Goal: Information Seeking & Learning: Learn about a topic

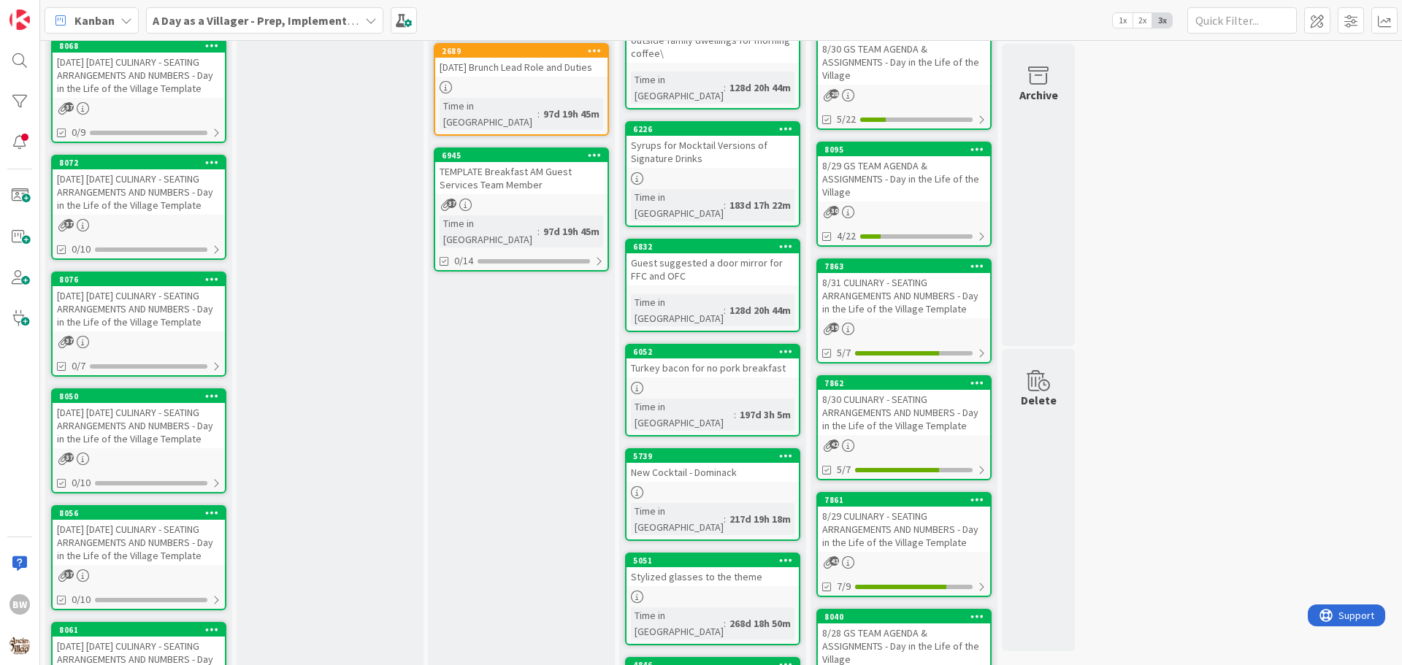
scroll to position [438, 0]
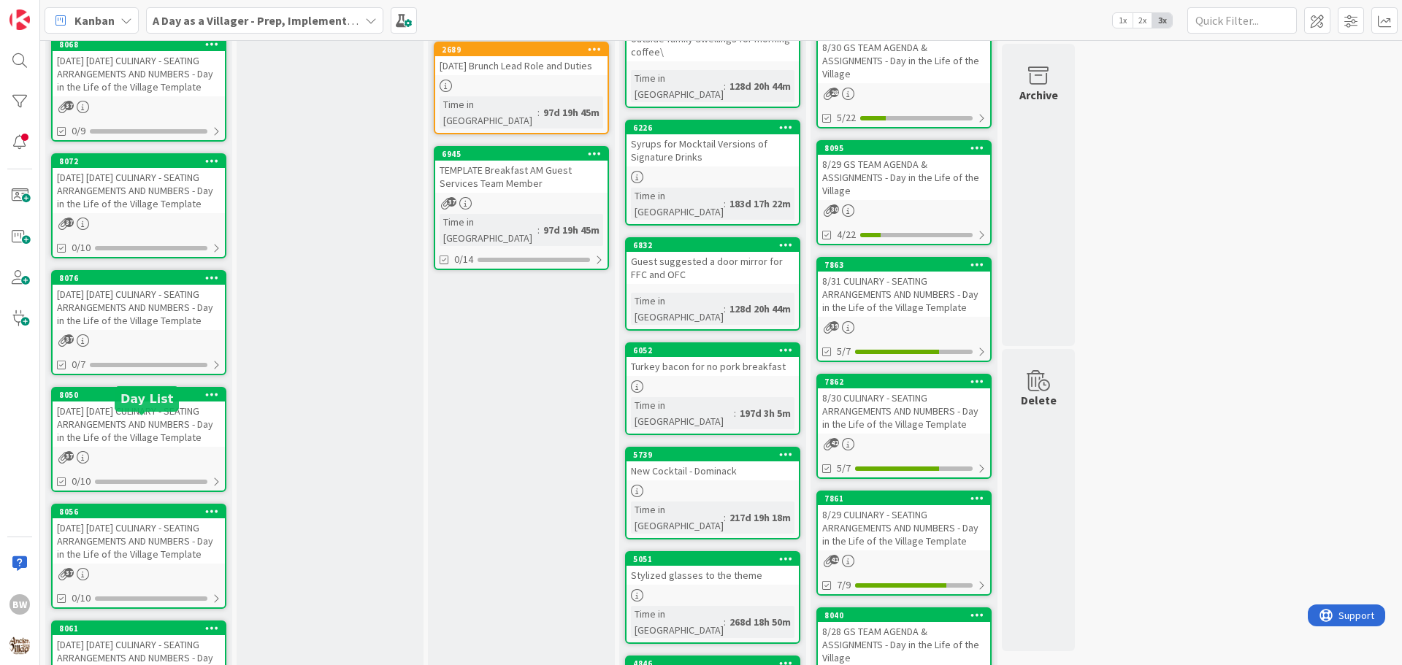
click at [141, 400] on div "8050" at bounding box center [142, 395] width 166 height 10
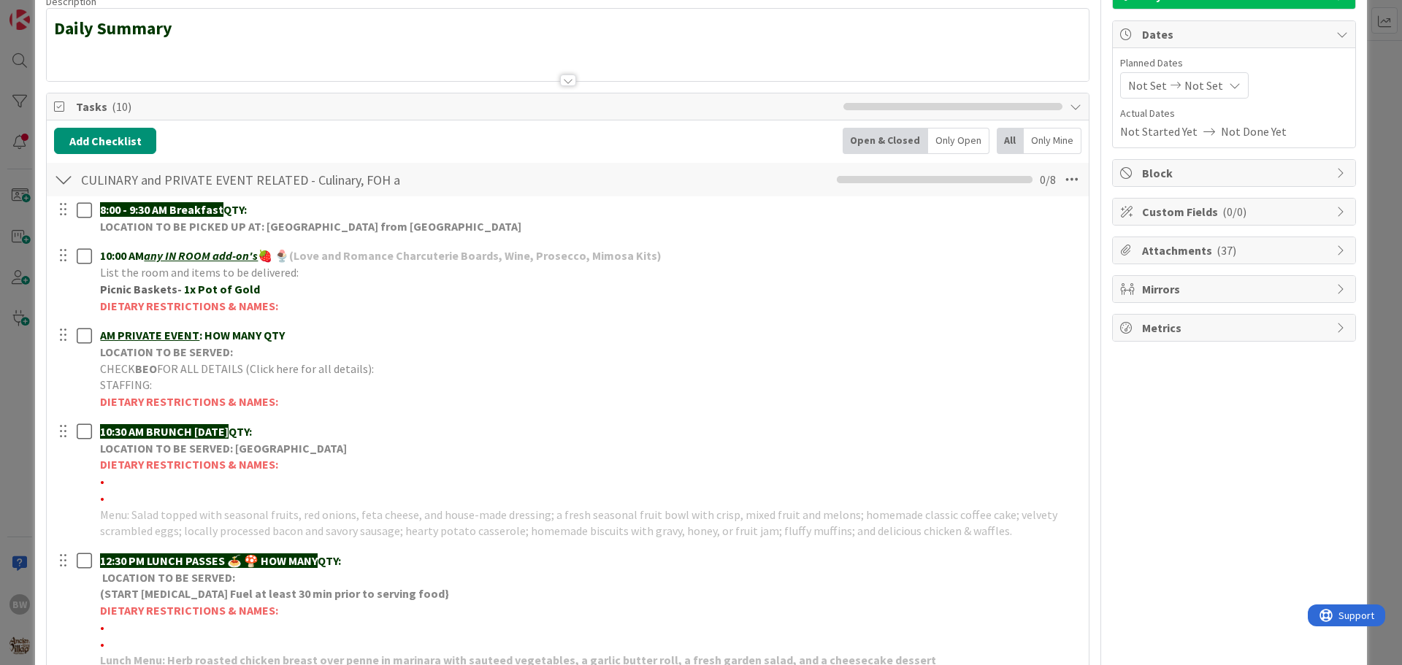
scroll to position [219, 0]
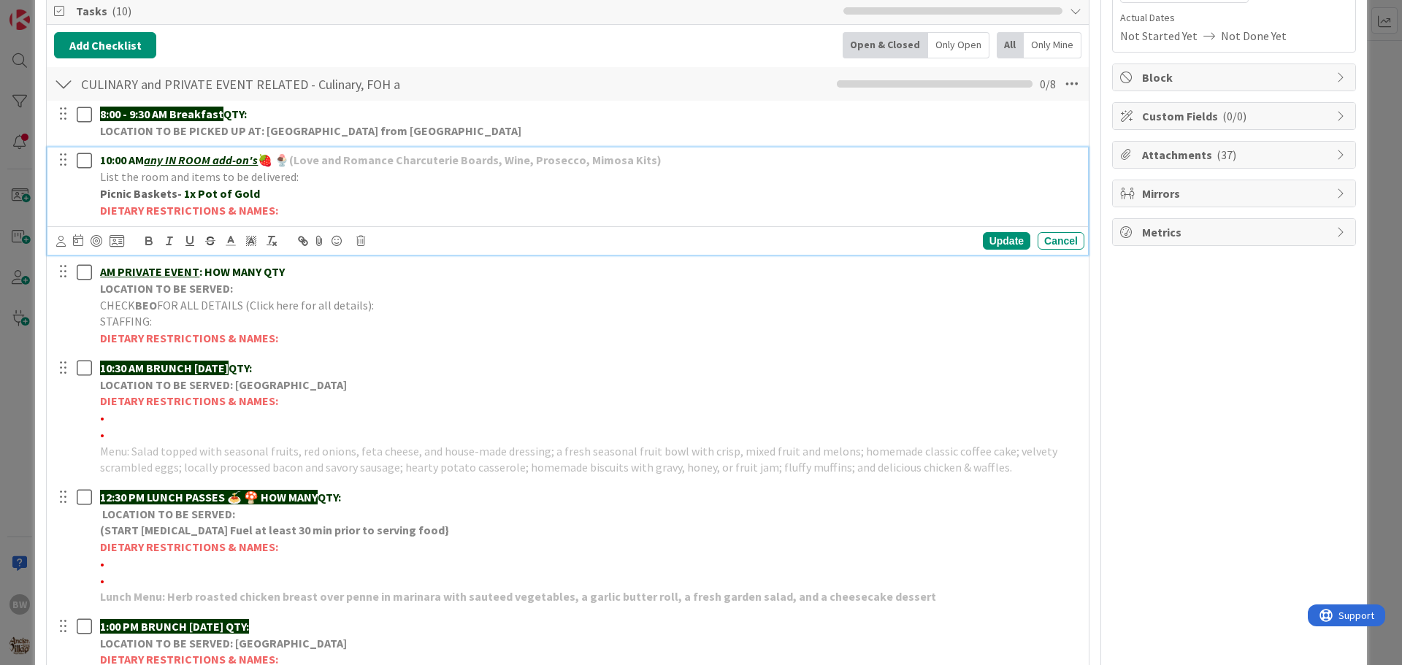
click at [676, 161] on p "10:00 AM any IN ROOM add-on's 🍓 🍨 (Love and Romance Charcuterie Boards, Wine, P…" at bounding box center [589, 160] width 978 height 17
click at [675, 161] on p "10:00 AM any IN ROOM add-on's 🍓 🍨 (Love and Romance Charcuterie Boards, Wine, P…" at bounding box center [589, 160] width 978 height 17
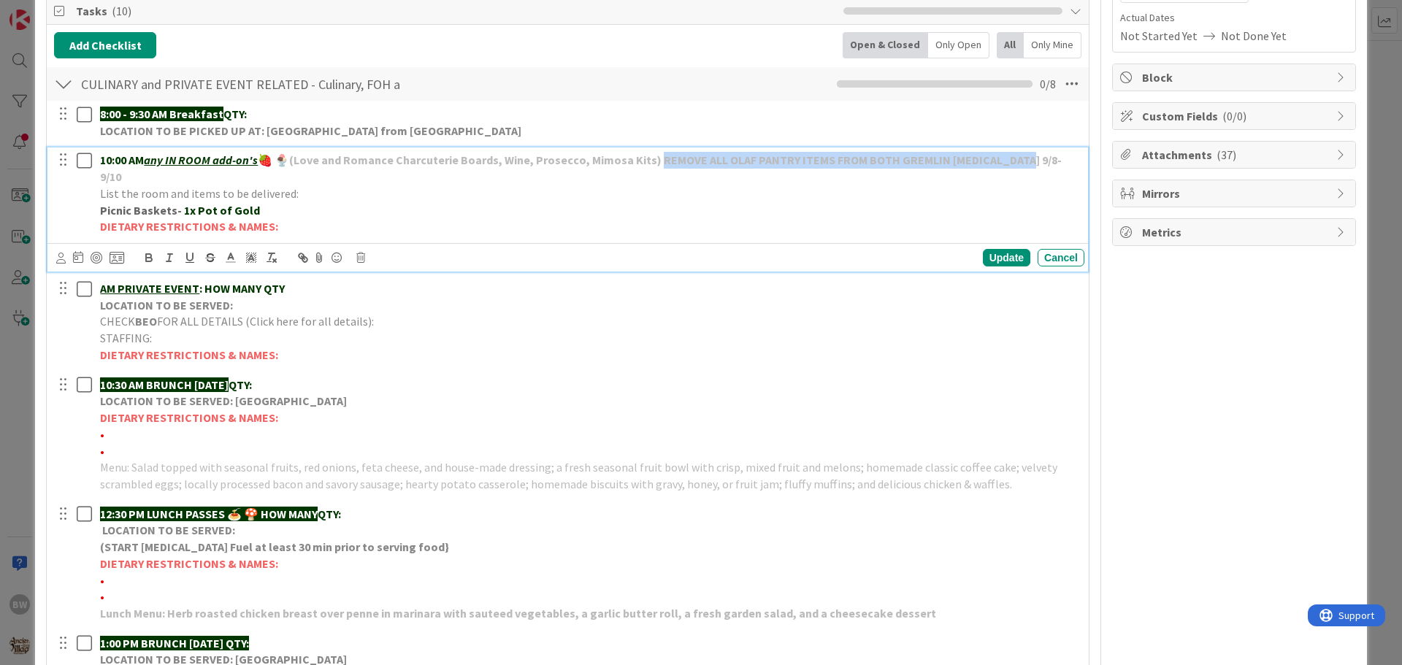
drag, startPoint x: 1020, startPoint y: 161, endPoint x: 660, endPoint y: 158, distance: 359.9
click at [660, 158] on p "10:00 AM any IN ROOM add-on's 🍓 🍨 (Love and Romance Charcuterie Boards, Wine, P…" at bounding box center [589, 168] width 978 height 33
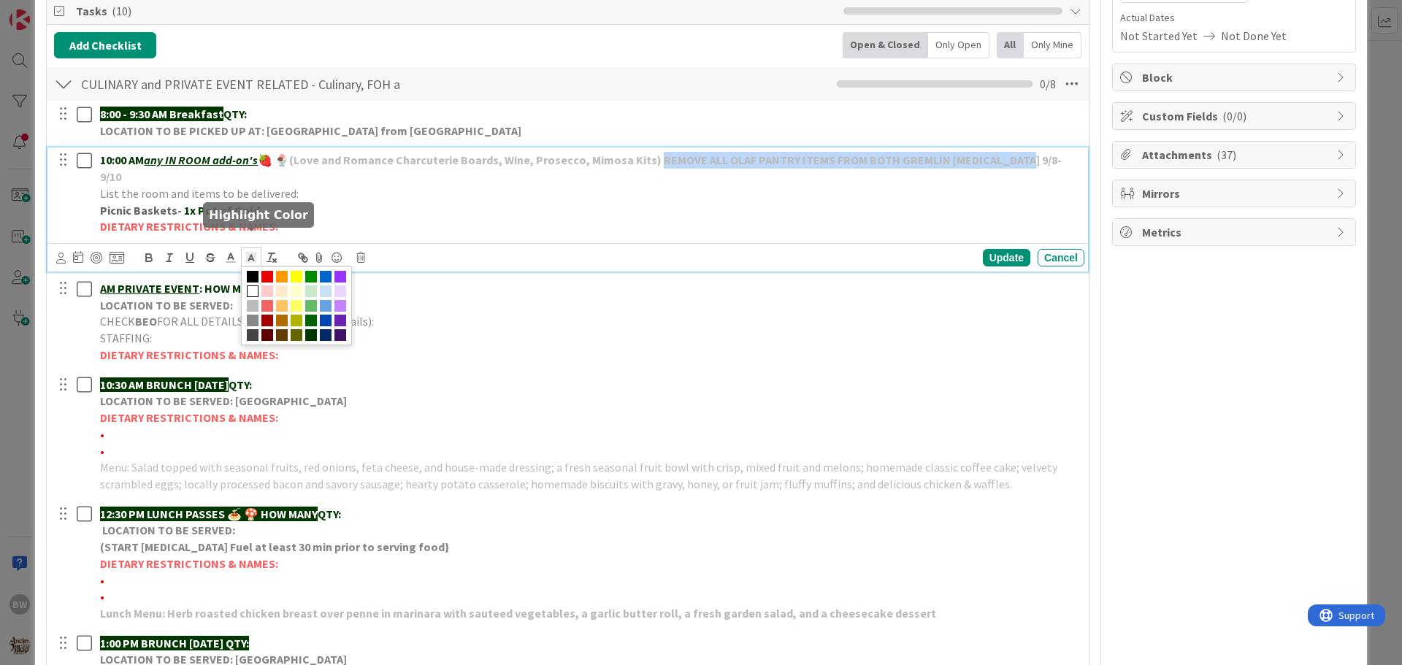
click at [250, 259] on line at bounding box center [251, 259] width 4 height 0
click at [265, 315] on span at bounding box center [267, 321] width 12 height 12
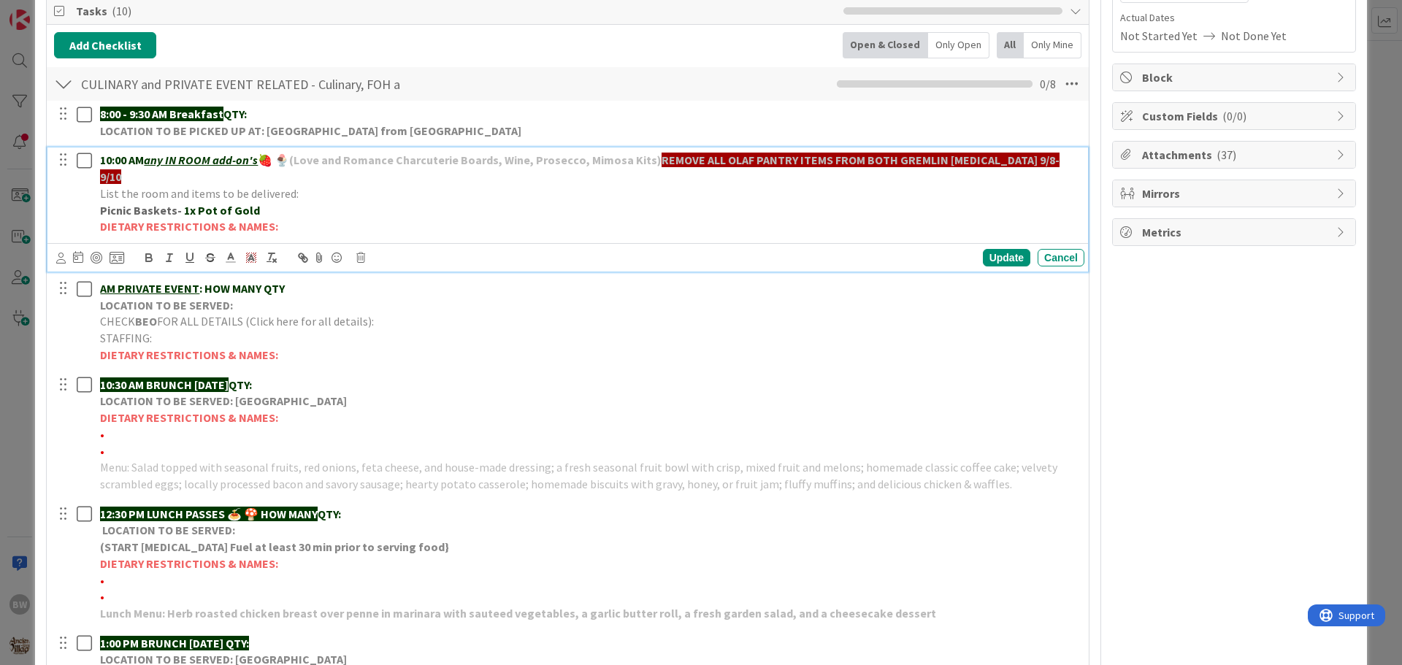
click at [662, 202] on p "Picnic Baskets- 1x Pot of Gold" at bounding box center [589, 210] width 978 height 17
click at [231, 258] on line at bounding box center [230, 258] width 4 height 0
click at [247, 315] on span at bounding box center [247, 321] width 12 height 12
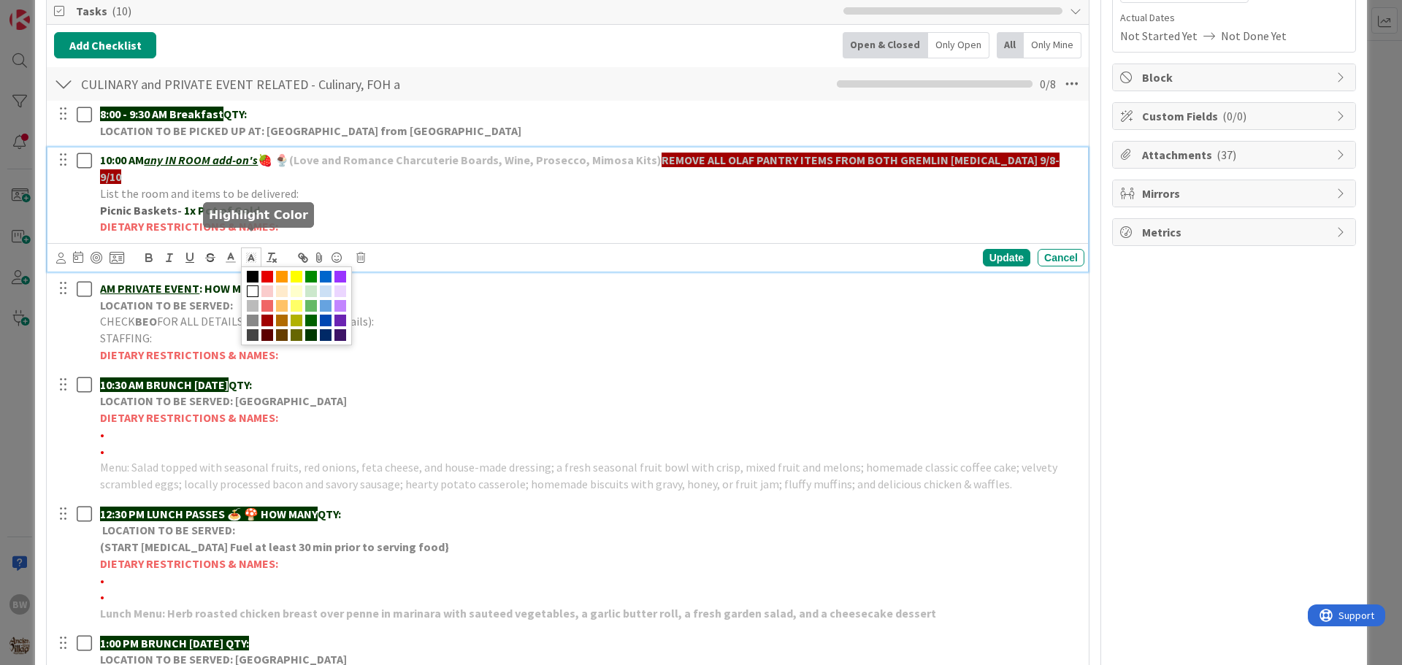
click at [252, 251] on icon at bounding box center [251, 257] width 13 height 13
click at [252, 285] on span at bounding box center [253, 291] width 12 height 12
click at [756, 163] on strong "REMOVE ALL OLAF PANTRY ITEMS FROM BOTH GREMLIN [MEDICAL_DATA] 9/8-9/10" at bounding box center [579, 168] width 959 height 31
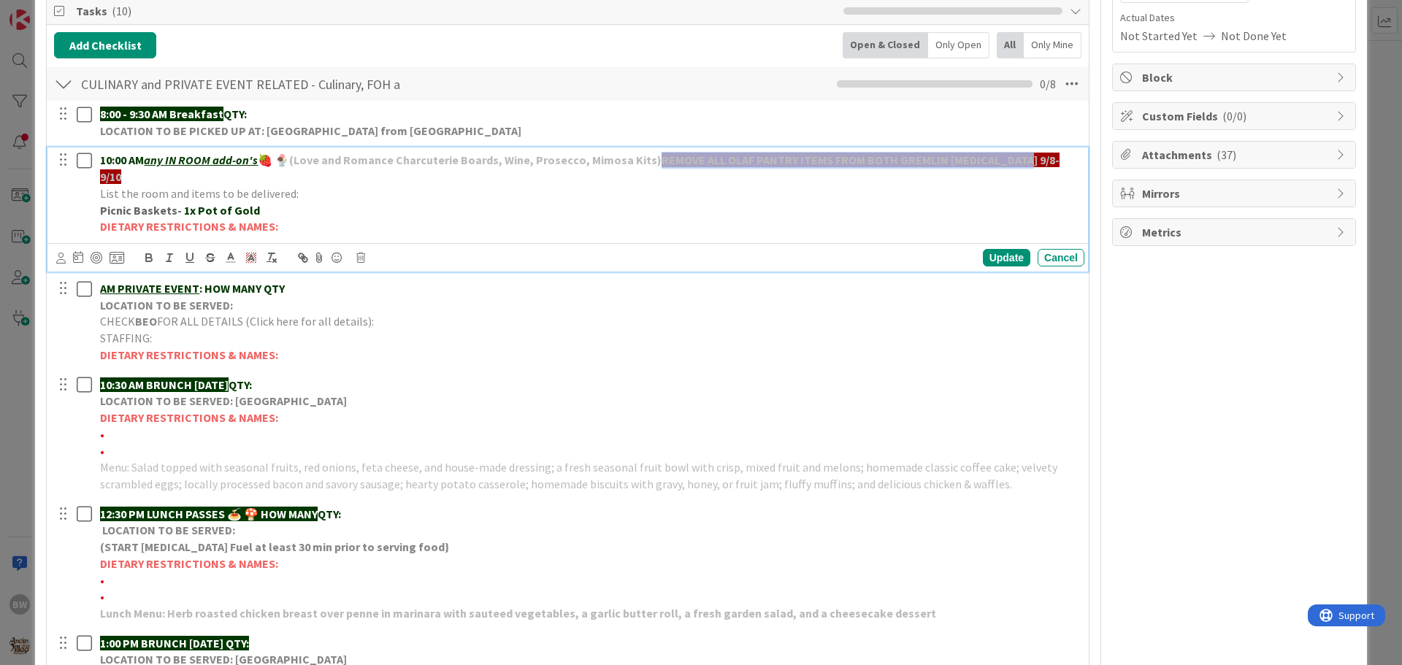
drag, startPoint x: 1021, startPoint y: 155, endPoint x: 657, endPoint y: 160, distance: 363.6
click at [657, 160] on p "10:00 AM any IN ROOM add-on's 🍓 🍨 (Love and Romance Charcuterie Boards, Wine, P…" at bounding box center [589, 168] width 978 height 33
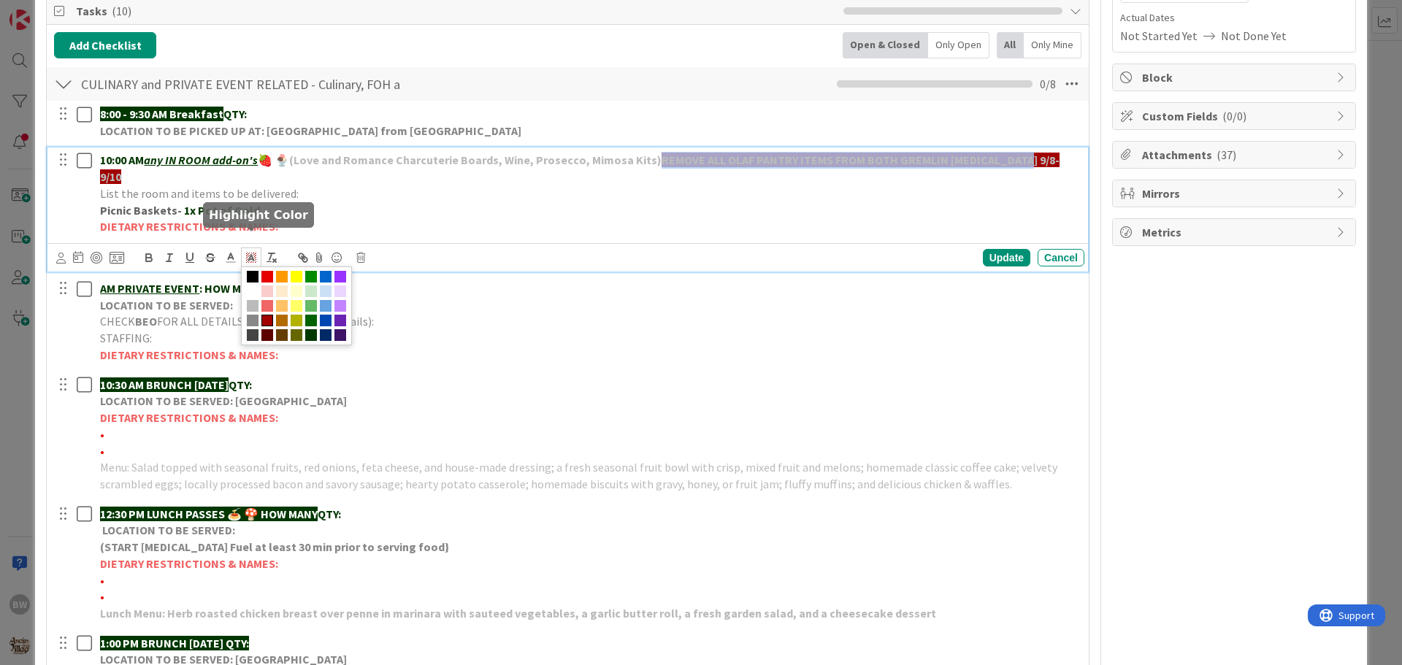
click at [250, 251] on icon at bounding box center [251, 257] width 13 height 13
click at [249, 285] on span at bounding box center [253, 291] width 12 height 12
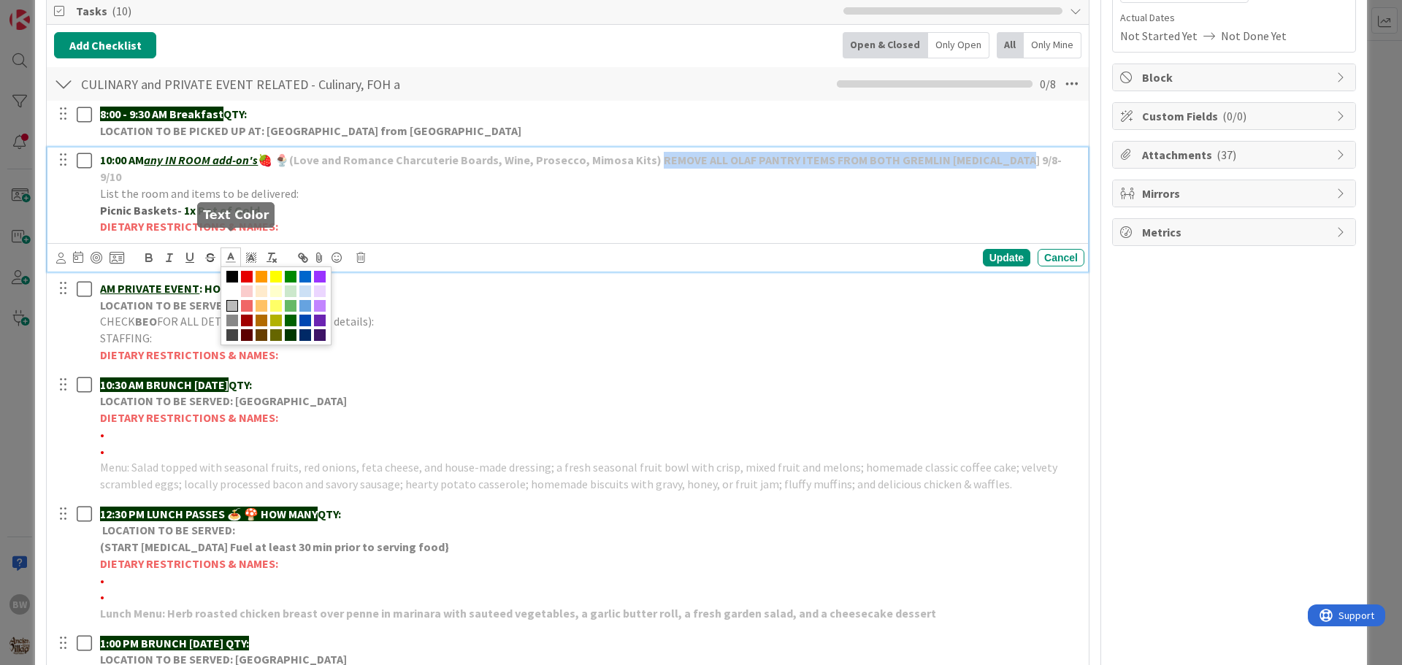
click at [228, 251] on icon at bounding box center [230, 257] width 13 height 13
click at [247, 315] on span at bounding box center [247, 321] width 12 height 12
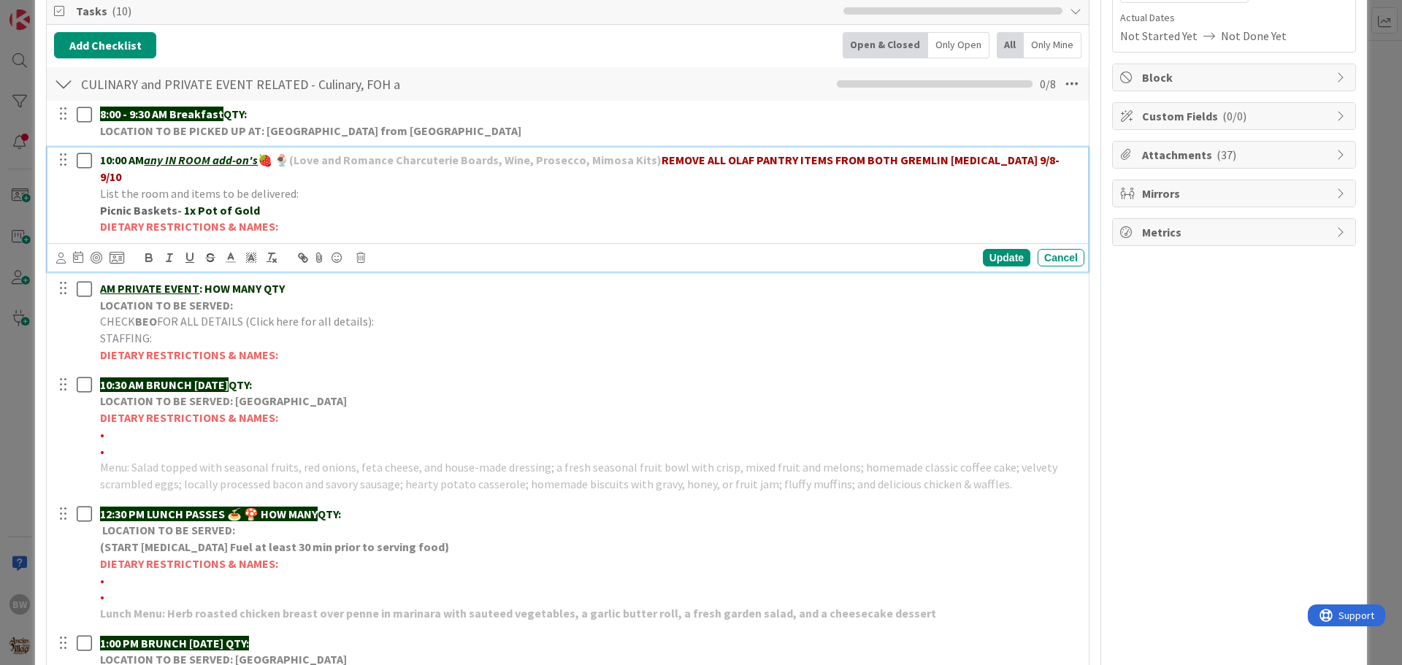
click at [887, 220] on div "10:00 AM any IN ROOM add-on's 🍓 🍨 (Love and Romance Charcuterie Boards, Wine, P…" at bounding box center [589, 193] width 990 height 92
click at [994, 249] on div "Update" at bounding box center [1006, 258] width 47 height 18
drag, startPoint x: 1021, startPoint y: 160, endPoint x: 659, endPoint y: 160, distance: 362.1
click at [659, 160] on p "10:00 AM any IN ROOM add-on's 🍓 🍨 (Love and Romance Charcuterie Boards, Wine, P…" at bounding box center [589, 168] width 978 height 33
click at [991, 249] on div "Update" at bounding box center [1006, 258] width 47 height 18
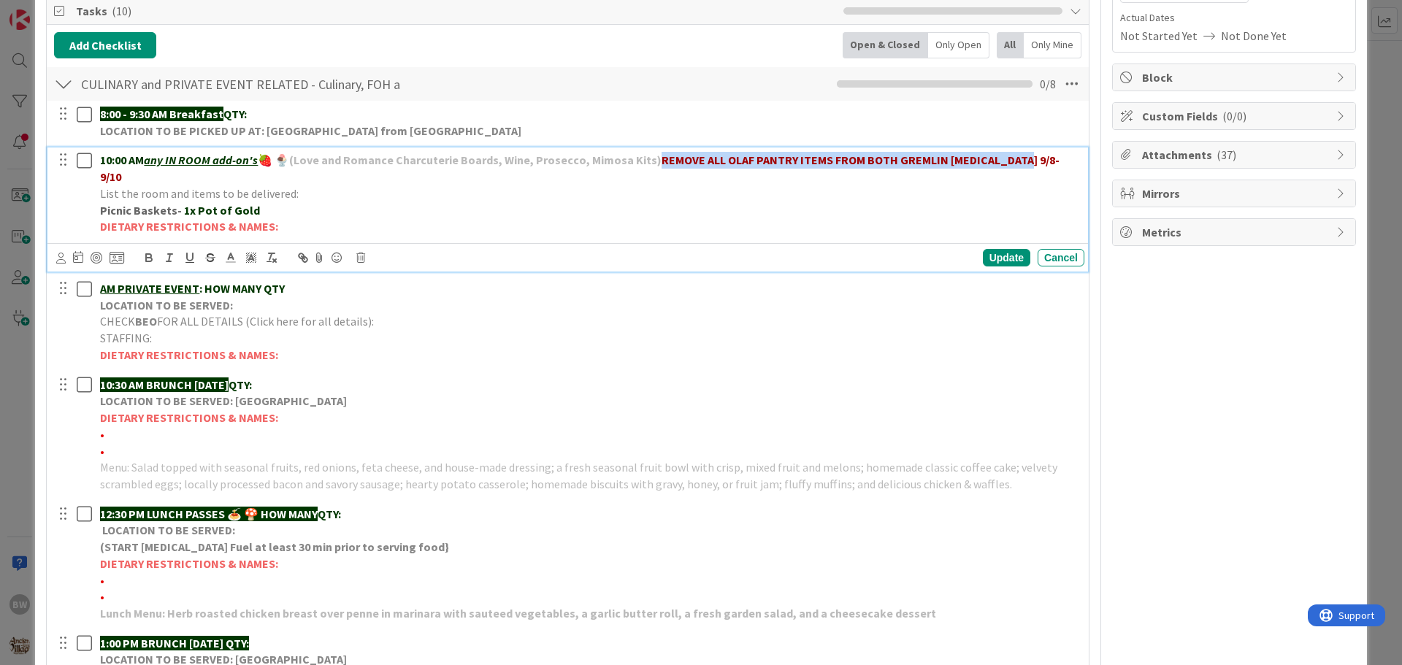
drag, startPoint x: 1021, startPoint y: 158, endPoint x: 659, endPoint y: 153, distance: 362.1
click at [659, 153] on p "10:00 AM any IN ROOM add-on's 🍓 🍨 (Love and Romance Charcuterie Boards, Wine, P…" at bounding box center [589, 168] width 978 height 33
copy strong "REMOVE ALL OLAF PANTRY ITEMS FROM BOTH GREMLIN [MEDICAL_DATA] 9/8-9/10"
click at [995, 249] on div "Update" at bounding box center [1006, 258] width 47 height 18
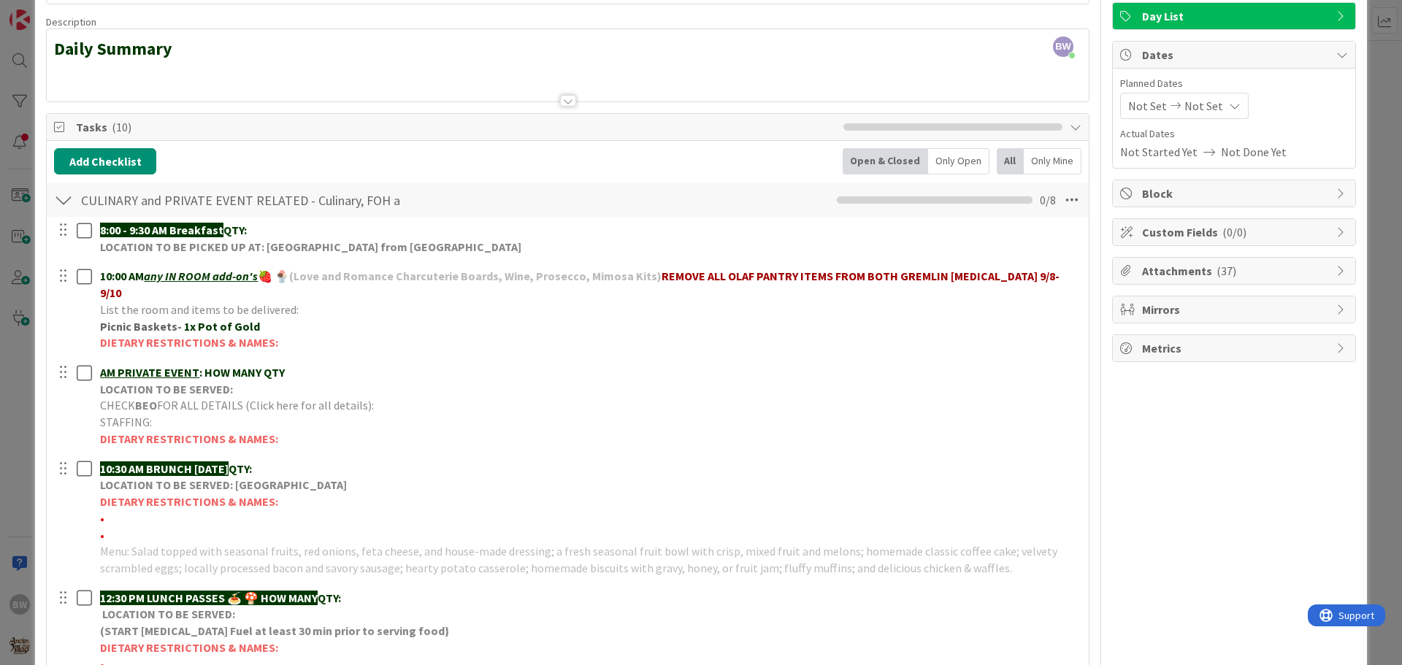
scroll to position [0, 0]
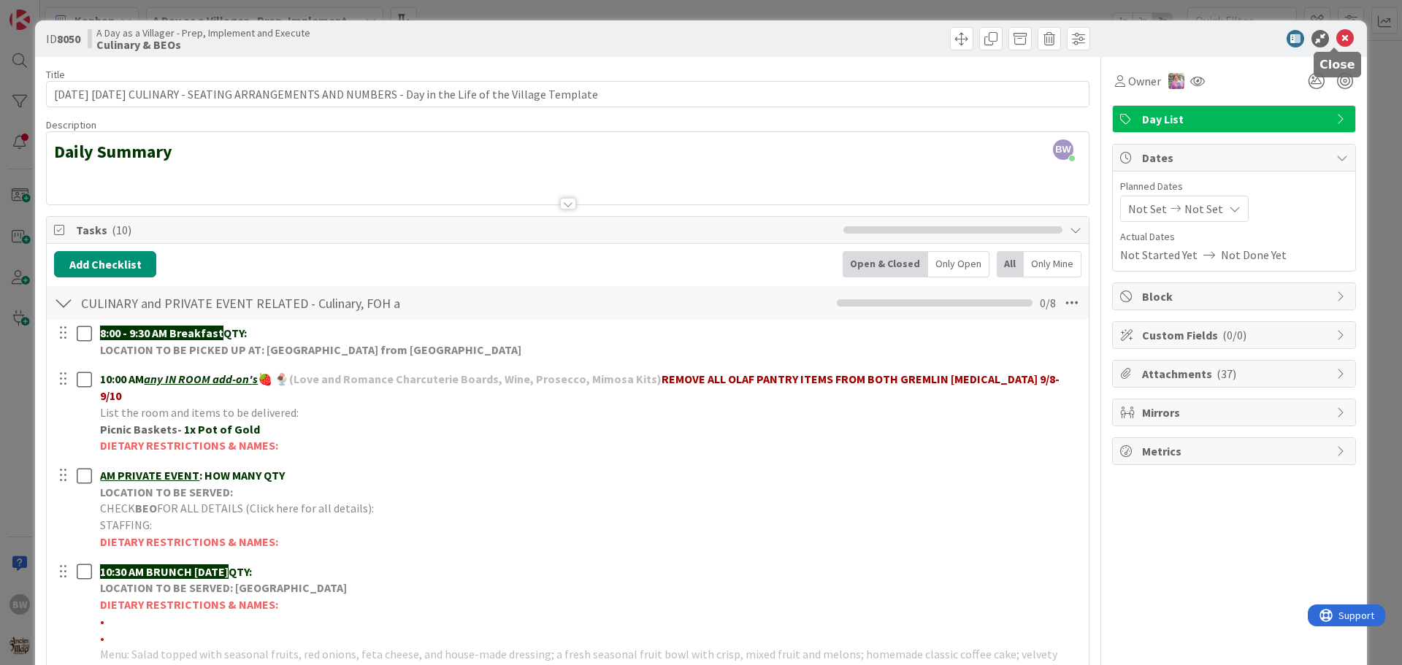
click at [1336, 37] on icon at bounding box center [1345, 39] width 18 height 18
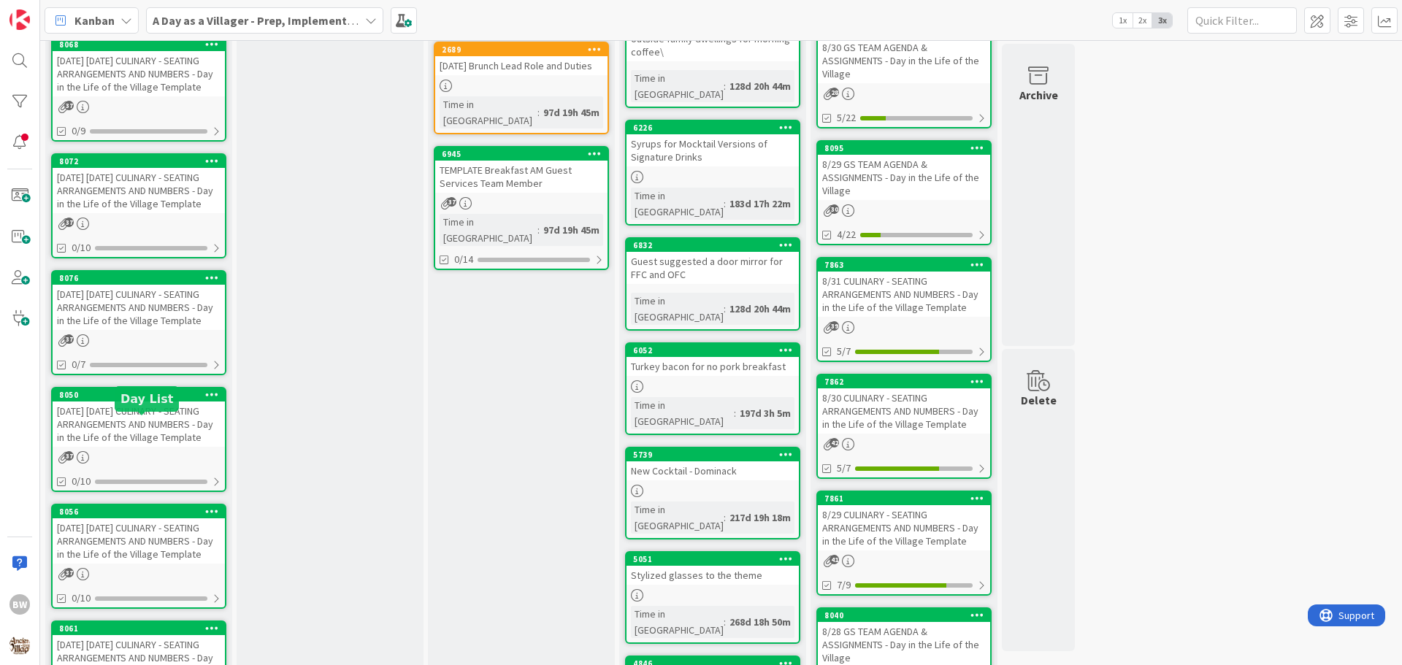
click at [118, 400] on div "8050" at bounding box center [142, 395] width 166 height 10
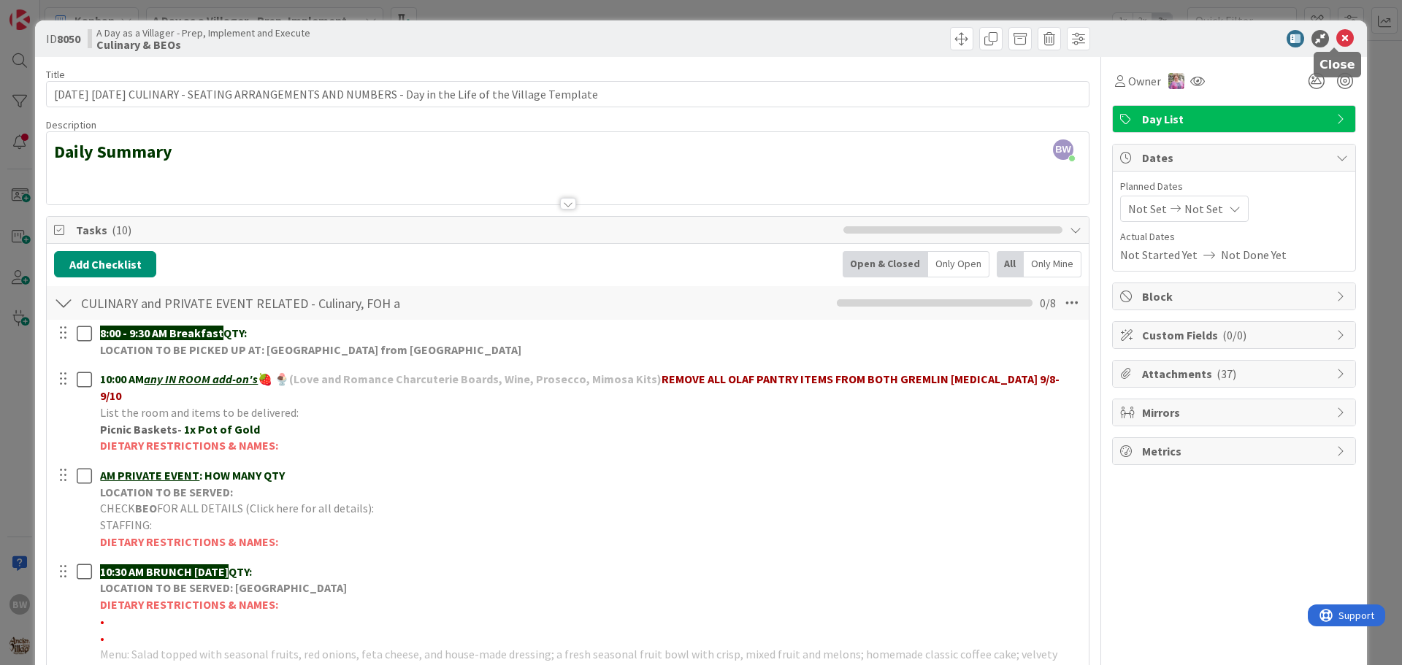
click at [1336, 41] on icon at bounding box center [1345, 39] width 18 height 18
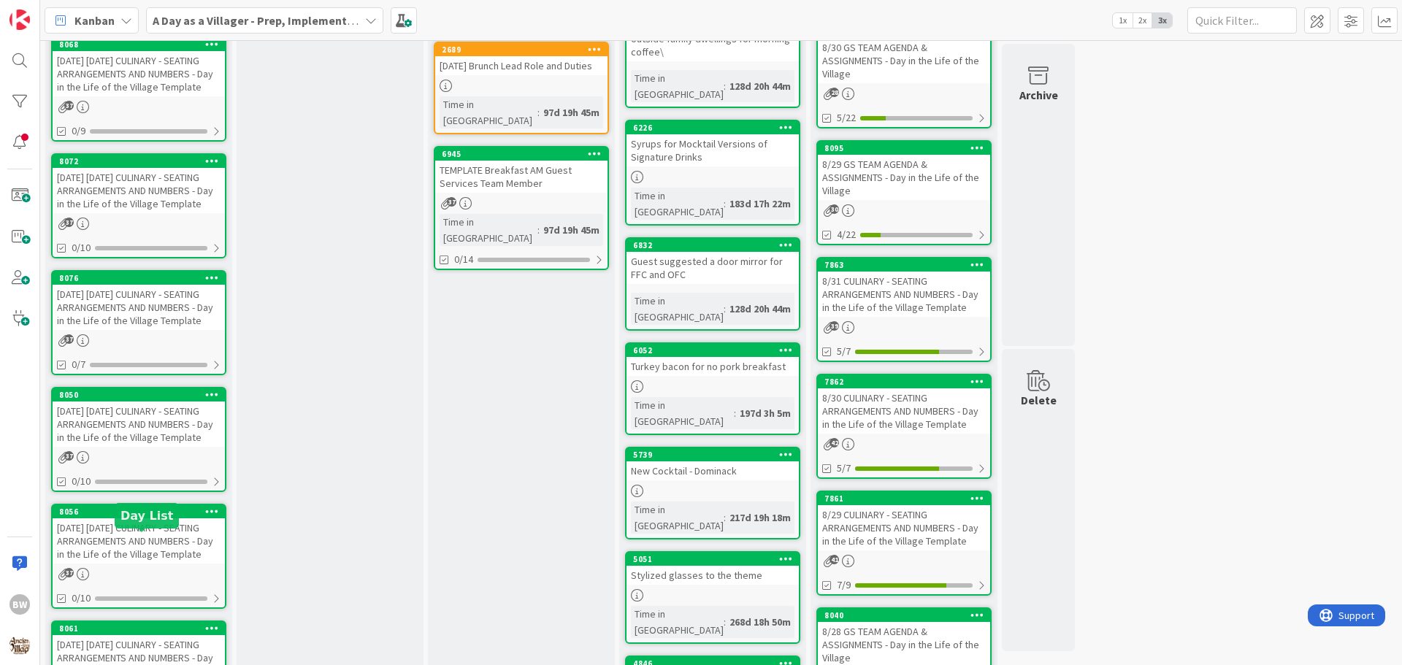
click at [110, 517] on div "8056" at bounding box center [142, 512] width 166 height 10
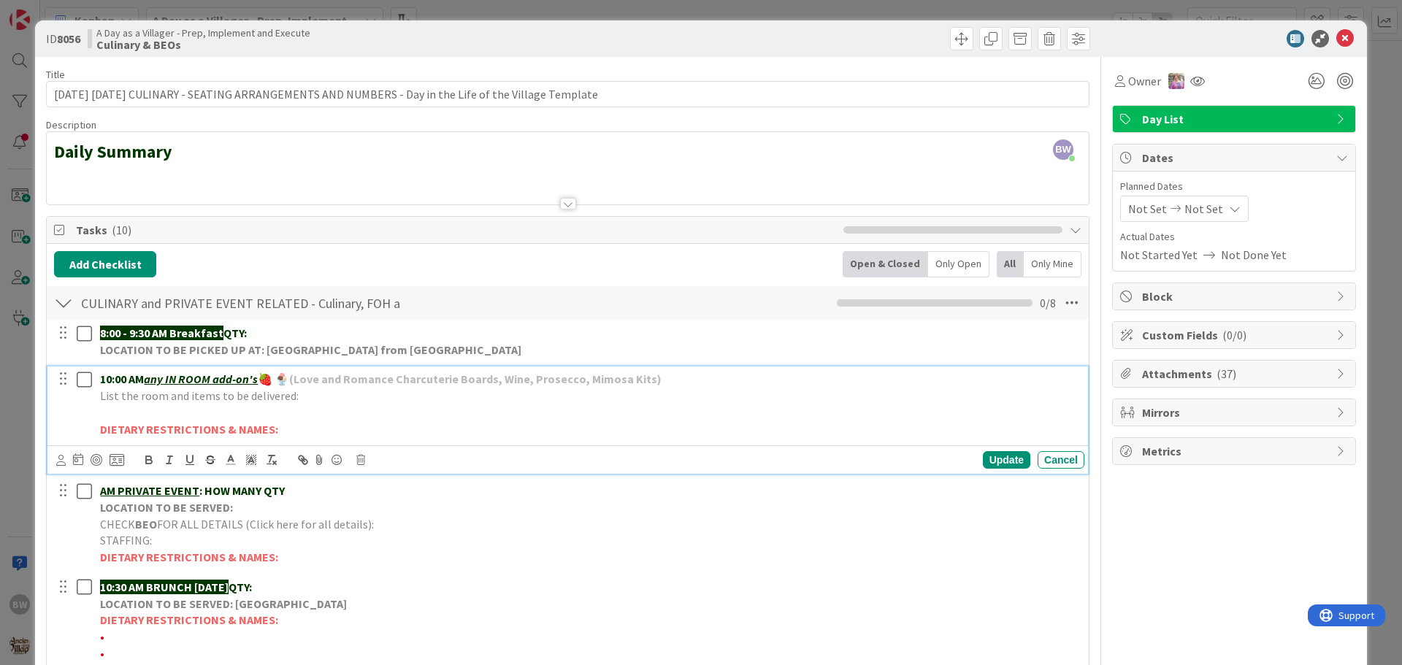
click at [664, 377] on p "10:00 AM any IN ROOM add-on's 🍓 🍨 (Love and Romance Charcuterie Boards, Wine, P…" at bounding box center [589, 379] width 978 height 17
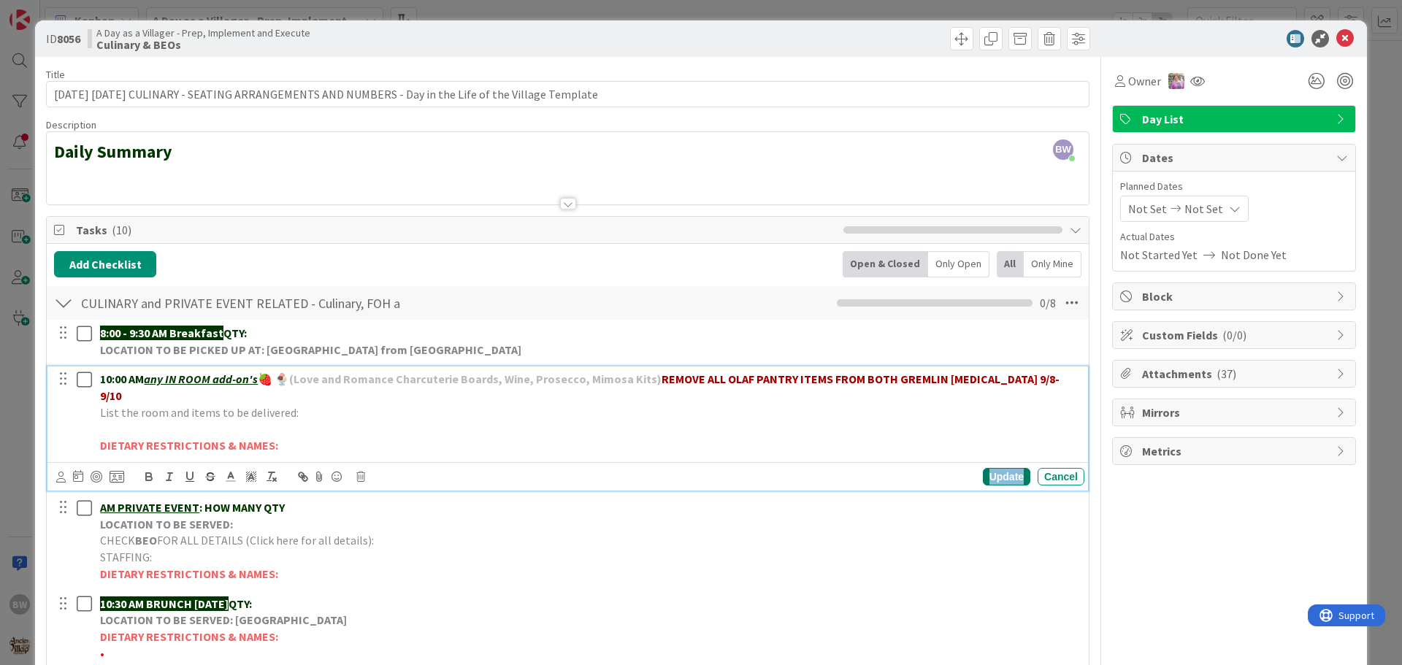
click at [987, 468] on div "Update" at bounding box center [1006, 477] width 47 height 18
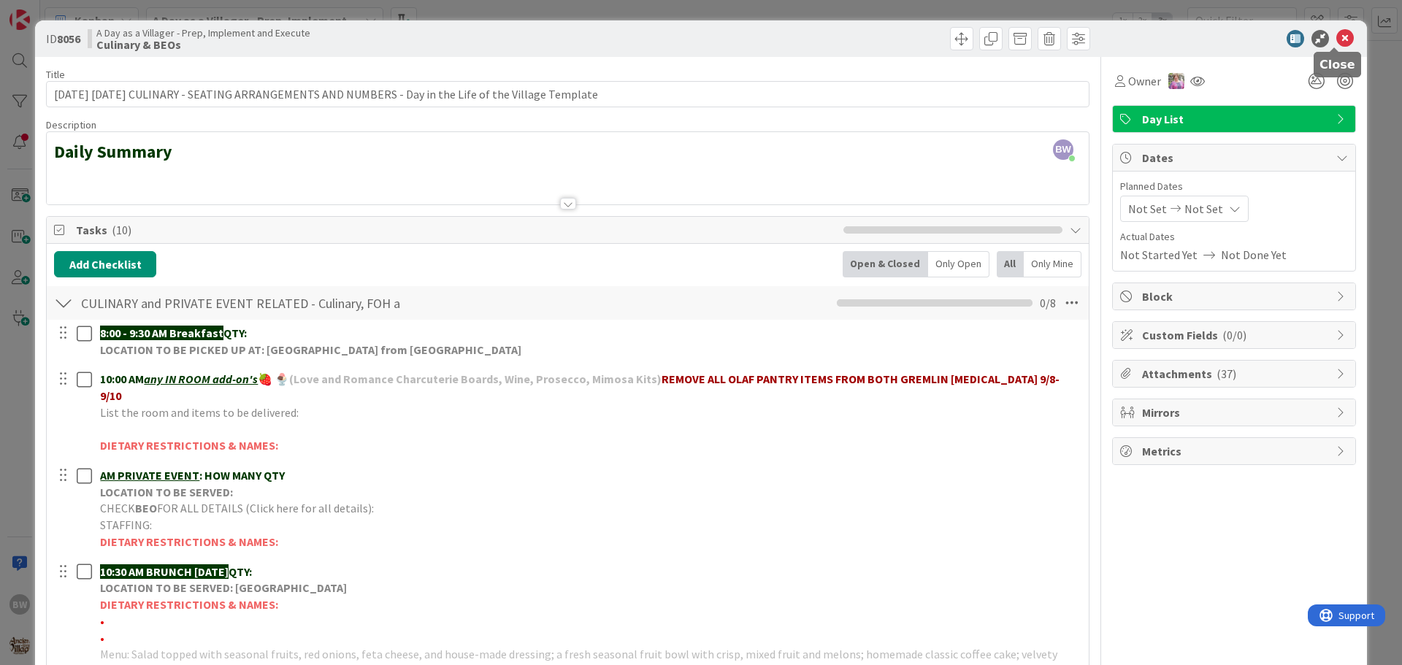
click at [1336, 38] on icon at bounding box center [1345, 39] width 18 height 18
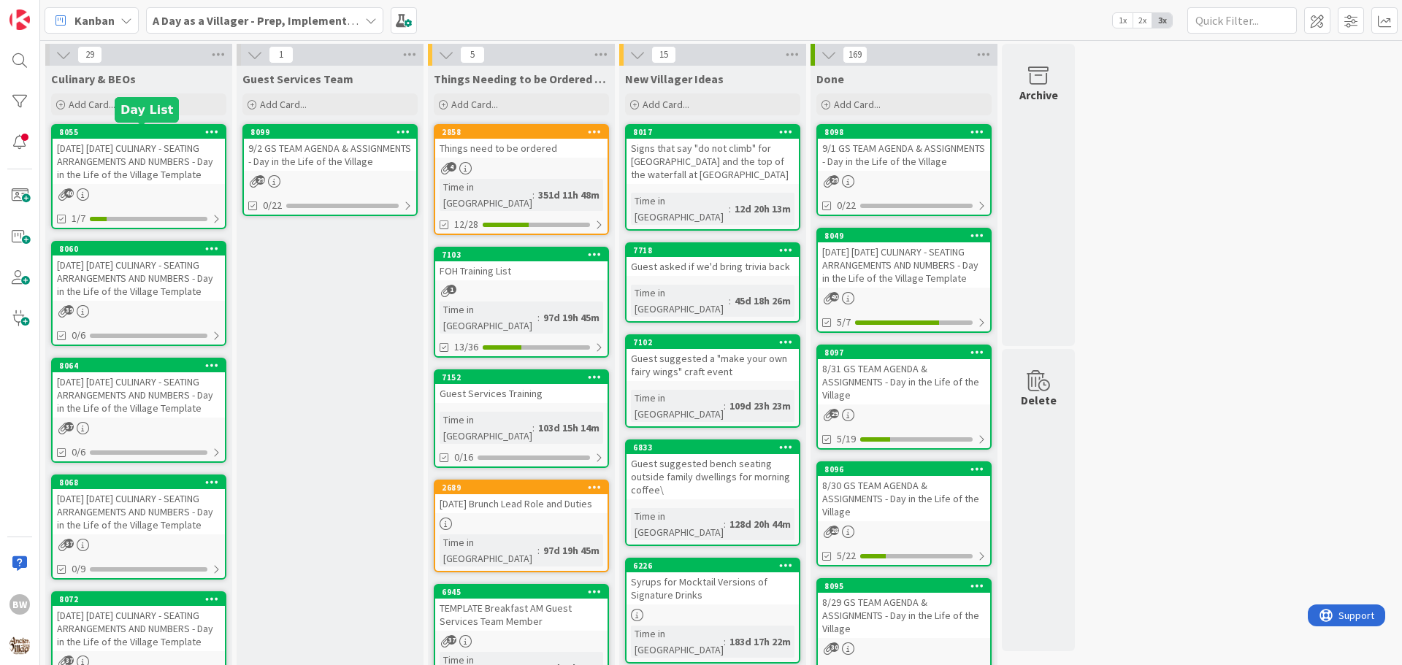
click at [150, 134] on div "8055" at bounding box center [142, 132] width 166 height 10
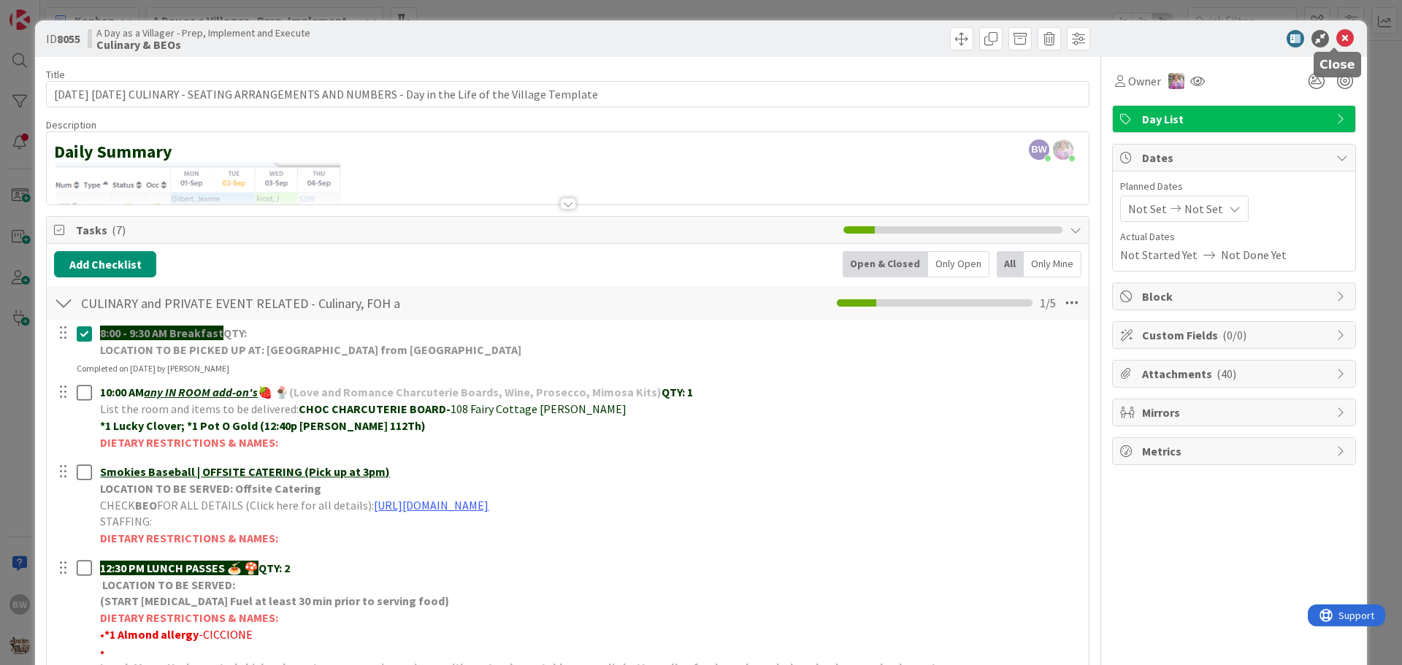
click at [1336, 35] on icon at bounding box center [1345, 39] width 18 height 18
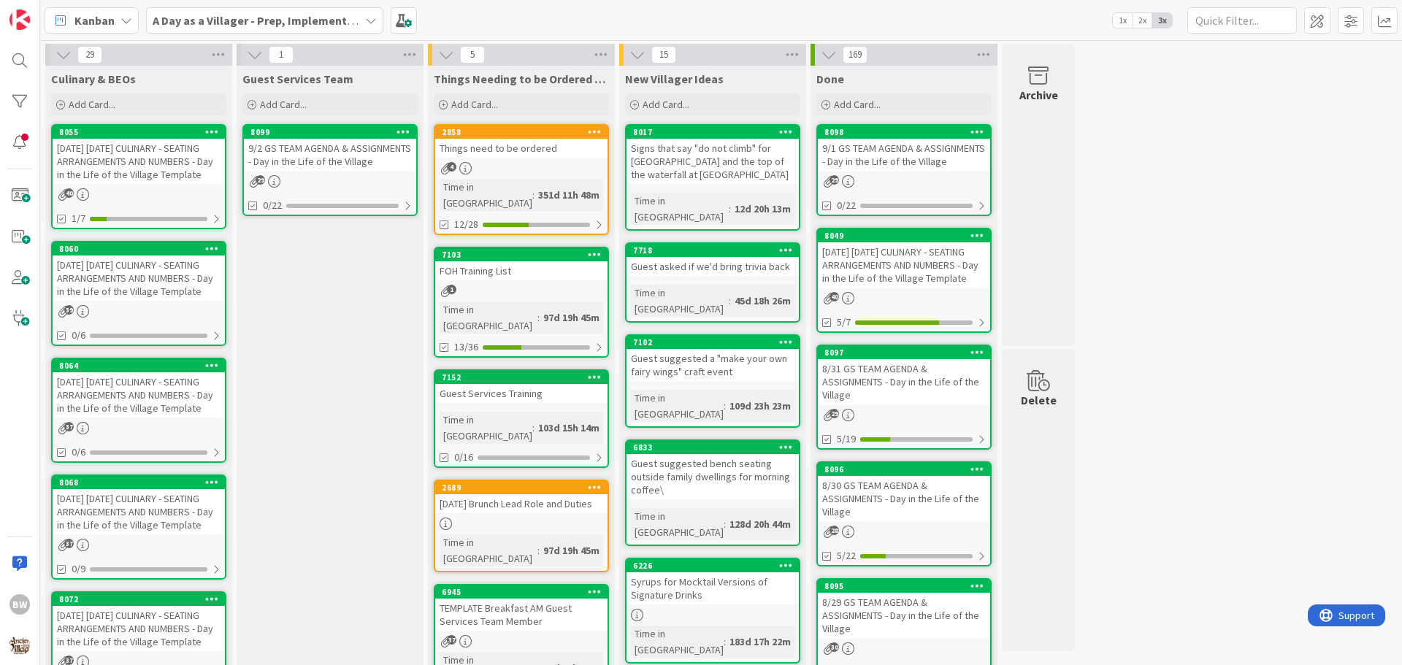
click at [115, 241] on link "8060 [DATE] [DATE] CULINARY - SEATING ARRANGEMENTS AND NUMBERS - Day in the Lif…" at bounding box center [138, 293] width 175 height 105
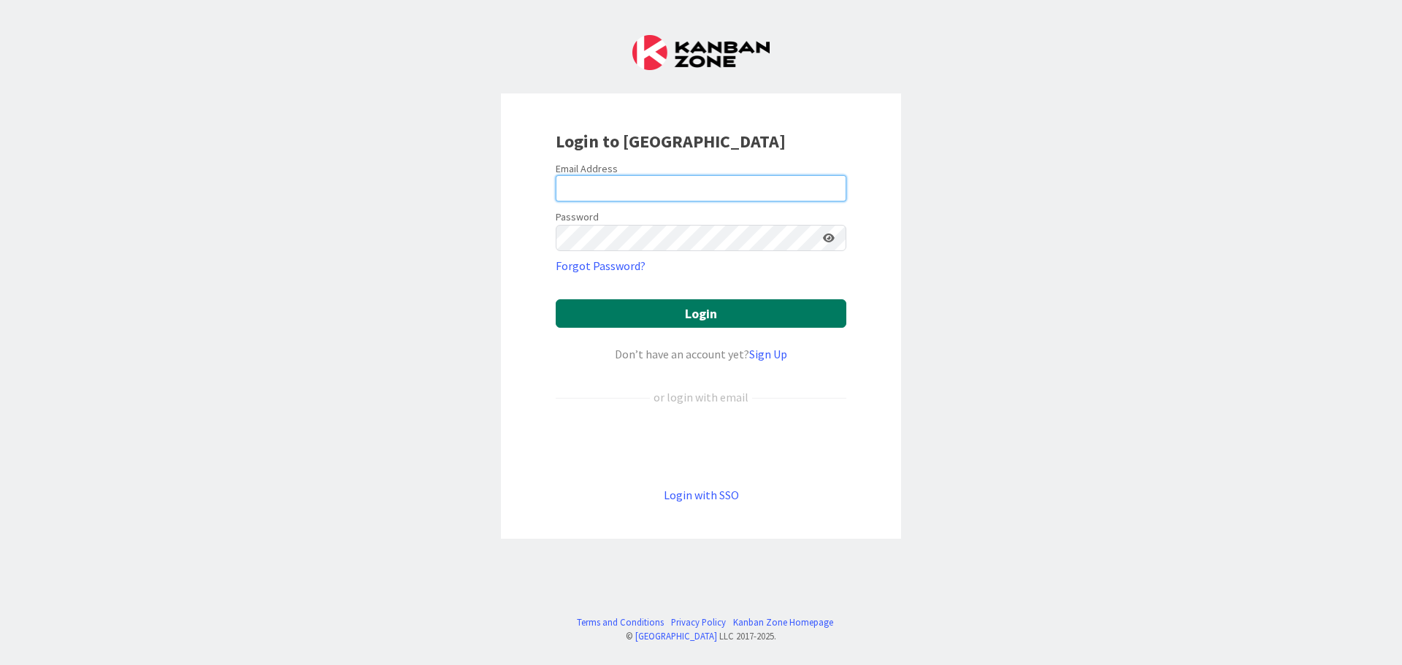
type input "[EMAIL_ADDRESS][DOMAIN_NAME]"
click at [680, 315] on button "Login" at bounding box center [701, 313] width 291 height 28
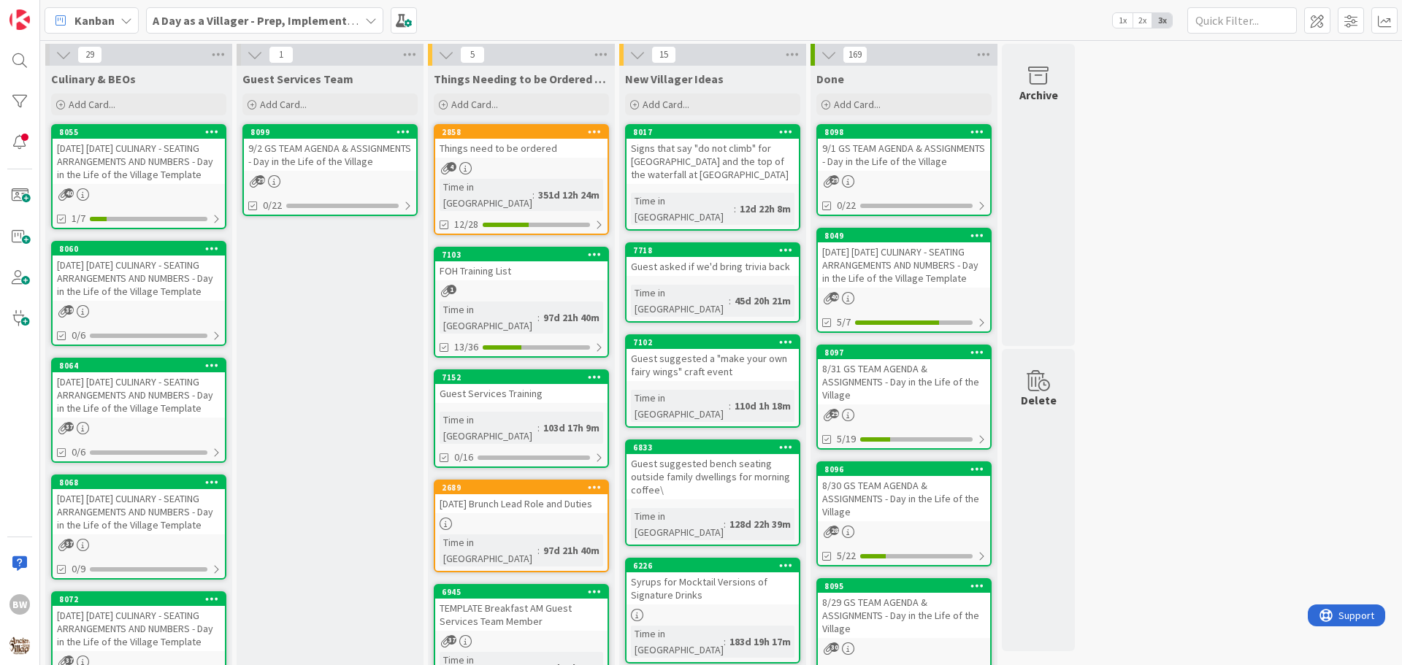
click at [375, 18] on icon at bounding box center [371, 21] width 12 height 12
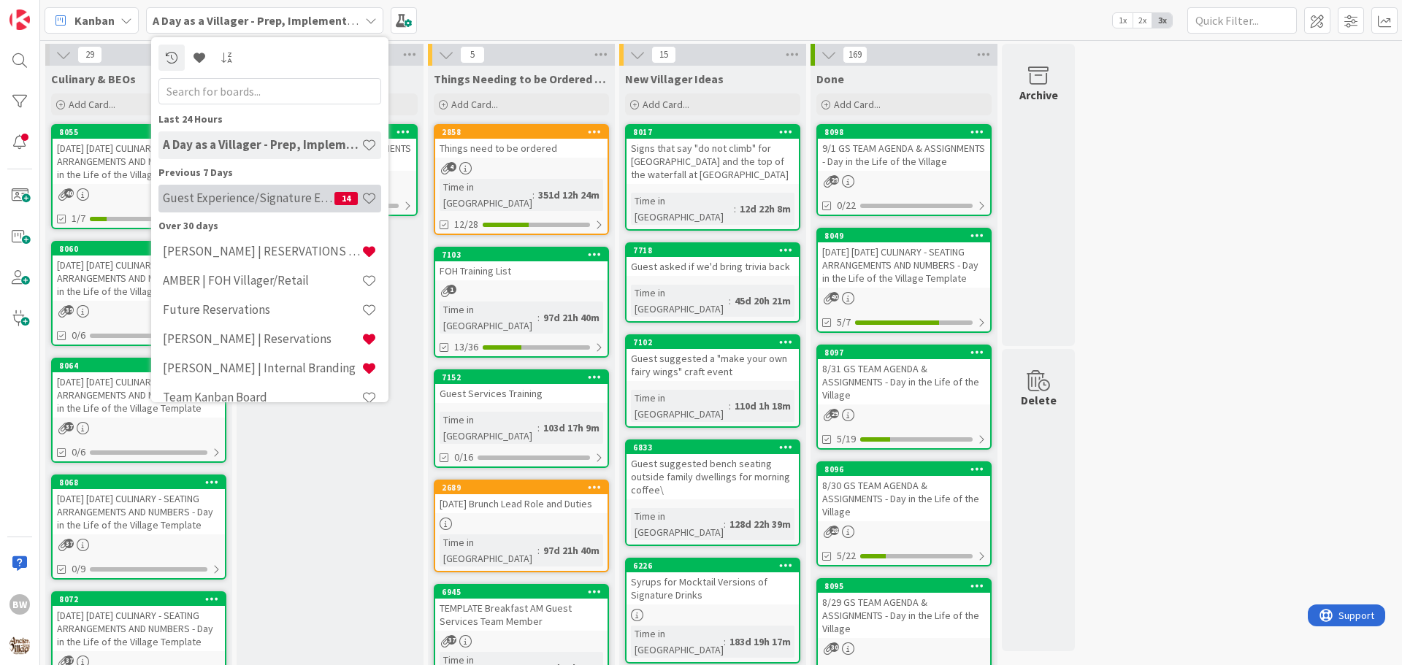
click at [258, 194] on h4 "Guest Experience/Signature Events" at bounding box center [249, 198] width 172 height 15
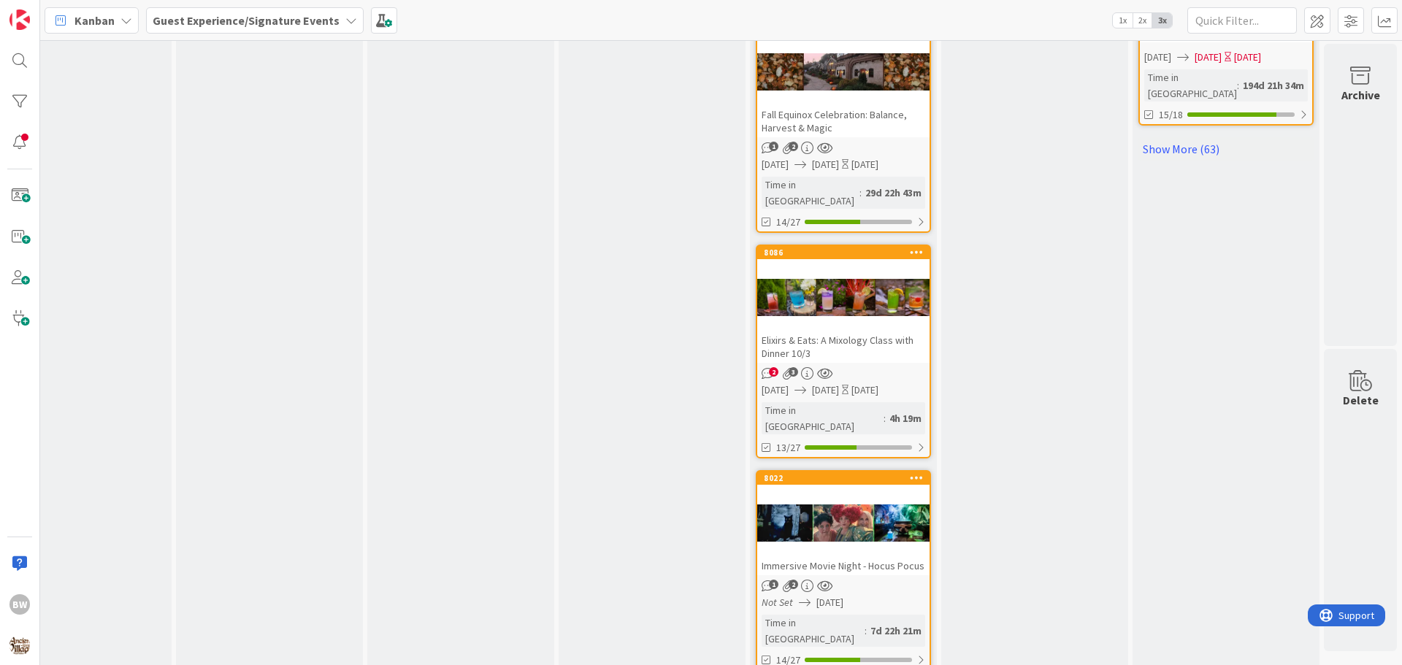
scroll to position [1644, 645]
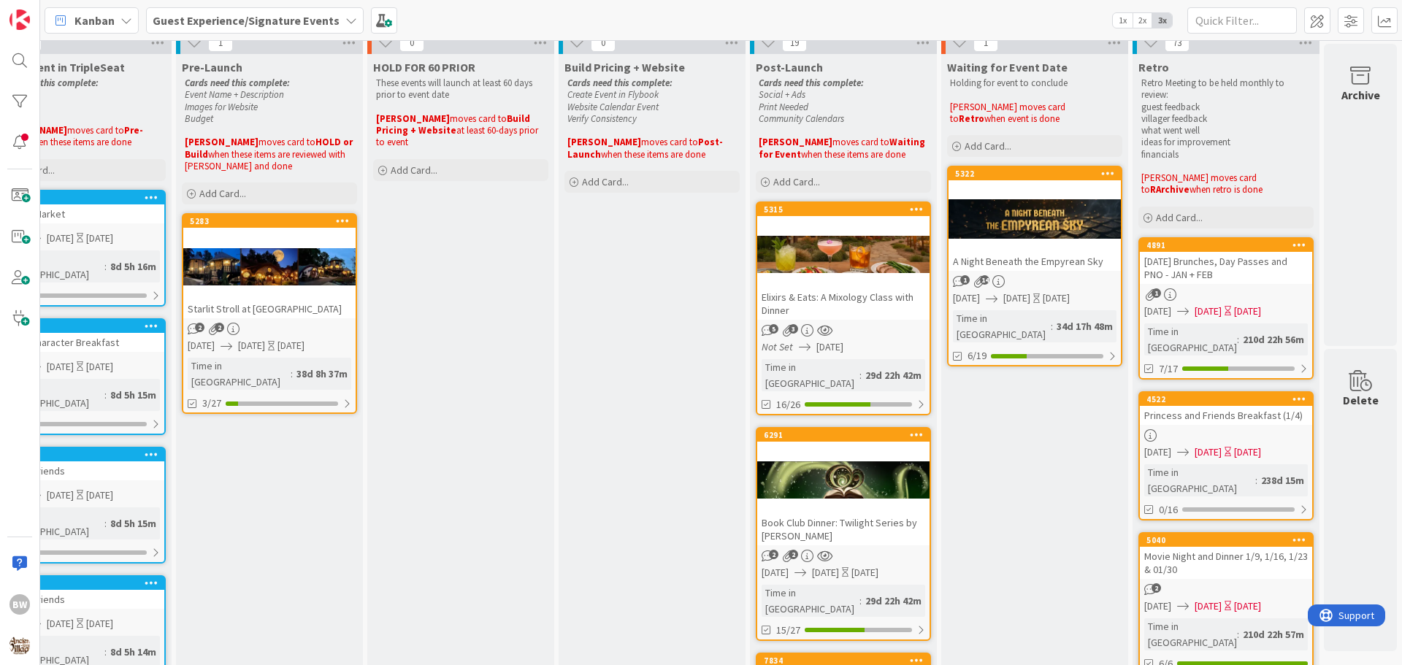
scroll to position [0, 645]
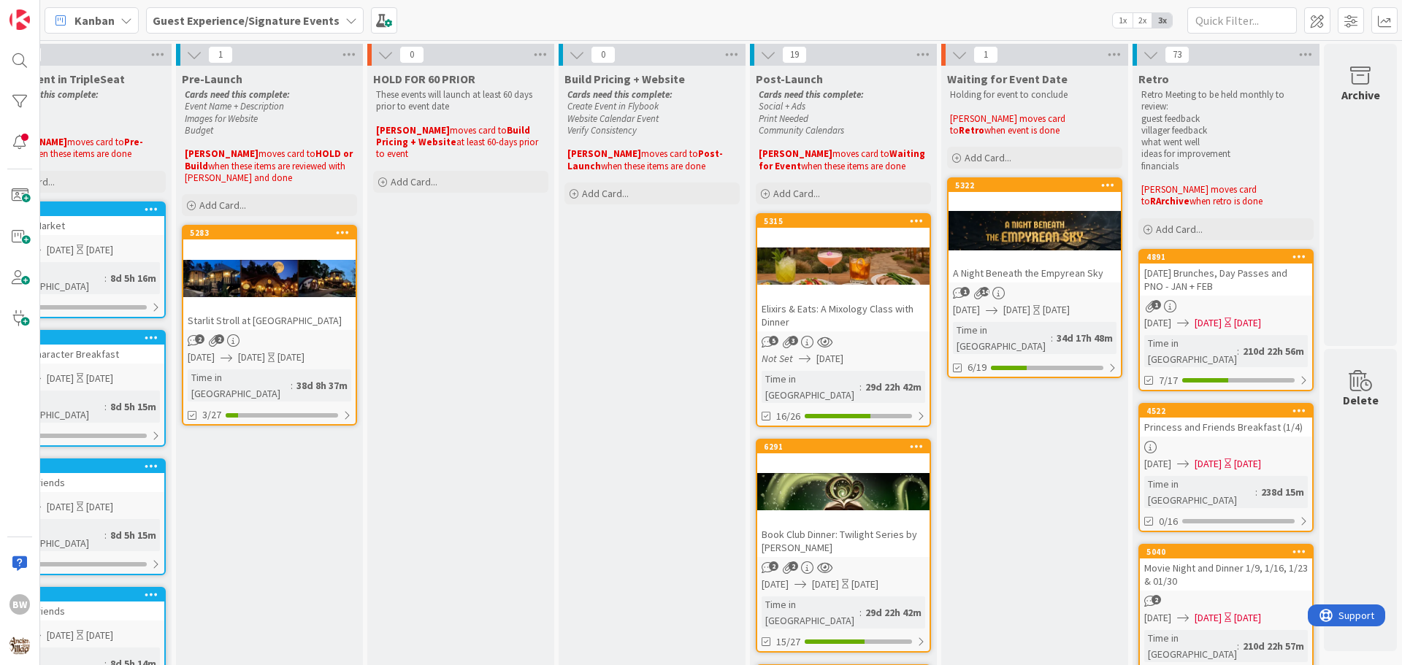
click at [826, 228] on div "5315 Elixirs & Eats: A Mixology Class with Dinner" at bounding box center [843, 273] width 172 height 117
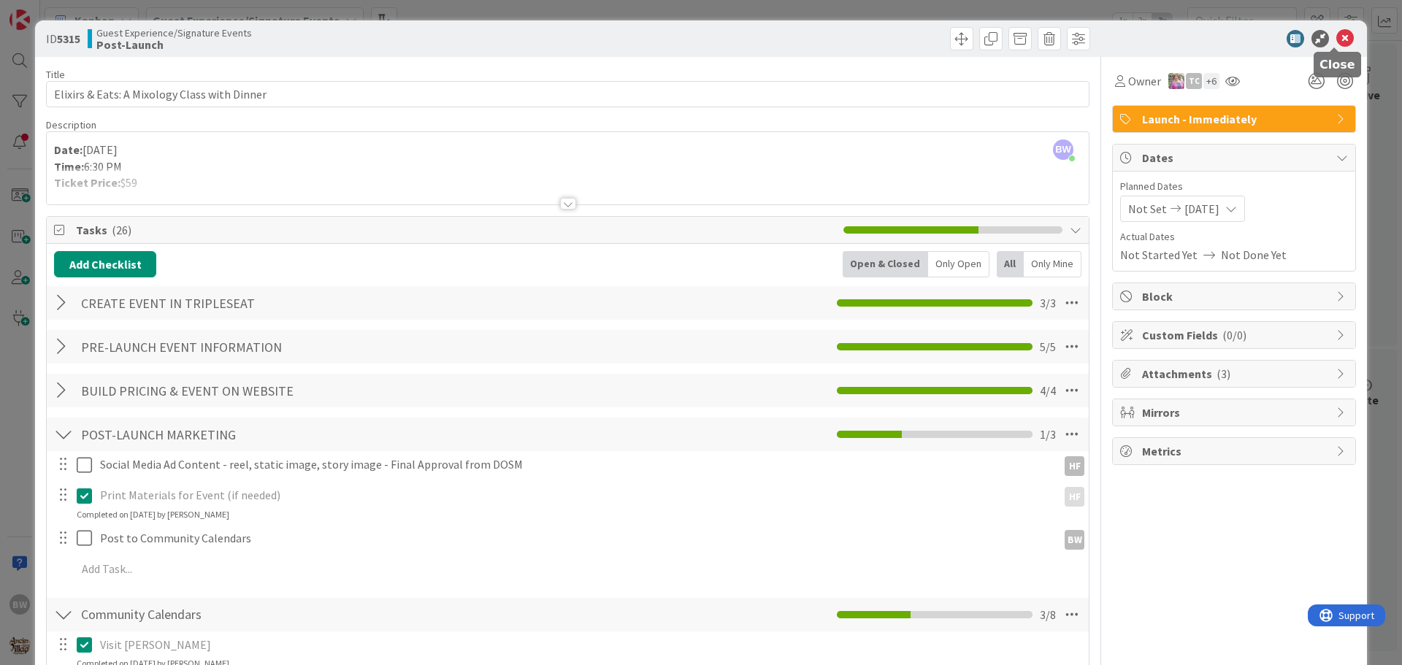
click at [1336, 44] on icon at bounding box center [1345, 39] width 18 height 18
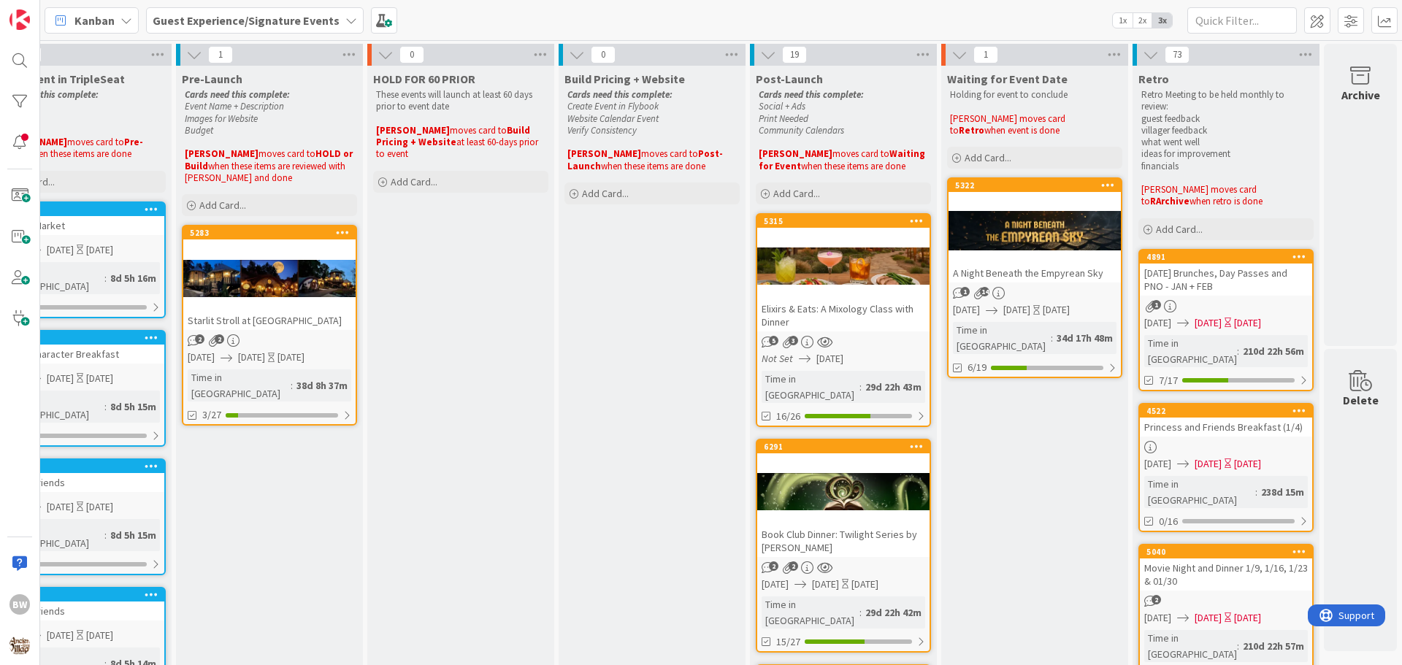
click at [837, 459] on div at bounding box center [843, 492] width 172 height 66
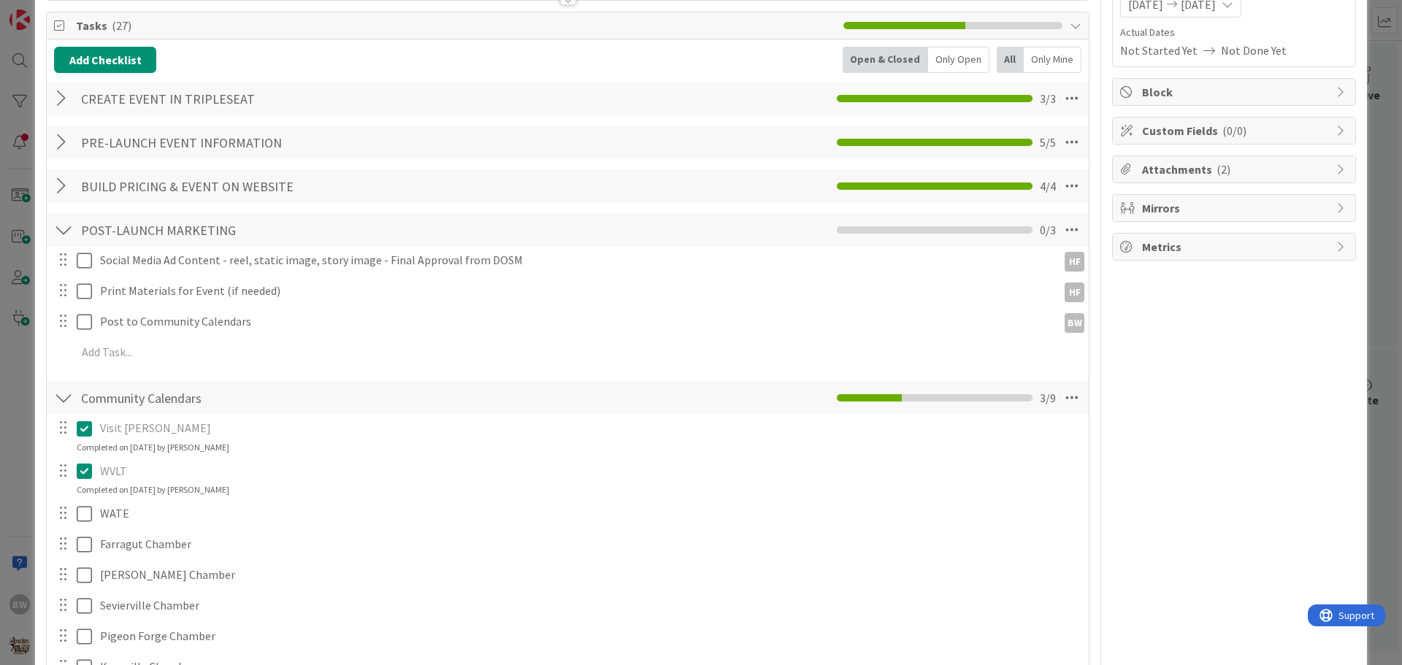
scroll to position [438, 0]
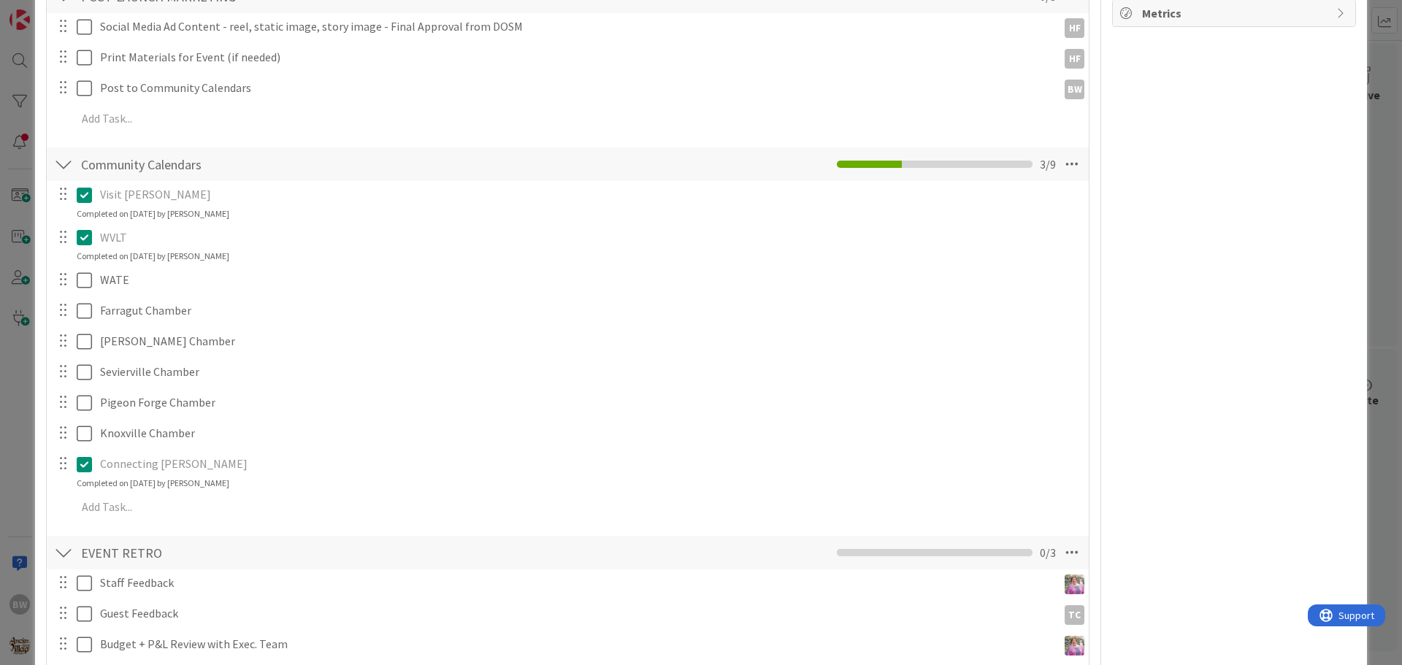
click at [62, 284] on div at bounding box center [62, 280] width 19 height 22
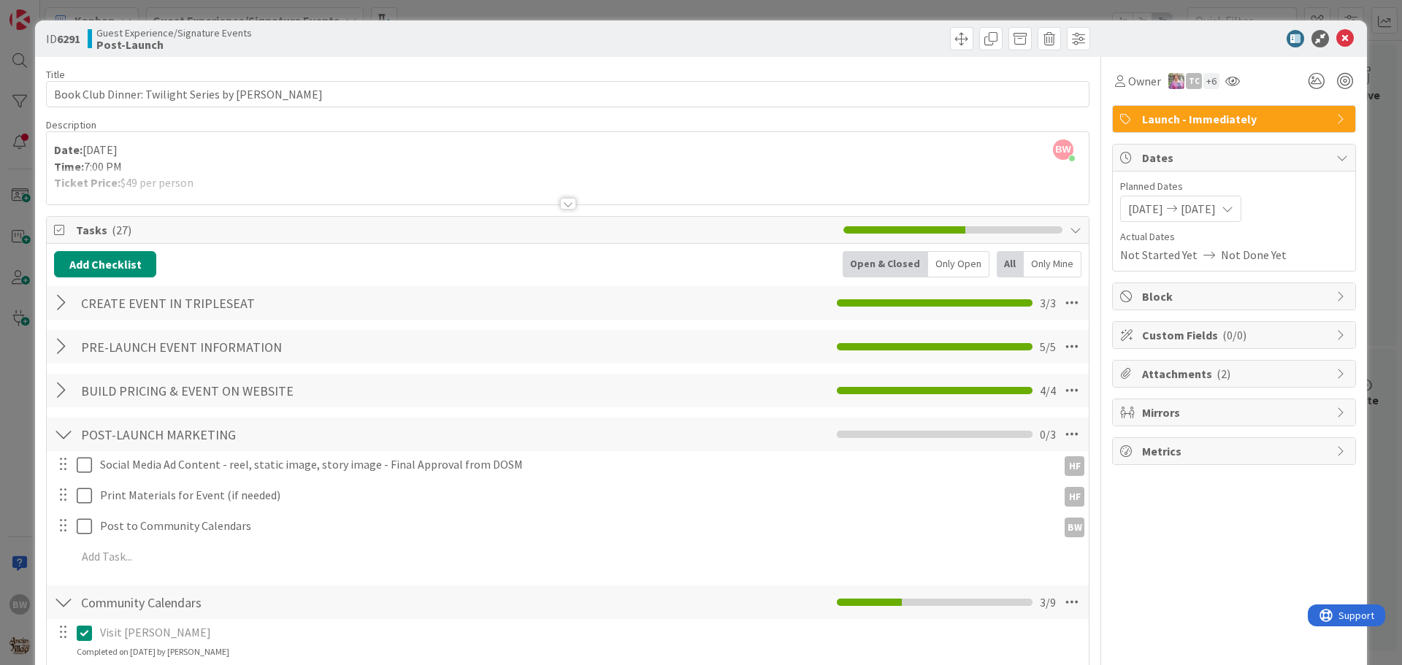
scroll to position [365, 0]
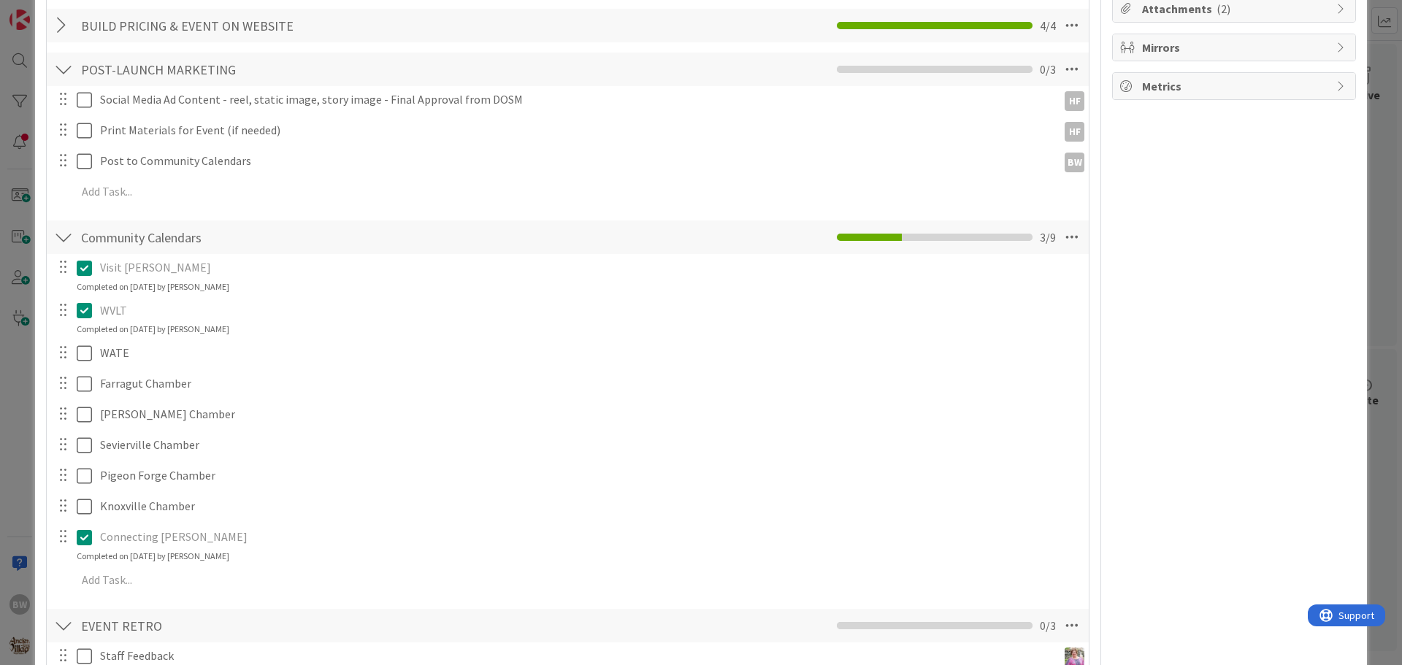
click at [62, 358] on div at bounding box center [62, 353] width 19 height 22
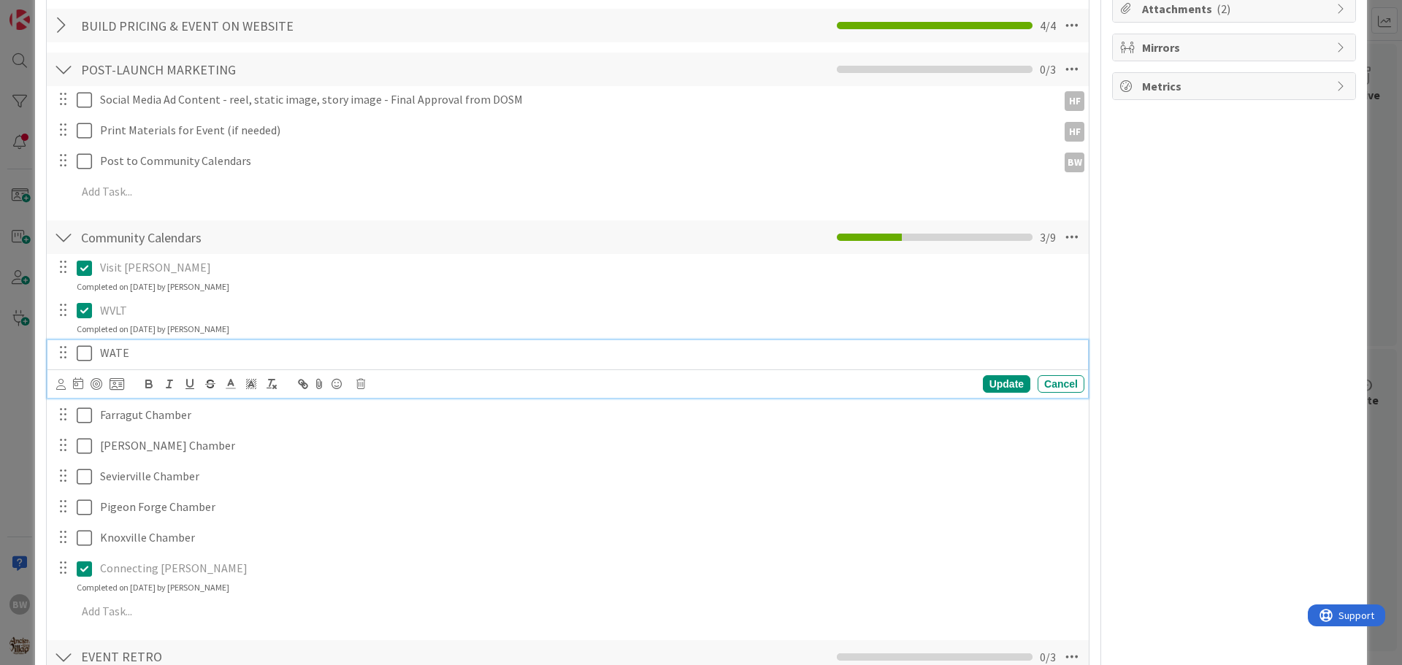
drag, startPoint x: 62, startPoint y: 358, endPoint x: 196, endPoint y: 364, distance: 134.5
click at [196, 364] on div "WATE" at bounding box center [589, 353] width 990 height 26
click at [359, 383] on icon at bounding box center [360, 384] width 9 height 10
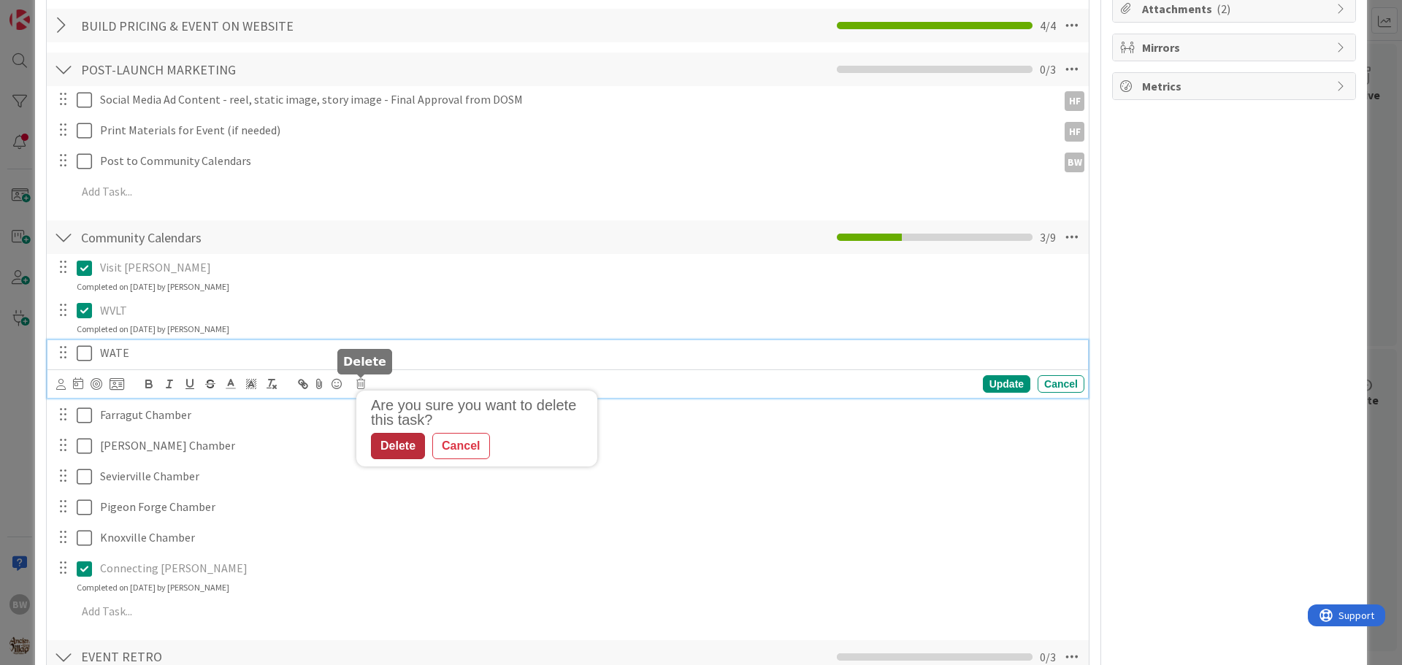
click at [402, 445] on div "Delete" at bounding box center [398, 446] width 54 height 26
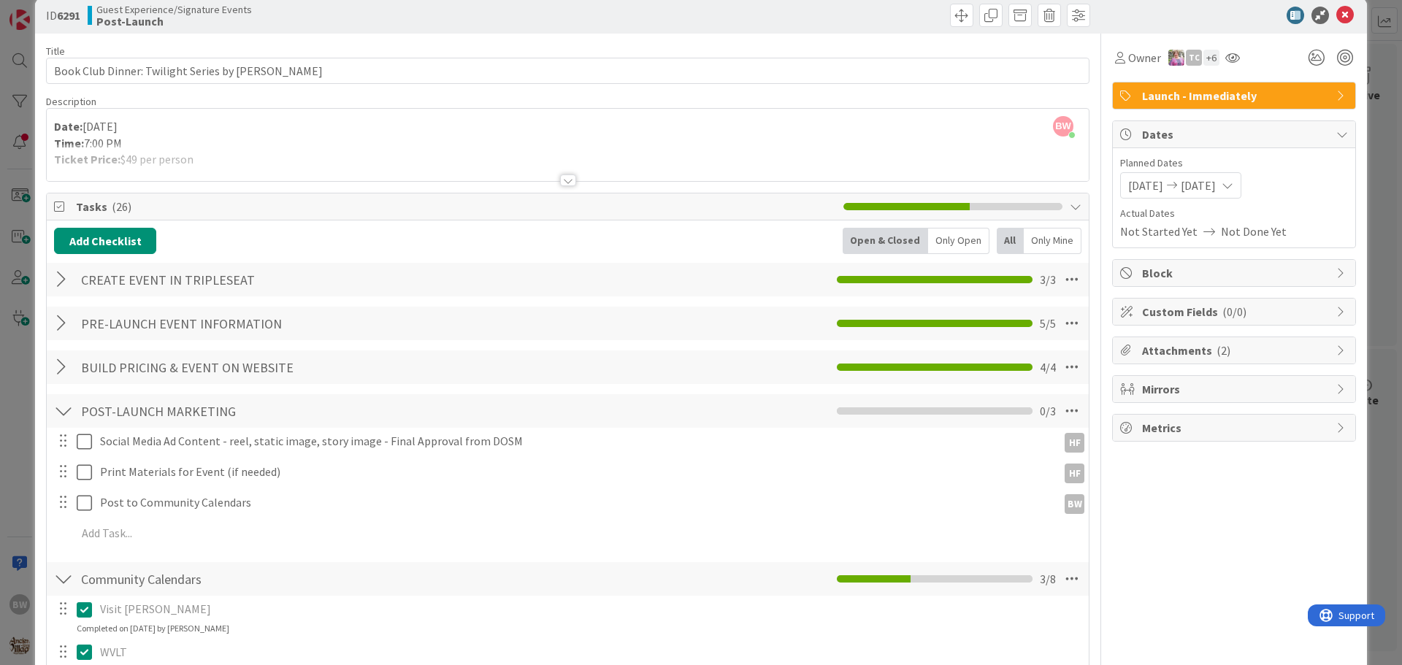
scroll to position [0, 0]
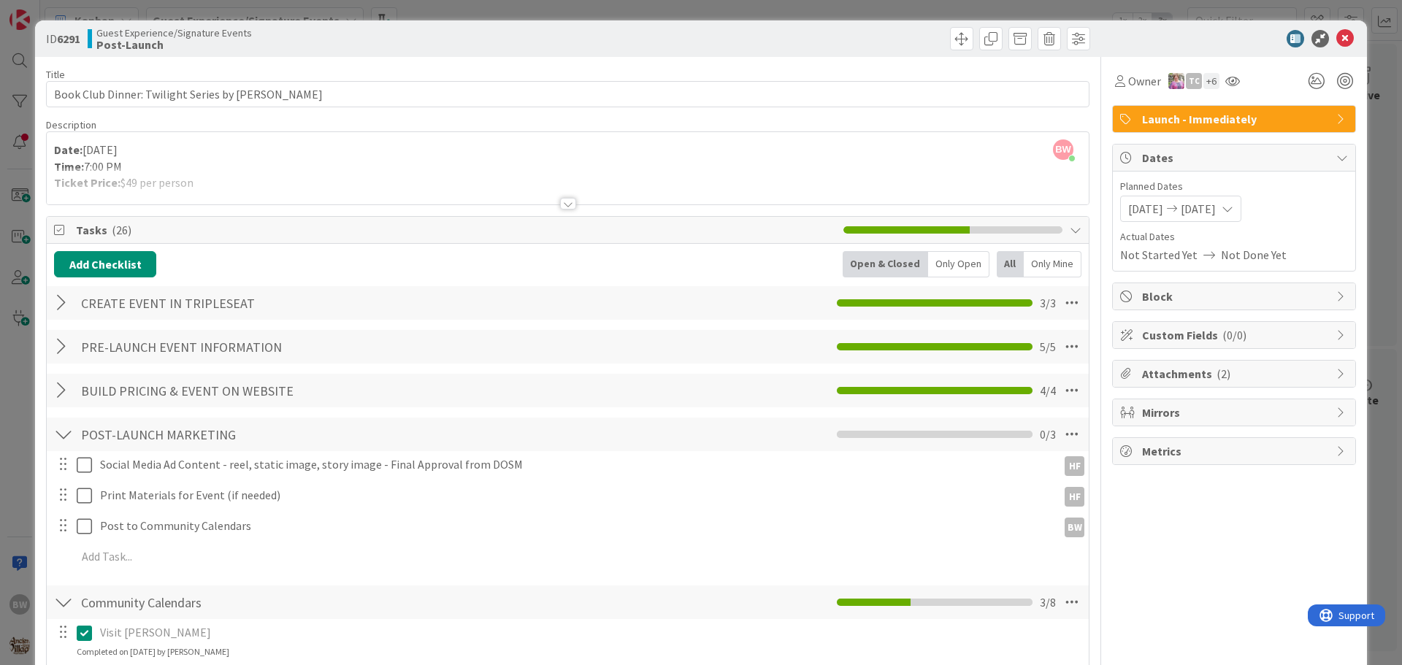
click at [567, 206] on div at bounding box center [568, 204] width 16 height 12
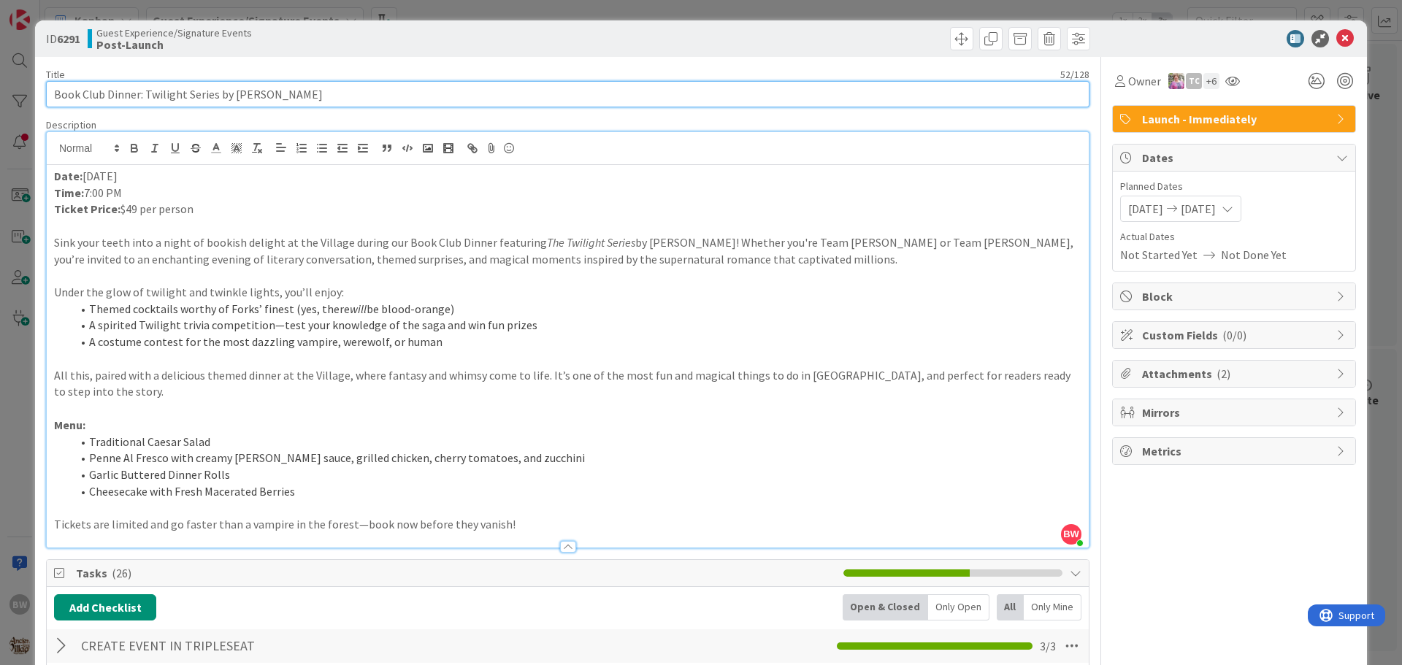
drag, startPoint x: 317, startPoint y: 103, endPoint x: 50, endPoint y: 102, distance: 266.5
click at [50, 102] on input "Book Club Dinner: Twilight Series by Stephenie Meyer" at bounding box center [567, 94] width 1043 height 26
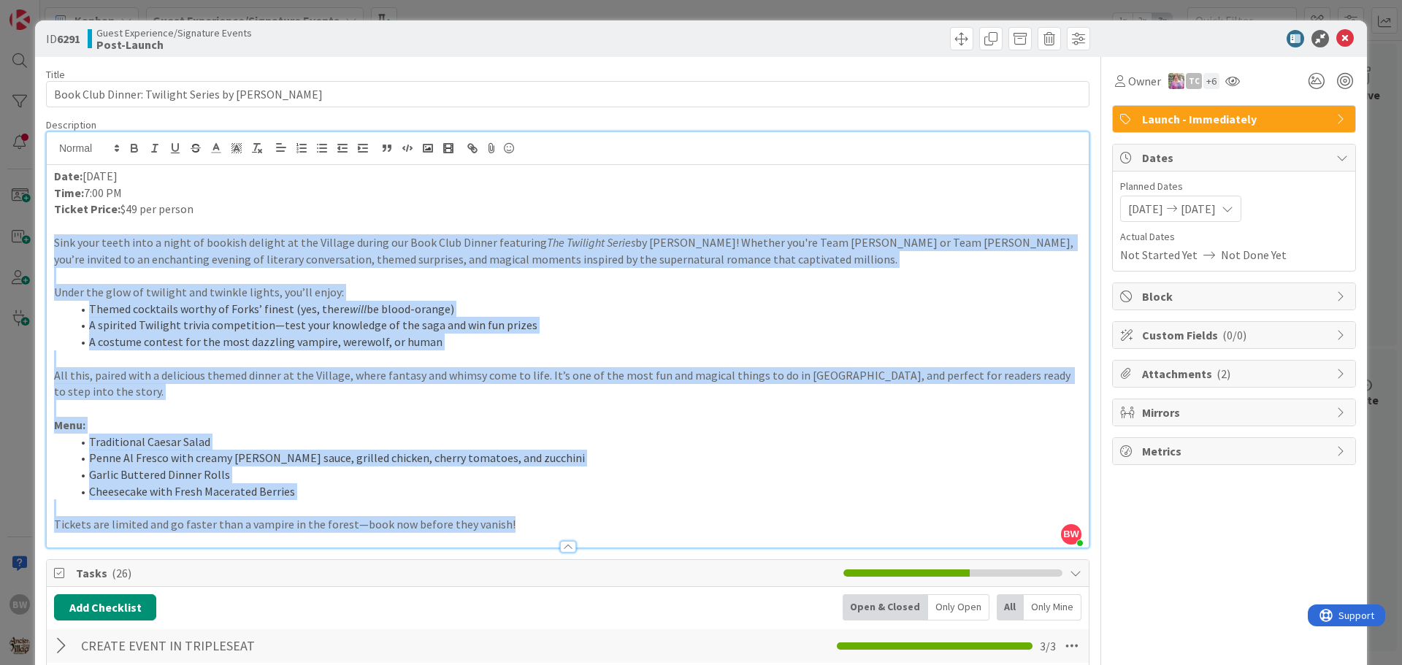
drag, startPoint x: 512, startPoint y: 520, endPoint x: 53, endPoint y: 239, distance: 538.4
click at [47, 239] on div "Date: Saturday, September 6 Time: 7:00 PM Ticket Price: $49 per person Sink you…" at bounding box center [568, 356] width 1042 height 383
copy div "Sink your teeth into a night of bookish delight at the Village during our Book …"
click at [607, 286] on p "Under the glow of twilight and twinkle lights, you’ll enjoy:" at bounding box center [567, 292] width 1027 height 17
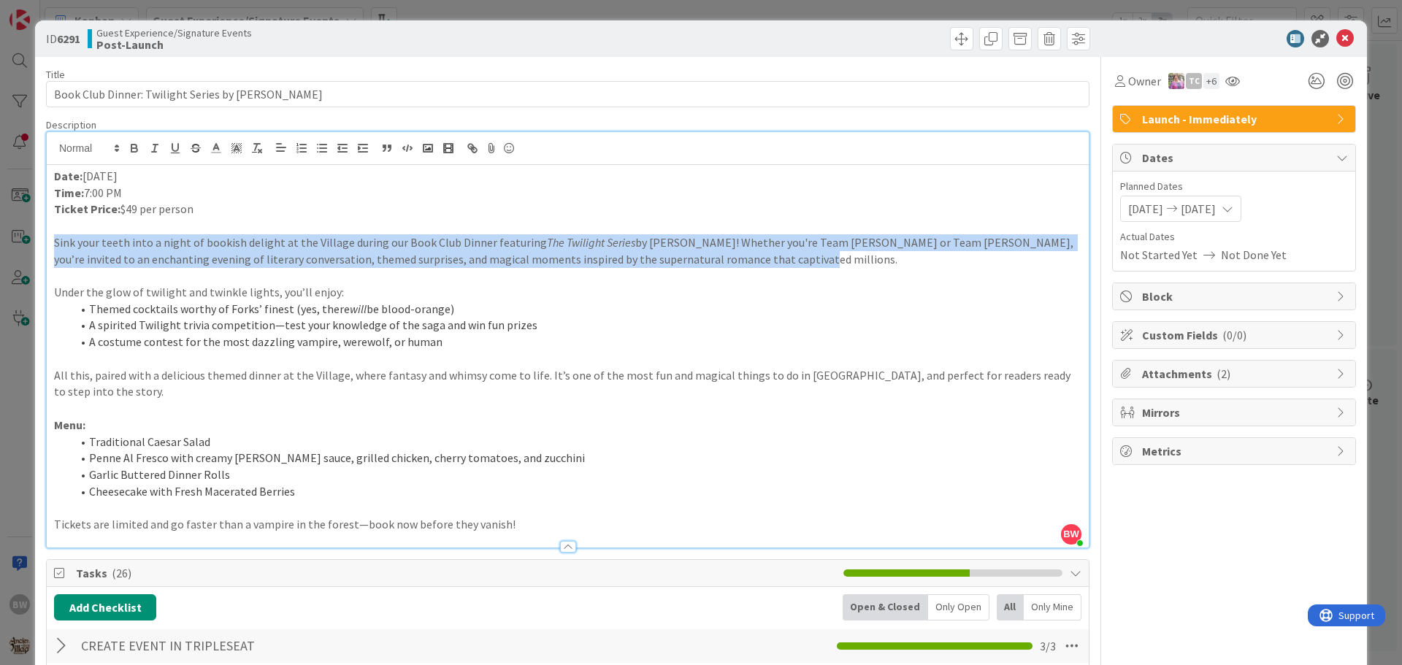
drag, startPoint x: 799, startPoint y: 256, endPoint x: 51, endPoint y: 240, distance: 748.4
click at [51, 240] on div "Date: Saturday, September 6 Time: 7:00 PM Ticket Price: $49 per person Sink you…" at bounding box center [568, 356] width 1042 height 383
copy p "Sink your teeth into a night of bookish delight at the Village during our Book …"
drag, startPoint x: 131, startPoint y: 193, endPoint x: 50, endPoint y: 180, distance: 82.7
click at [50, 180] on div "Date: Saturday, September 6 Time: 7:00 PM Ticket Price: $49 per person Sink you…" at bounding box center [568, 356] width 1042 height 383
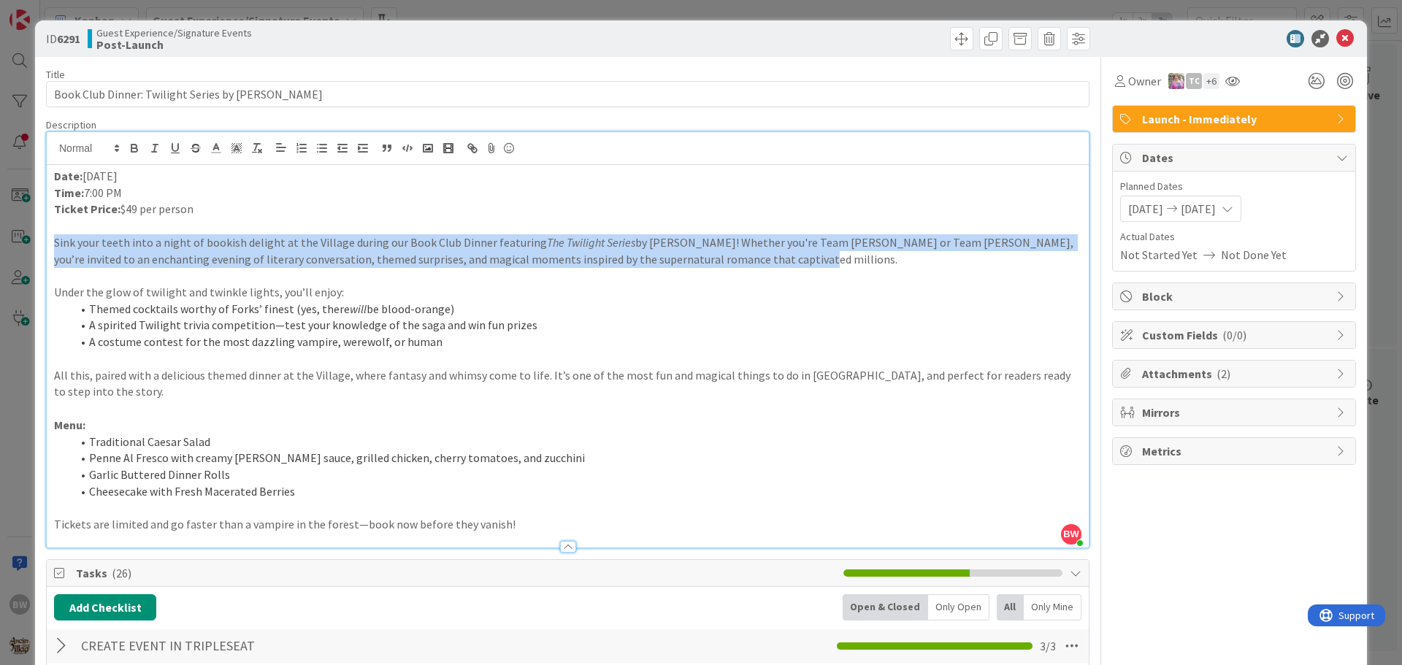
copy div "Date: Saturday, September 6 Time: 7:00 PM"
drag, startPoint x: 208, startPoint y: 213, endPoint x: 91, endPoint y: 207, distance: 116.9
click at [51, 215] on div "Date: Saturday, September 6 Time: 7:00 PM Ticket Price: $49 per person Sink you…" at bounding box center [568, 356] width 1042 height 383
copy p "Ticket Price: $49 per person"
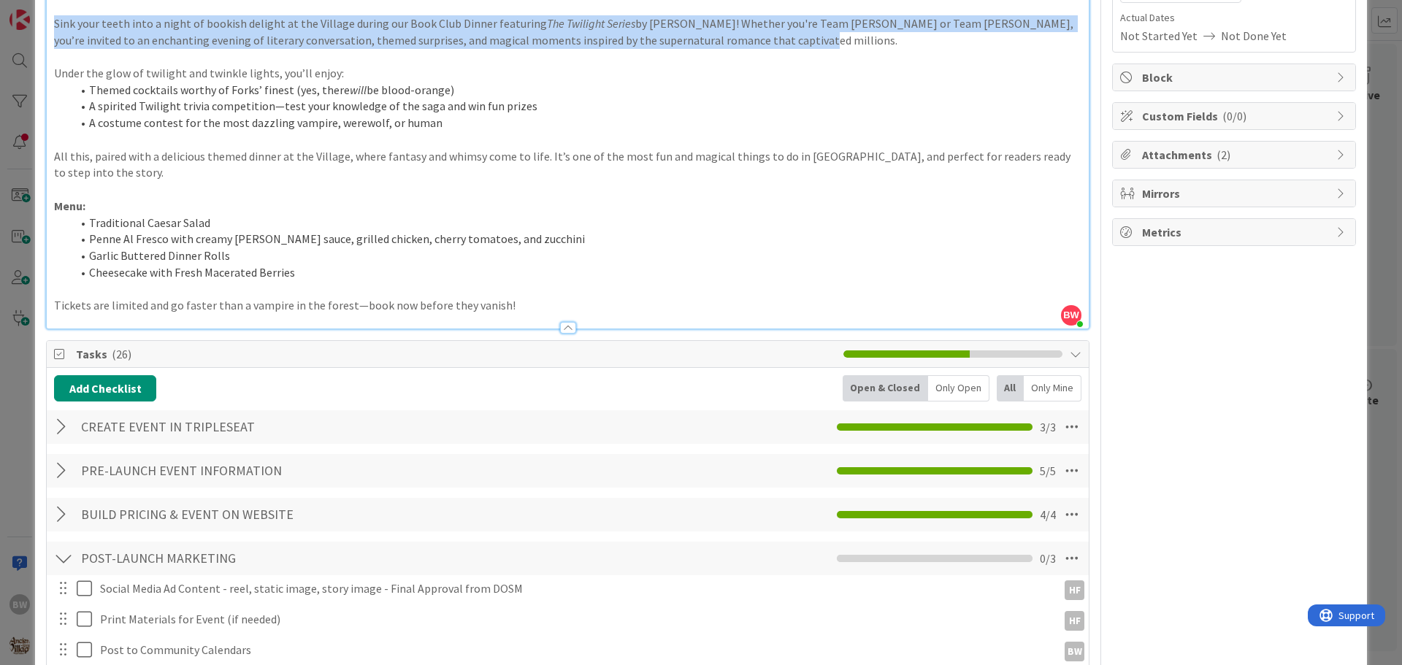
scroll to position [511, 0]
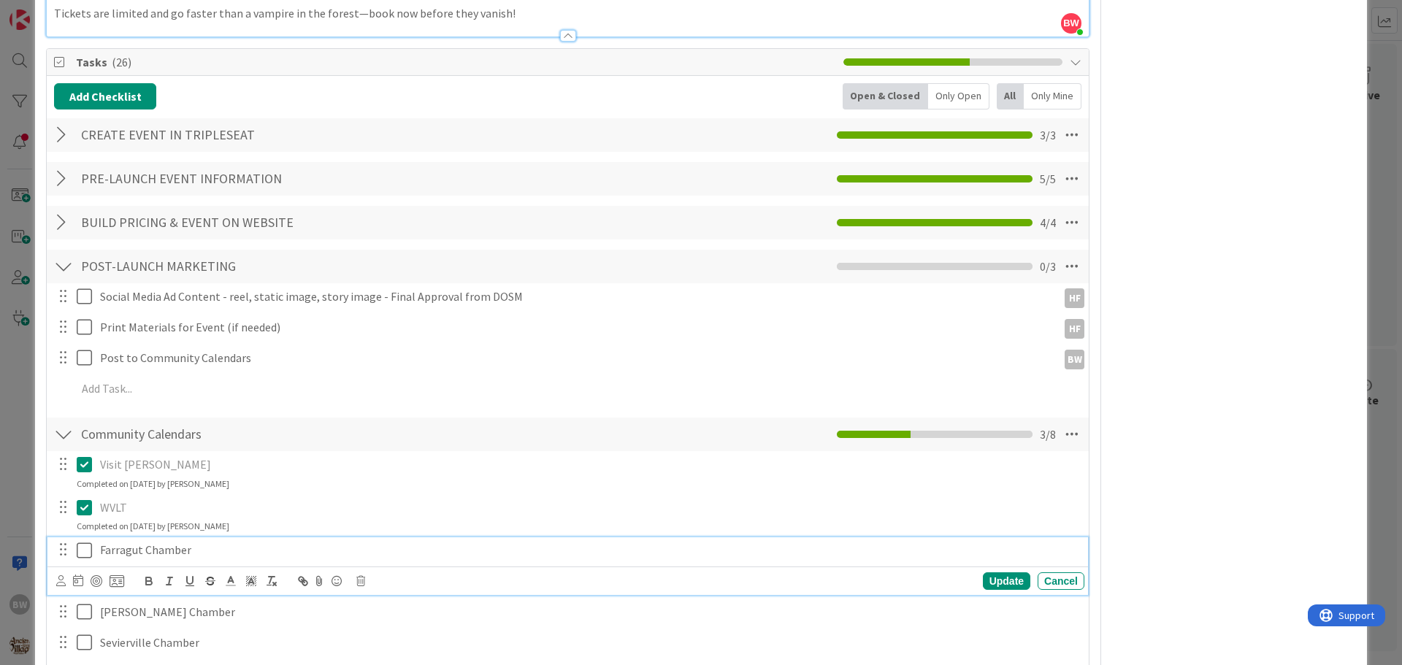
click at [86, 551] on icon at bounding box center [88, 551] width 22 height 18
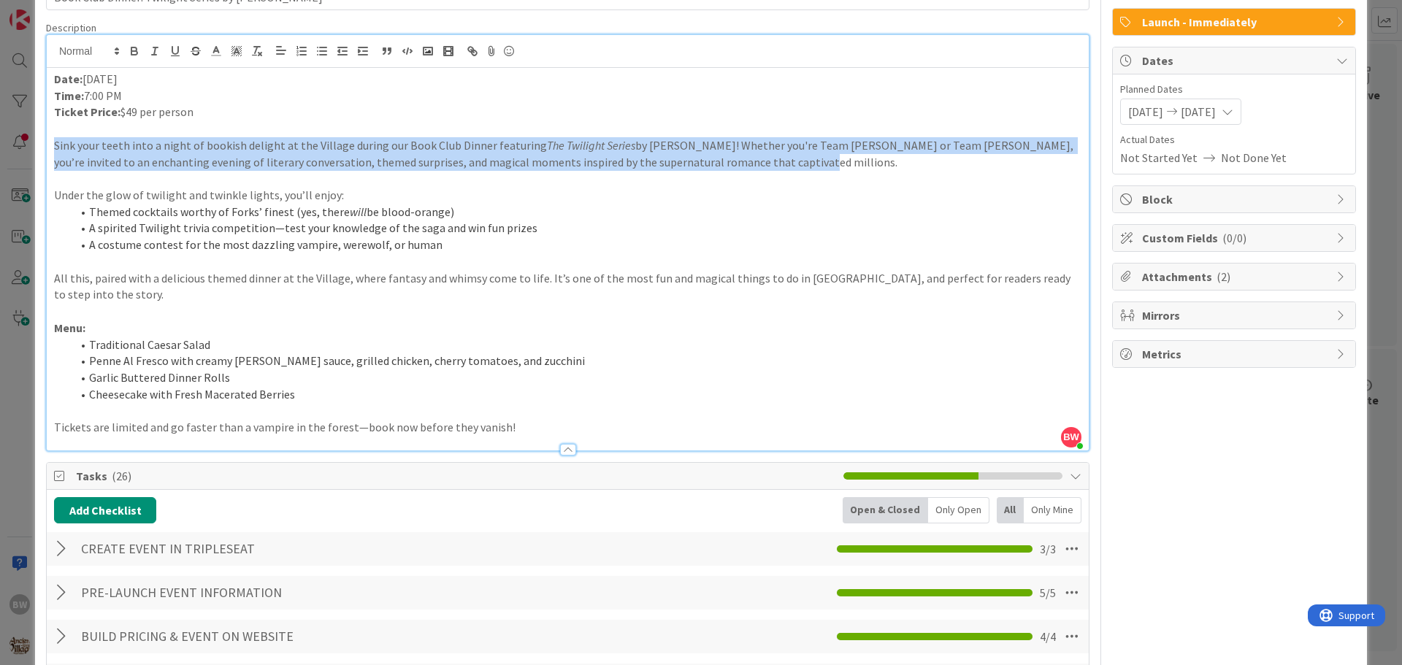
scroll to position [0, 0]
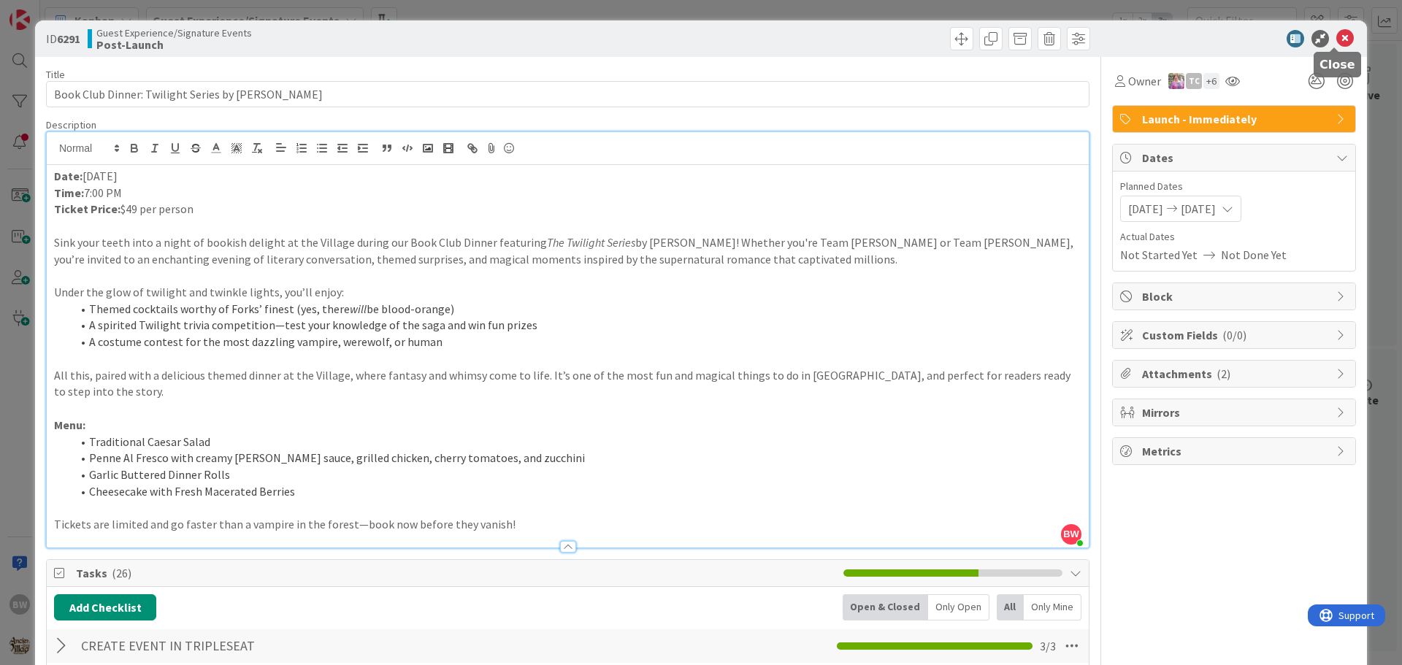
click at [1337, 39] on icon at bounding box center [1345, 39] width 18 height 18
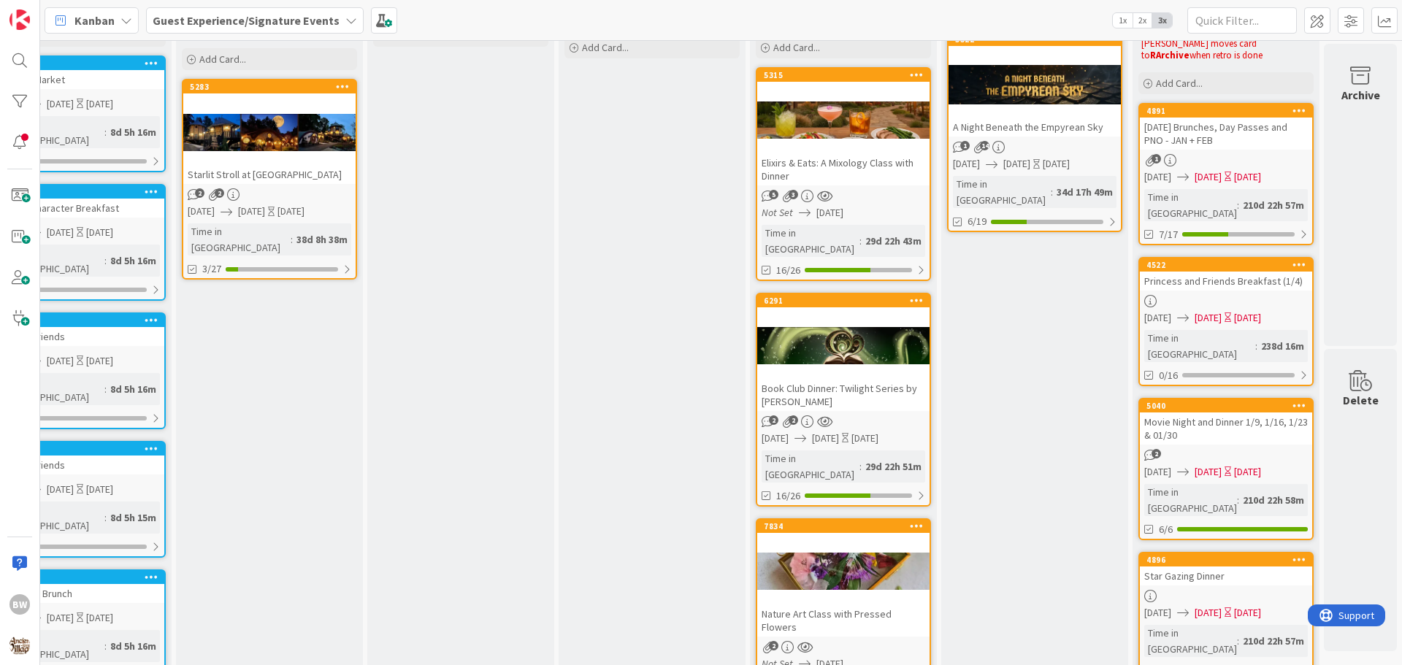
click at [815, 539] on div at bounding box center [843, 572] width 172 height 66
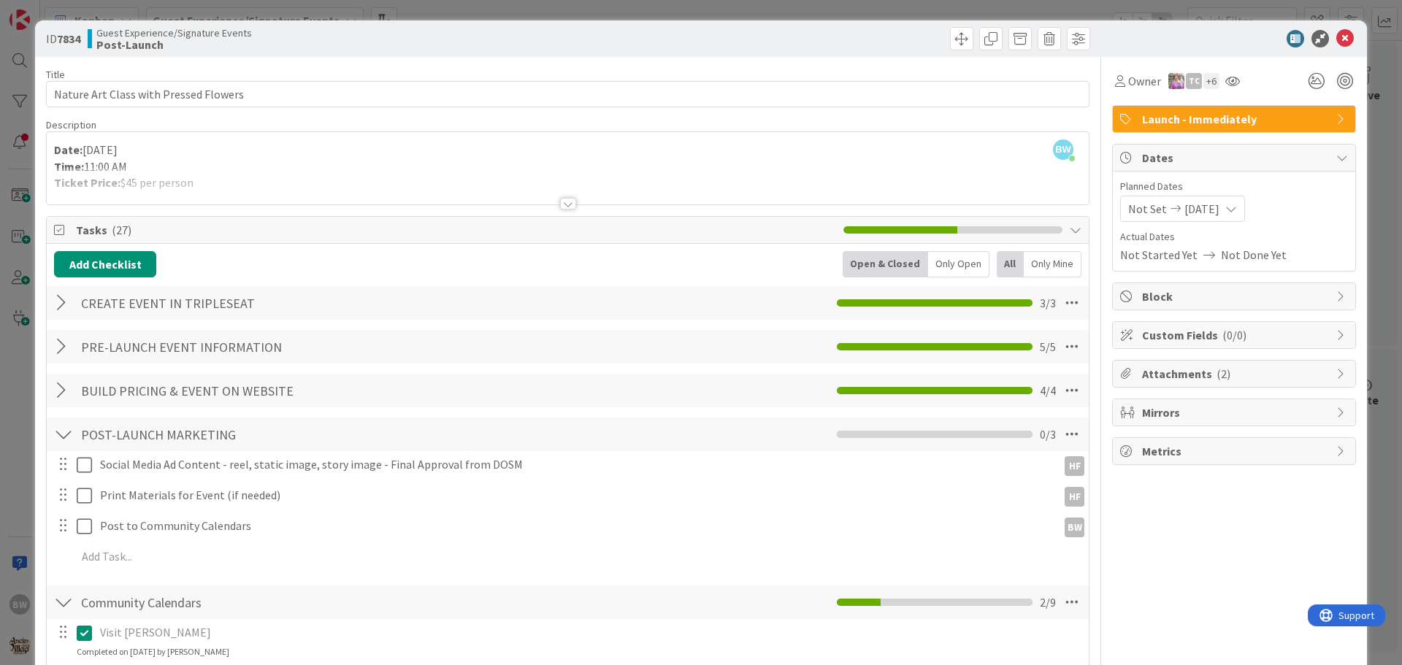
click at [562, 206] on div at bounding box center [568, 204] width 16 height 12
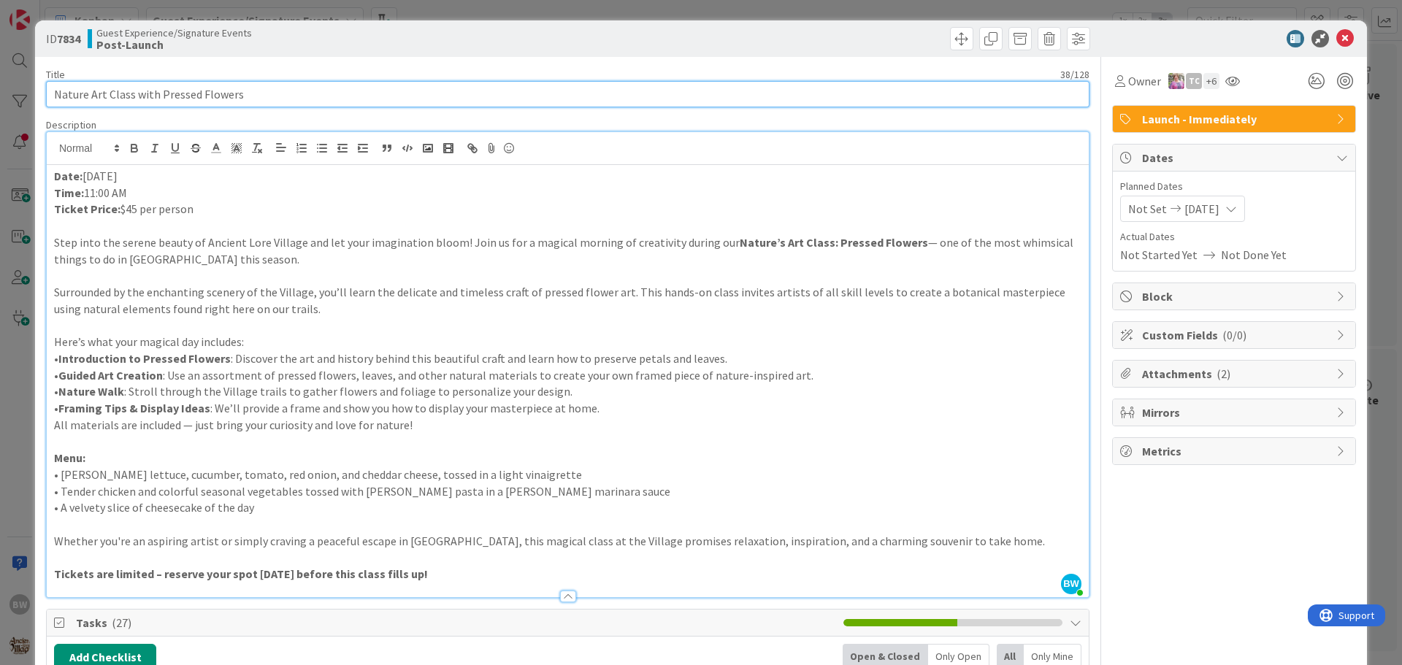
drag, startPoint x: 237, startPoint y: 96, endPoint x: 51, endPoint y: 107, distance: 185.8
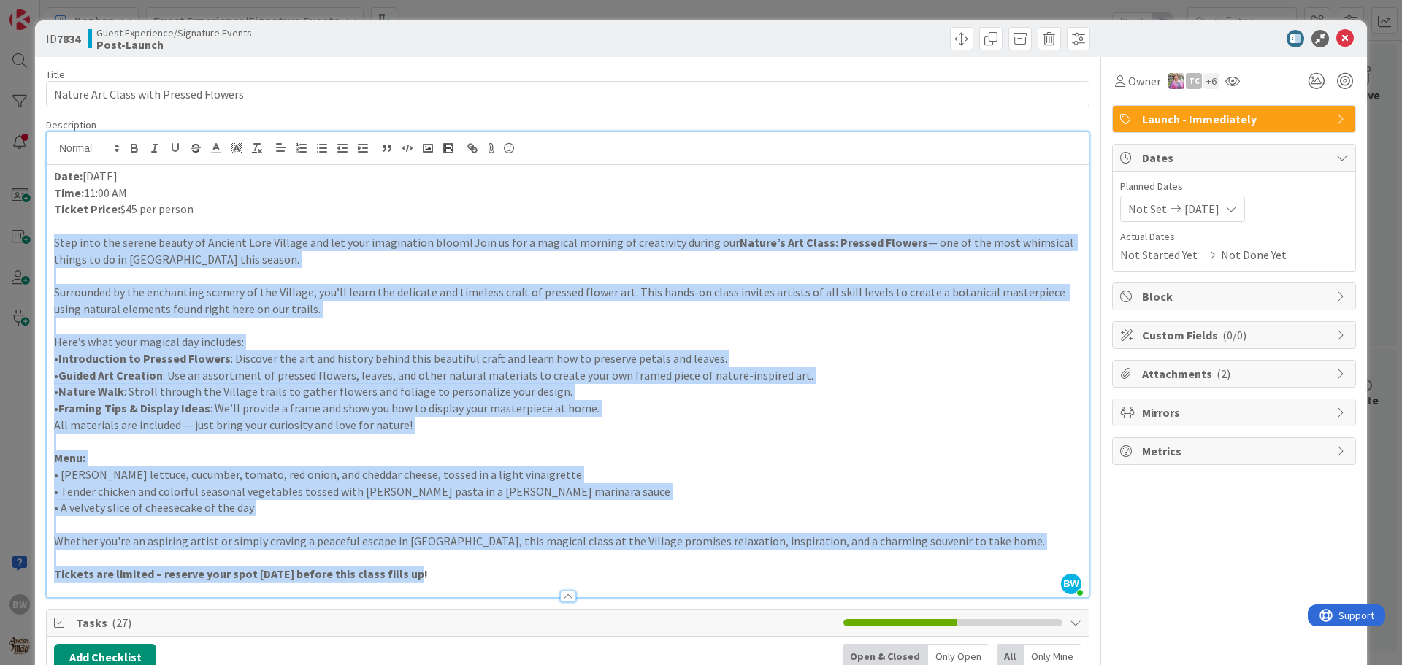
drag, startPoint x: 426, startPoint y: 572, endPoint x: 49, endPoint y: 246, distance: 498.4
click at [49, 246] on div "Date: September 6 Time: 11:00 AM Ticket Price: $45 per person Step into the ser…" at bounding box center [568, 381] width 1042 height 432
copy div "Step into the serene beauty of Ancient Lore Village and let your imagination bl…"
click at [416, 256] on p "Step into the serene beauty of Ancient Lore Village and let your imagination bl…" at bounding box center [567, 250] width 1027 height 33
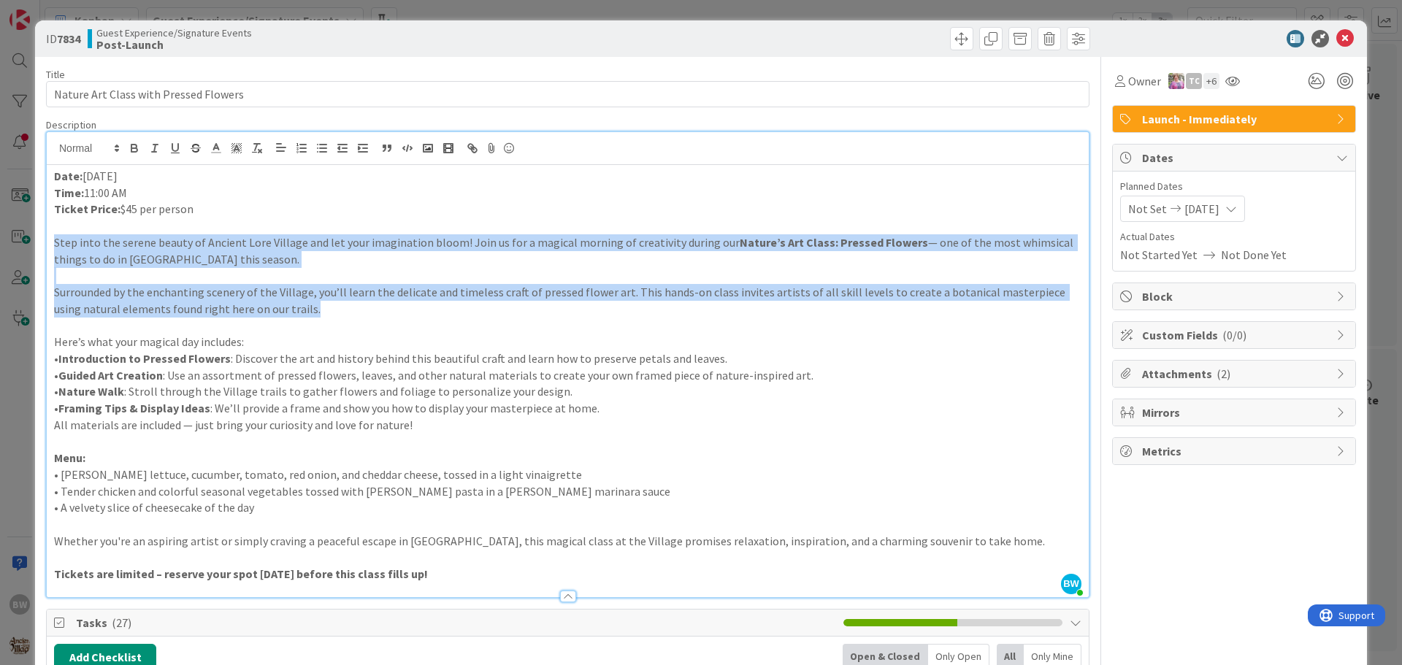
drag, startPoint x: 291, startPoint y: 305, endPoint x: 42, endPoint y: 245, distance: 256.0
copy div "Step into the serene beauty of Ancient Lore Village and let your imagination bl…"
drag, startPoint x: 143, startPoint y: 192, endPoint x: 53, endPoint y: 177, distance: 91.7
click at [53, 177] on div "Date: September 6 Time: 11:00 AM Ticket Price: $45 per person Step into the ser…" at bounding box center [568, 381] width 1042 height 432
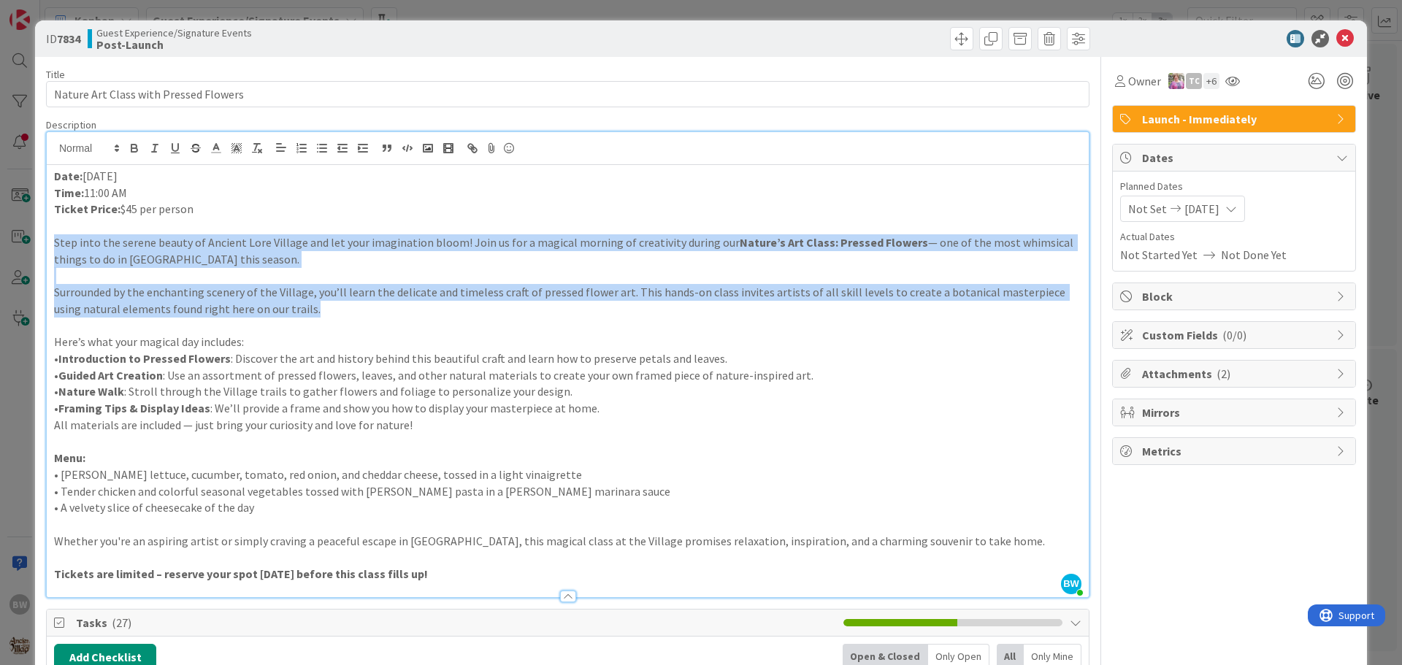
copy div "Date: September 6 Time: 11:00 AM"
drag, startPoint x: 199, startPoint y: 205, endPoint x: 93, endPoint y: 213, distance: 106.2
click at [50, 208] on div "Date: September 6 Time: 11:00 AM Ticket Price: $45 per person Step into the ser…" at bounding box center [568, 381] width 1042 height 432
copy p "Ticket Price: $45 per person"
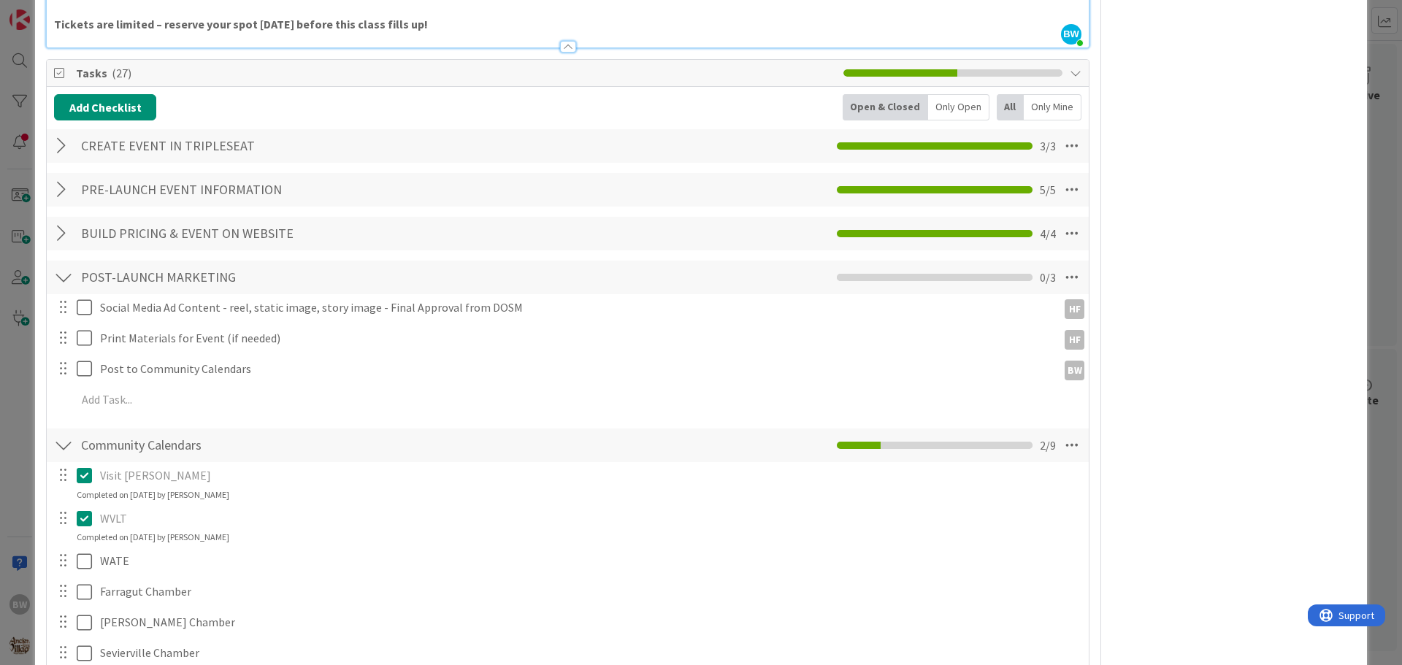
scroll to position [657, 0]
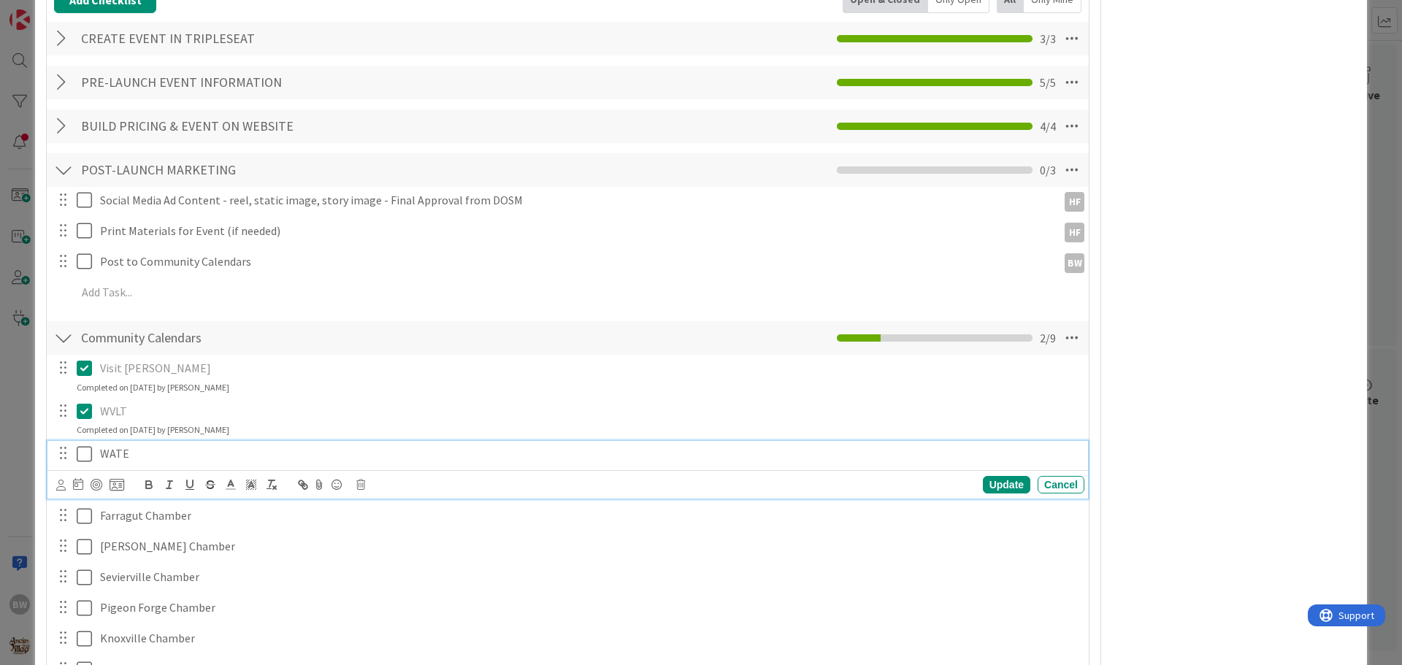
click at [121, 461] on p "WATE" at bounding box center [589, 453] width 978 height 17
click at [356, 481] on icon at bounding box center [360, 485] width 9 height 10
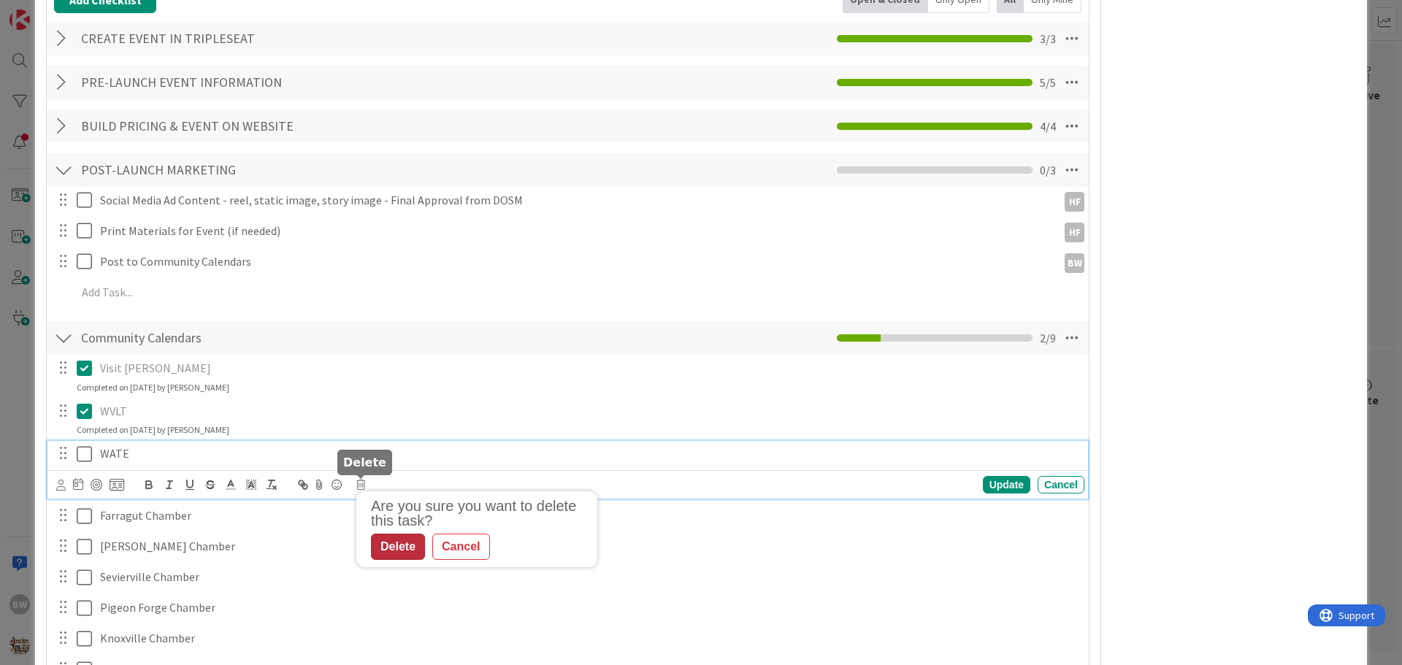
click at [400, 555] on div "Delete" at bounding box center [398, 547] width 54 height 26
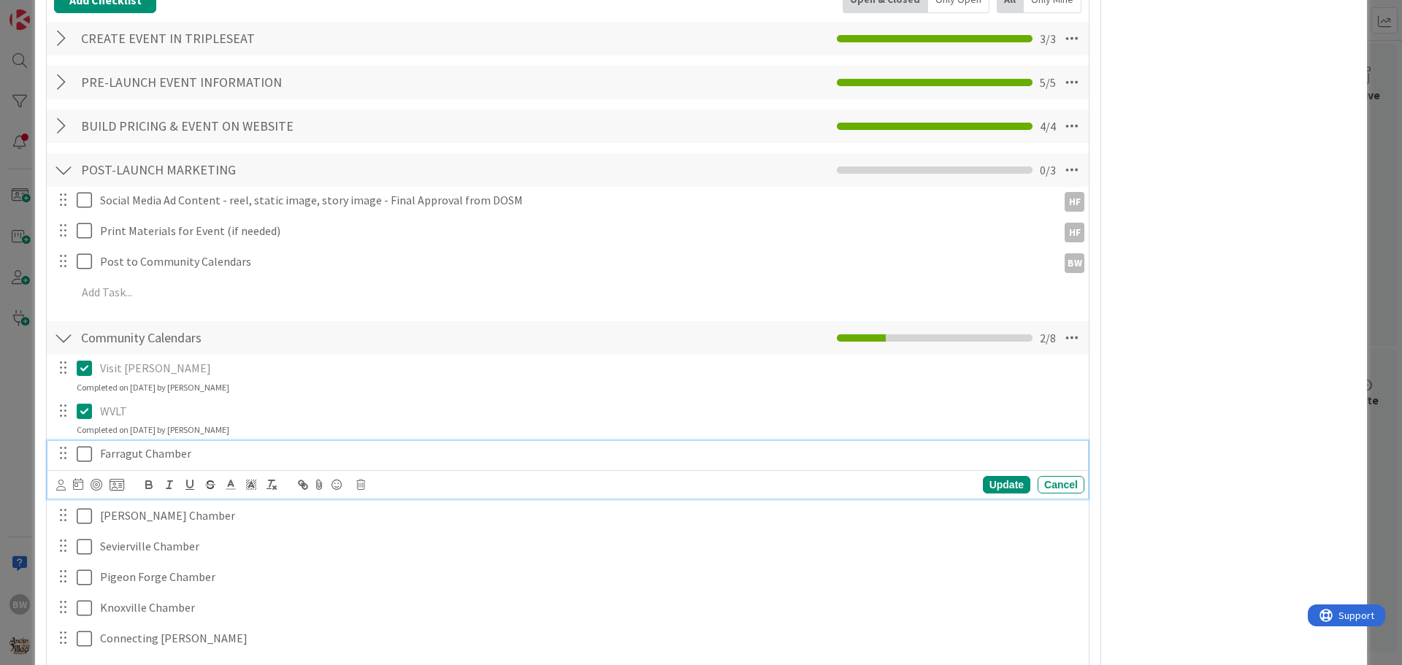
click at [87, 455] on icon at bounding box center [88, 454] width 22 height 18
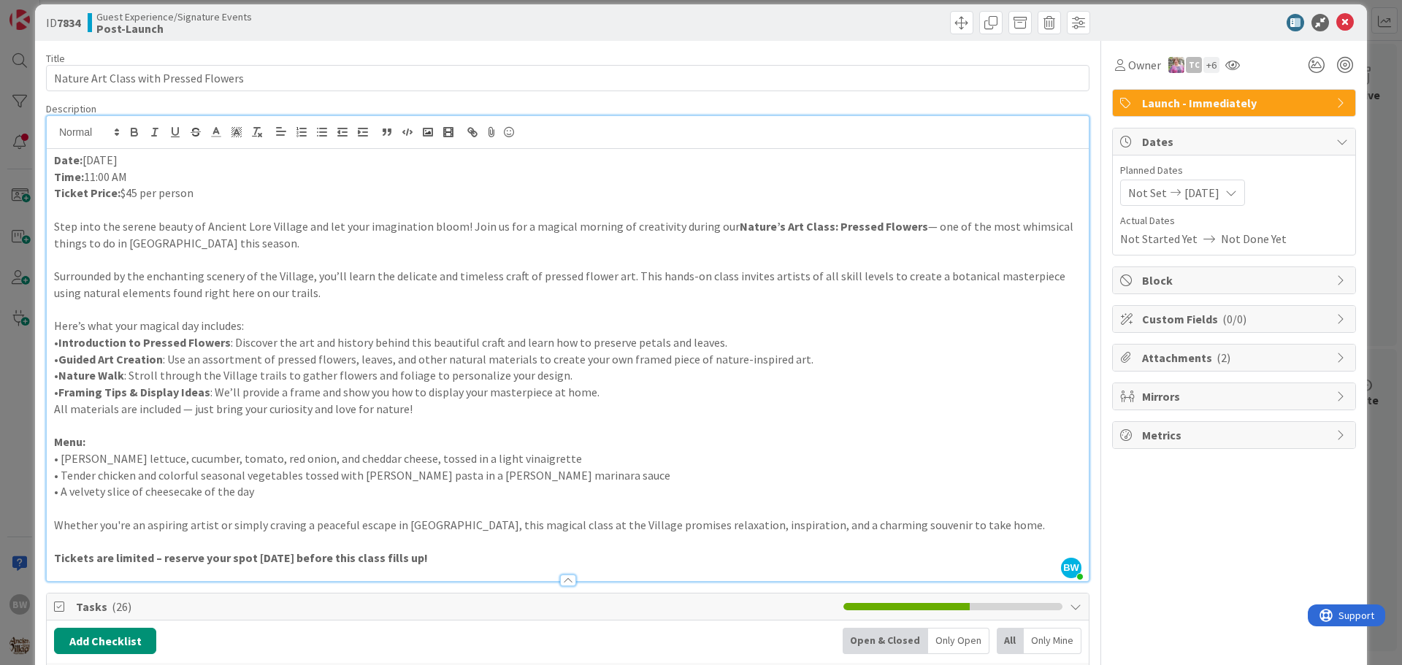
scroll to position [0, 0]
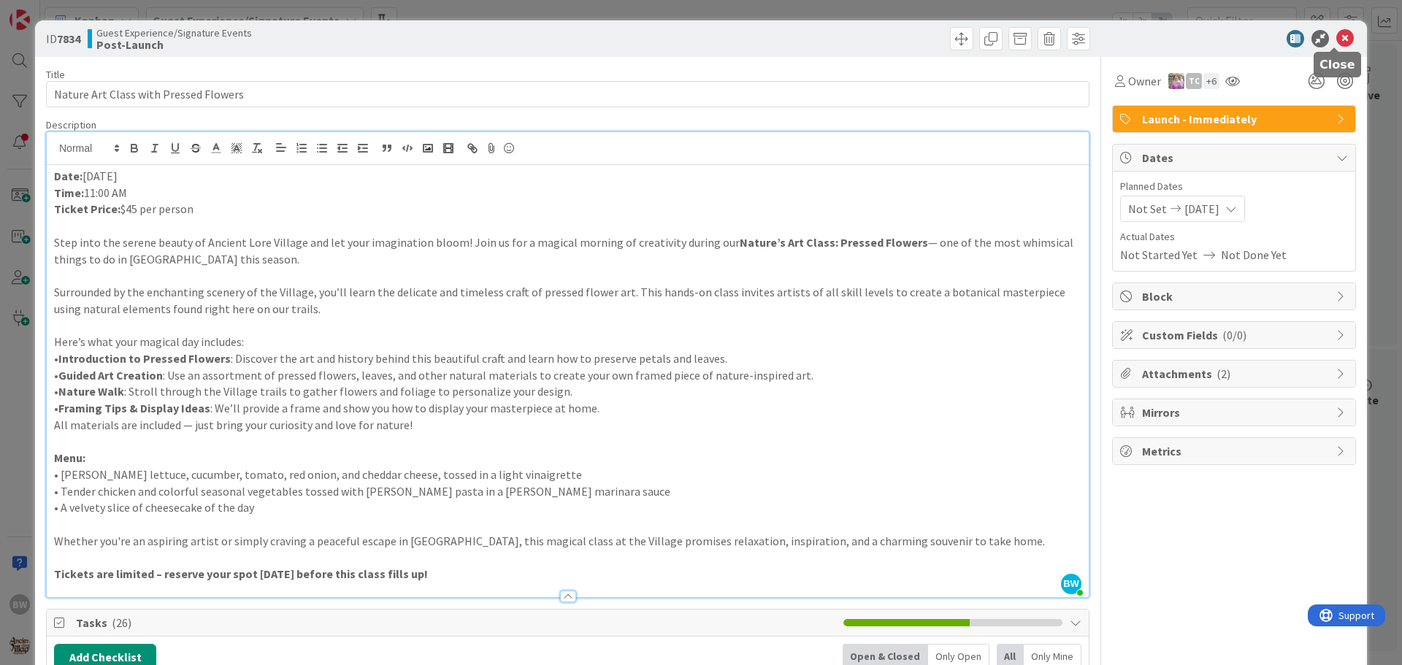
click at [1340, 39] on icon at bounding box center [1345, 39] width 18 height 18
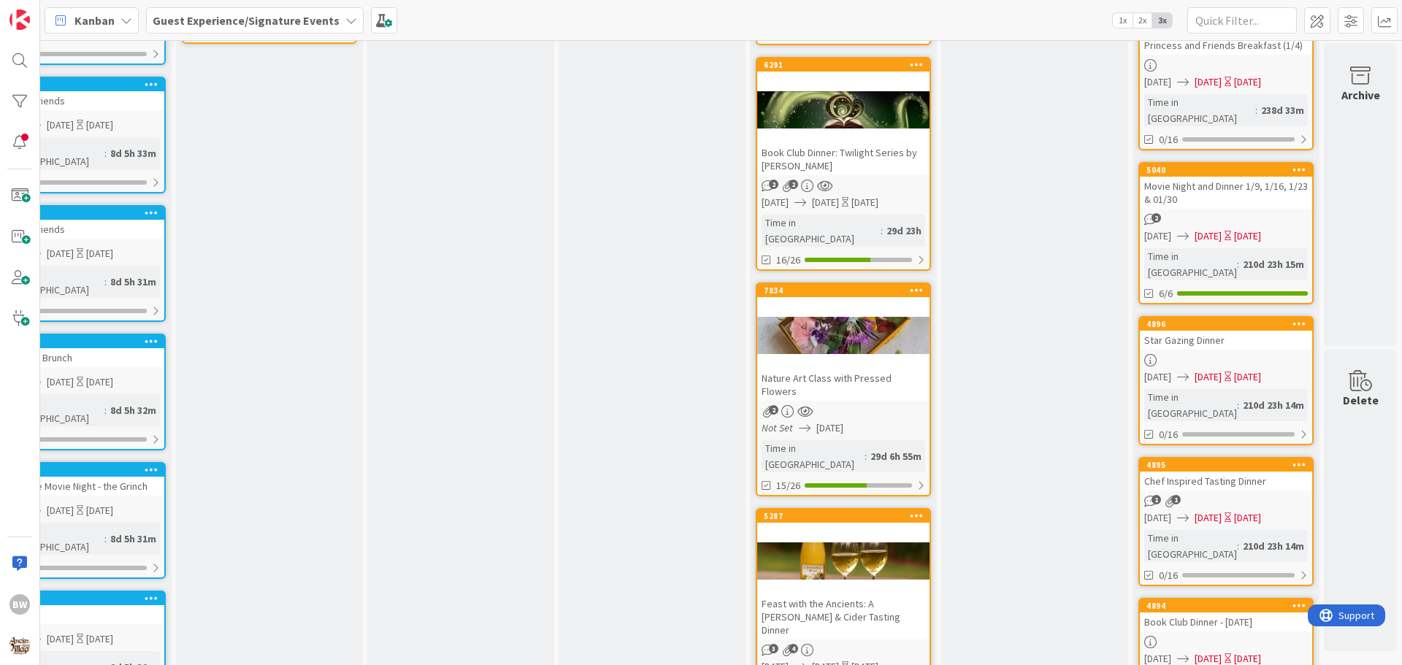
click at [828, 529] on div at bounding box center [843, 562] width 172 height 66
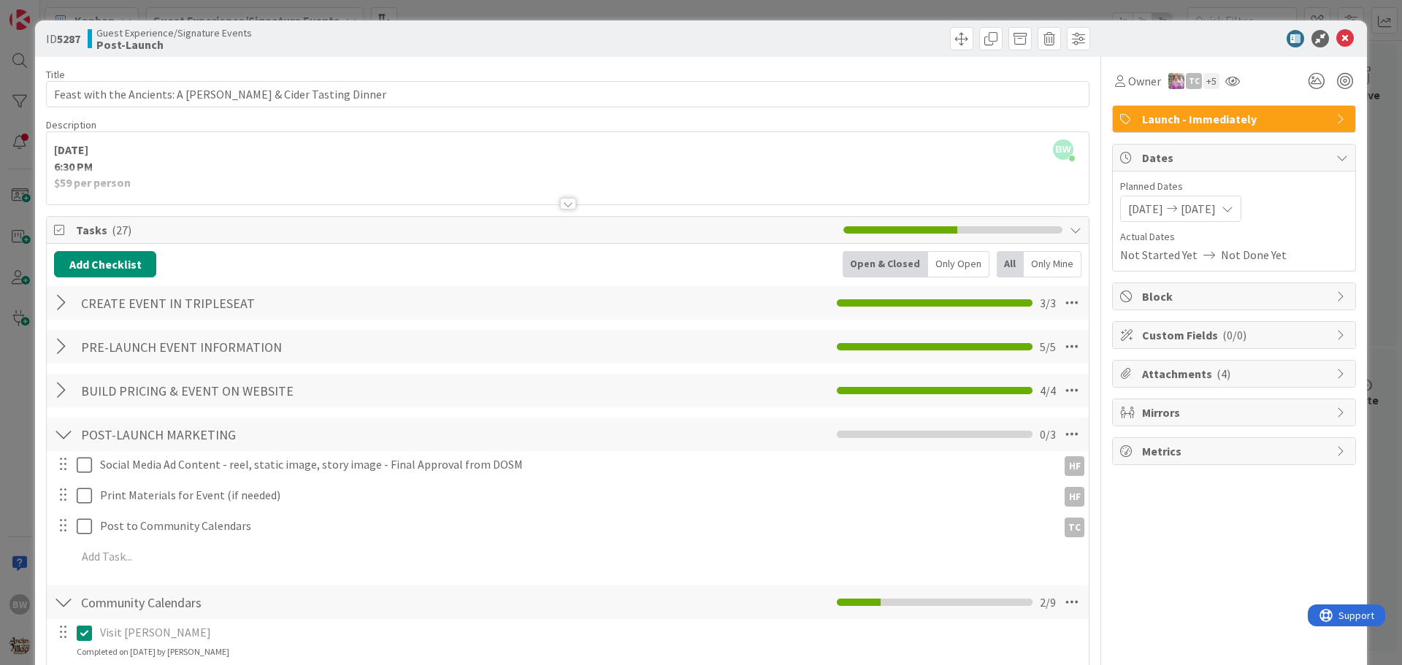
click at [560, 207] on div at bounding box center [568, 204] width 16 height 12
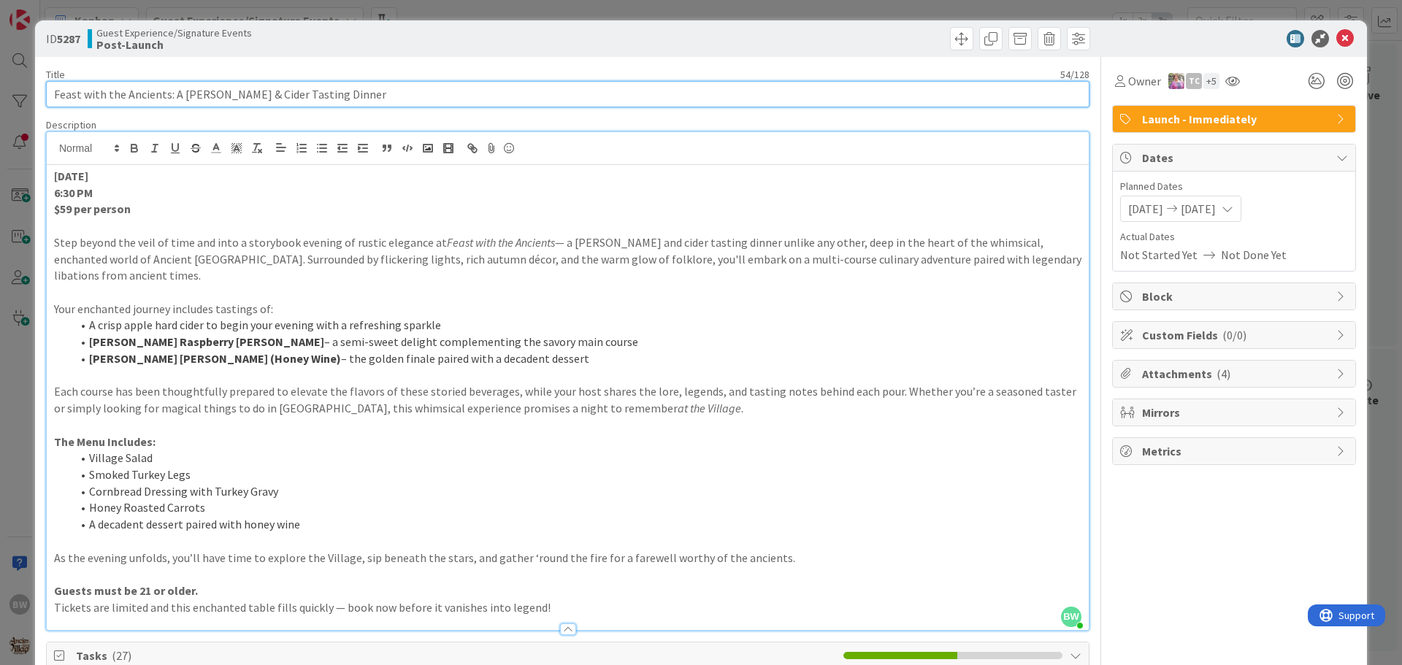
drag, startPoint x: 335, startPoint y: 95, endPoint x: 66, endPoint y: 93, distance: 268.7
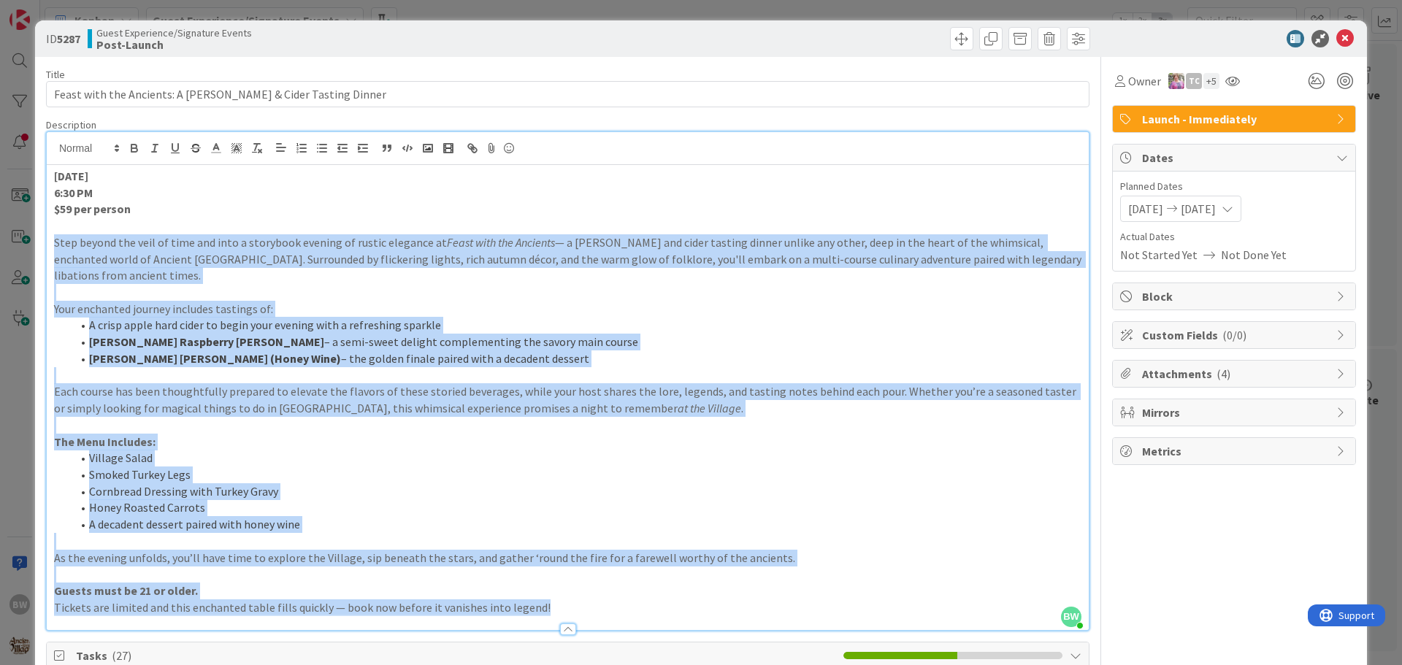
drag, startPoint x: 539, startPoint y: 588, endPoint x: 26, endPoint y: 245, distance: 617.7
click at [26, 245] on div "ID 5287 Guest Experience/Signature Events Post-Launch Title 54 / 128 Feast with…" at bounding box center [701, 332] width 1402 height 665
copy div "Step beyond the veil of time and into a storybook evening of rustic elegance at…"
click at [442, 317] on li "A crisp apple hard cider to begin your evening with a refreshing sparkle" at bounding box center [577, 325] width 1010 height 17
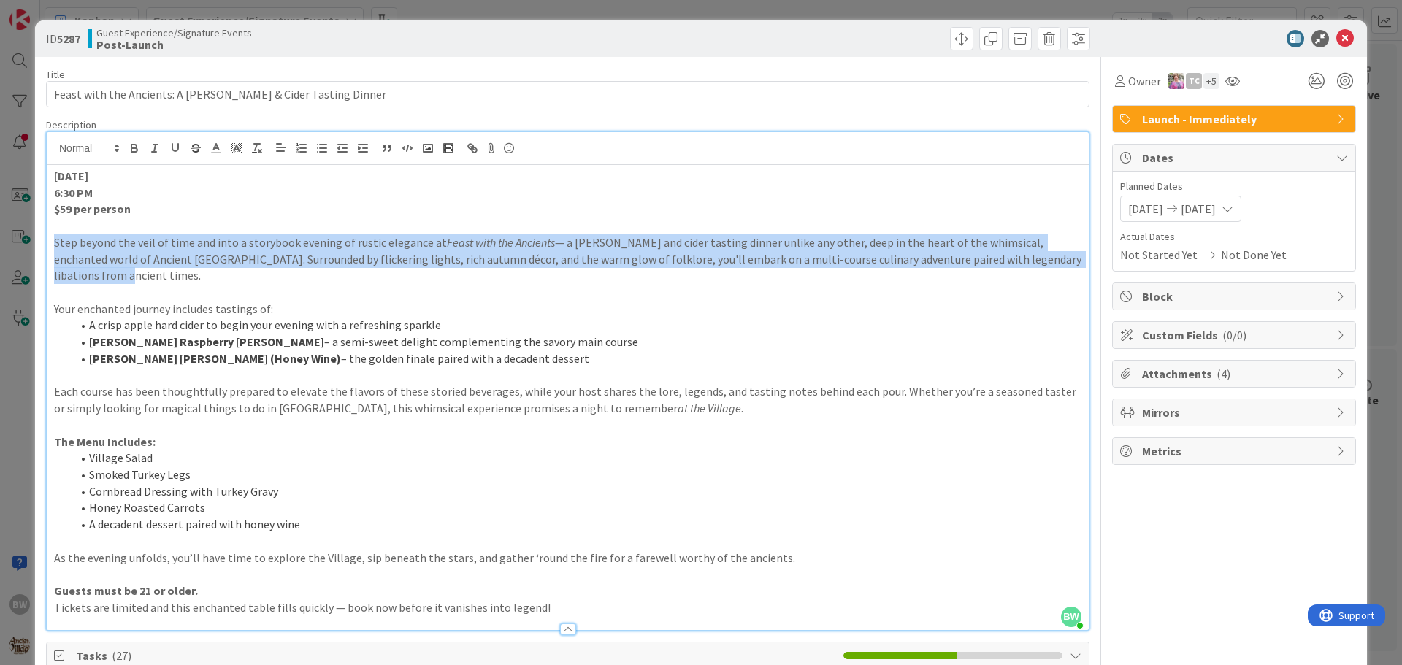
drag, startPoint x: 1017, startPoint y: 265, endPoint x: 47, endPoint y: 247, distance: 969.6
click at [47, 247] on div "September 12 6:30 PM $59 per person Step beyond the veil of time and into a sto…" at bounding box center [568, 397] width 1042 height 465
copy p "Step beyond the veil of time and into a storybook evening of rustic elegance at…"
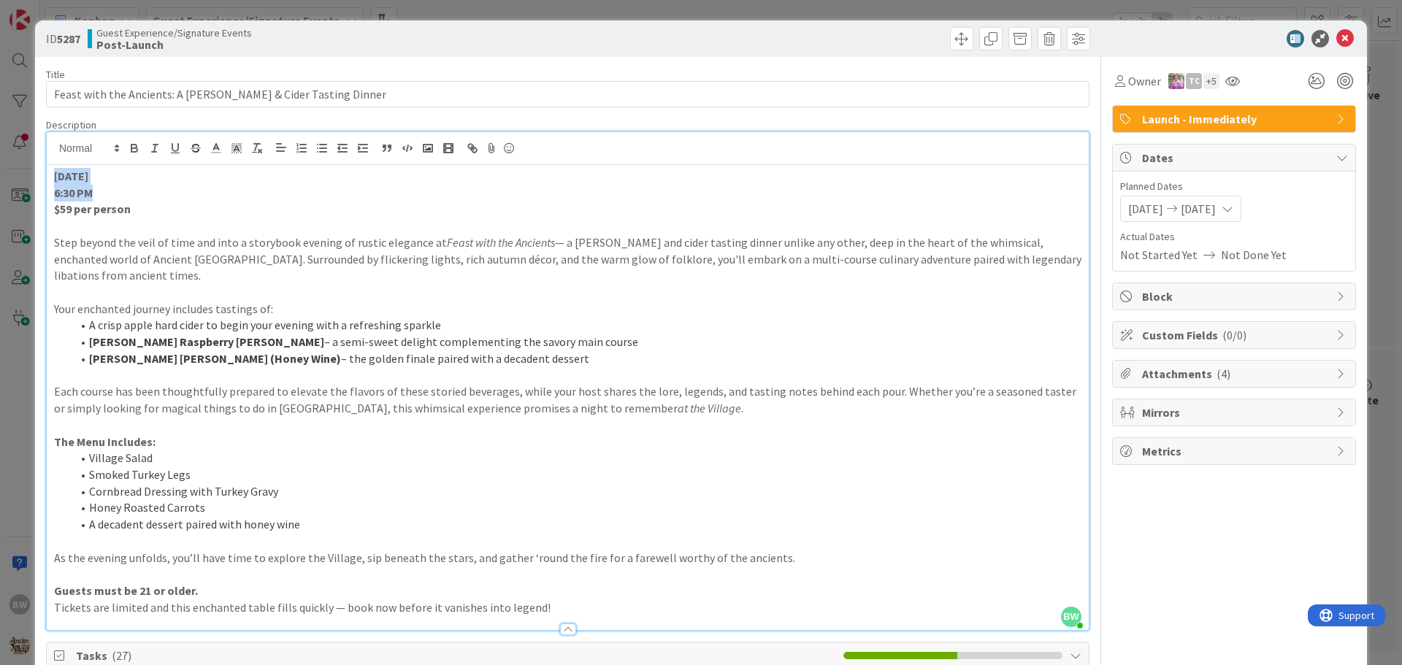
drag, startPoint x: 112, startPoint y: 196, endPoint x: 39, endPoint y: 177, distance: 76.0
drag, startPoint x: 131, startPoint y: 210, endPoint x: 50, endPoint y: 210, distance: 81.0
click at [50, 210] on div "September 12 6:30 PM $59 per person Step beyond the veil of time and into a sto…" at bounding box center [568, 397] width 1042 height 465
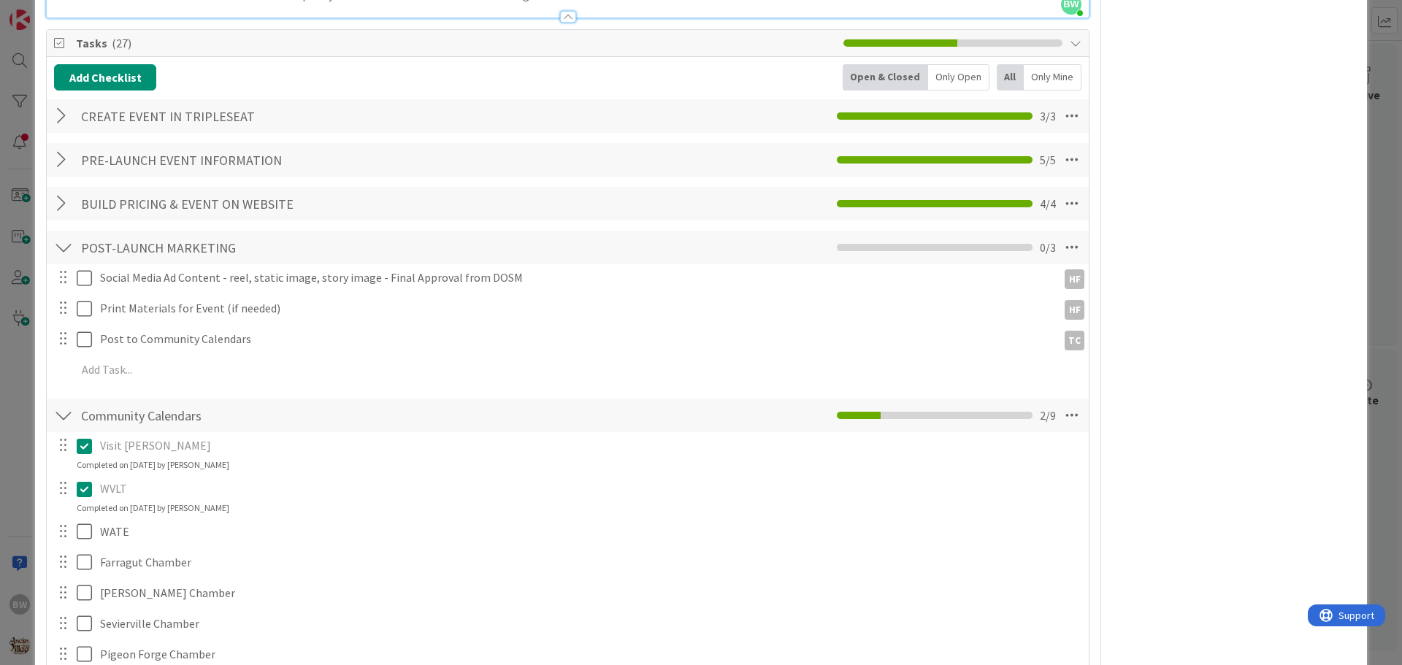
scroll to position [730, 0]
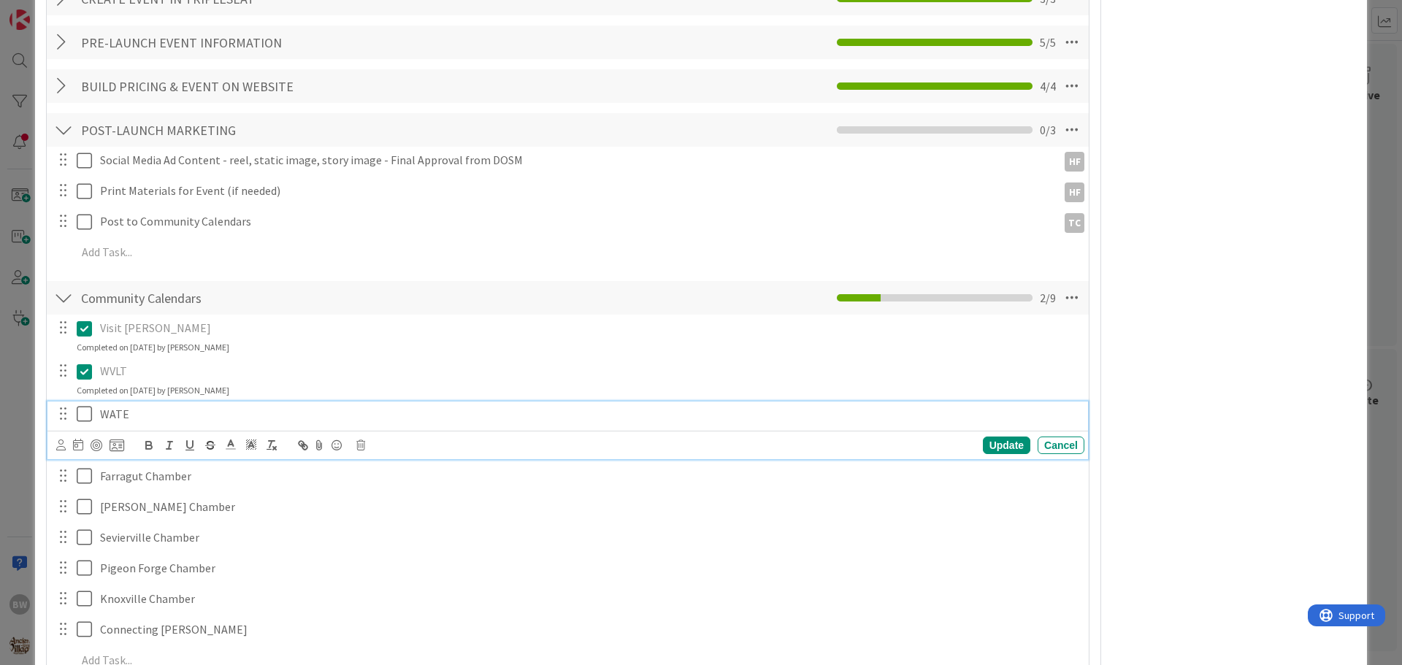
click at [96, 402] on div "WATE" at bounding box center [589, 415] width 990 height 26
click at [359, 440] on icon at bounding box center [360, 445] width 9 height 10
click at [407, 497] on div "Delete" at bounding box center [398, 507] width 54 height 26
click at [85, 405] on icon at bounding box center [88, 414] width 22 height 18
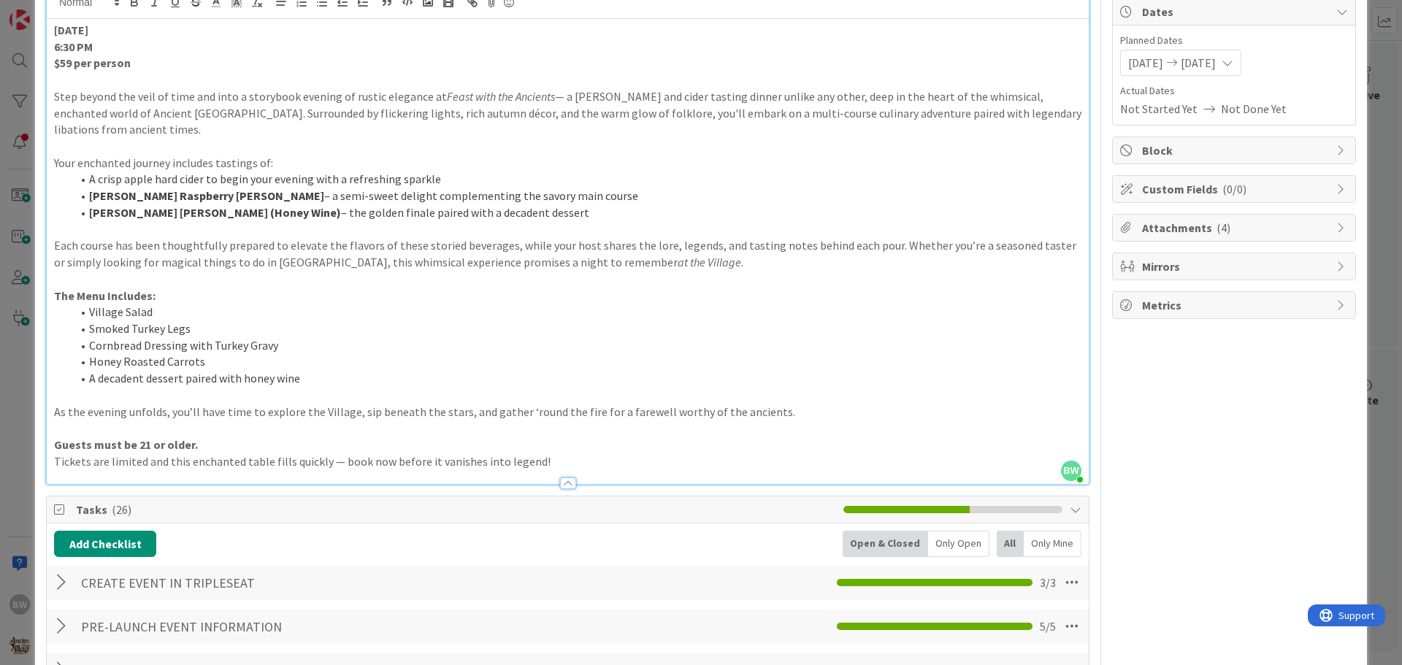
scroll to position [0, 0]
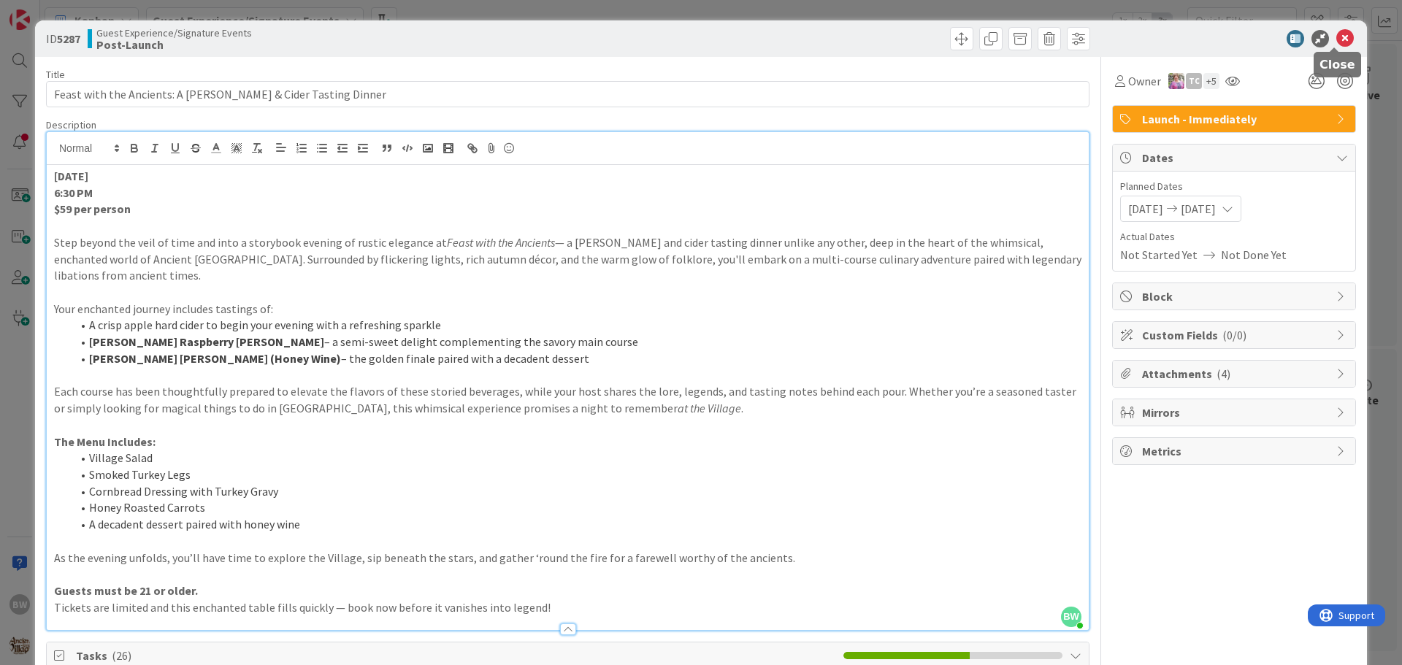
click at [1339, 37] on icon at bounding box center [1345, 39] width 18 height 18
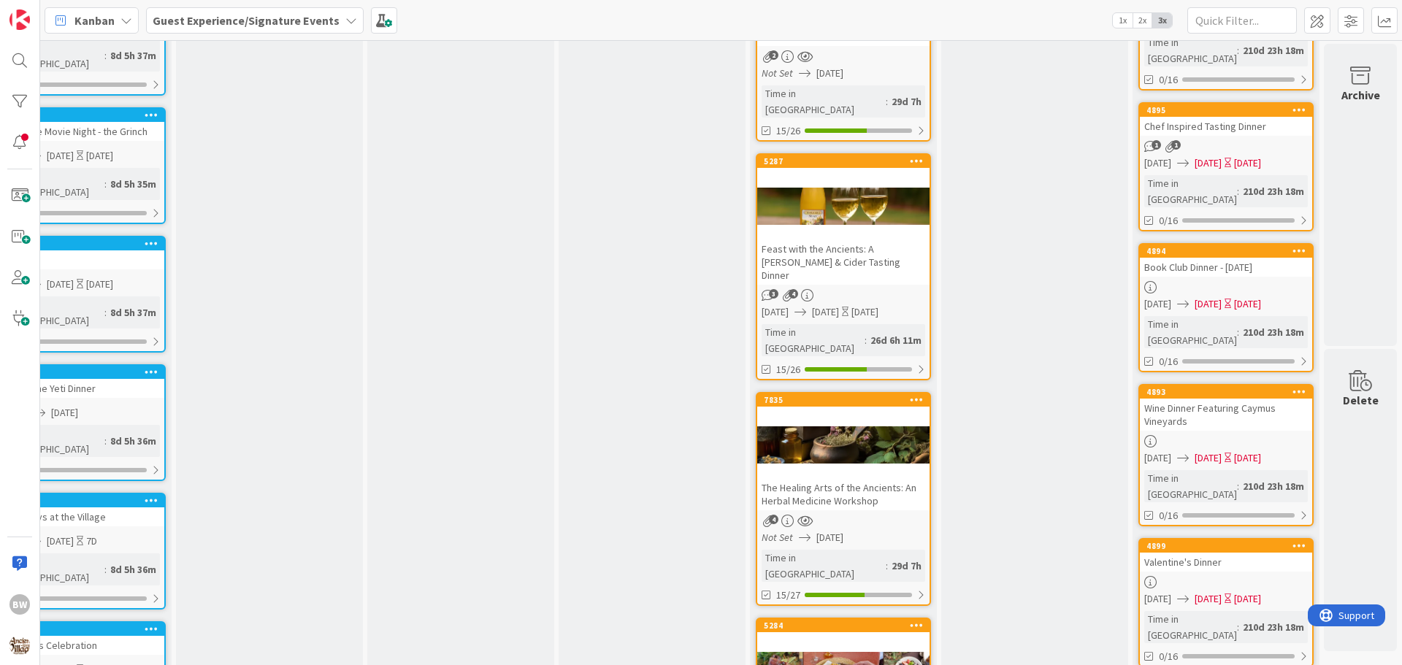
scroll to position [747, 645]
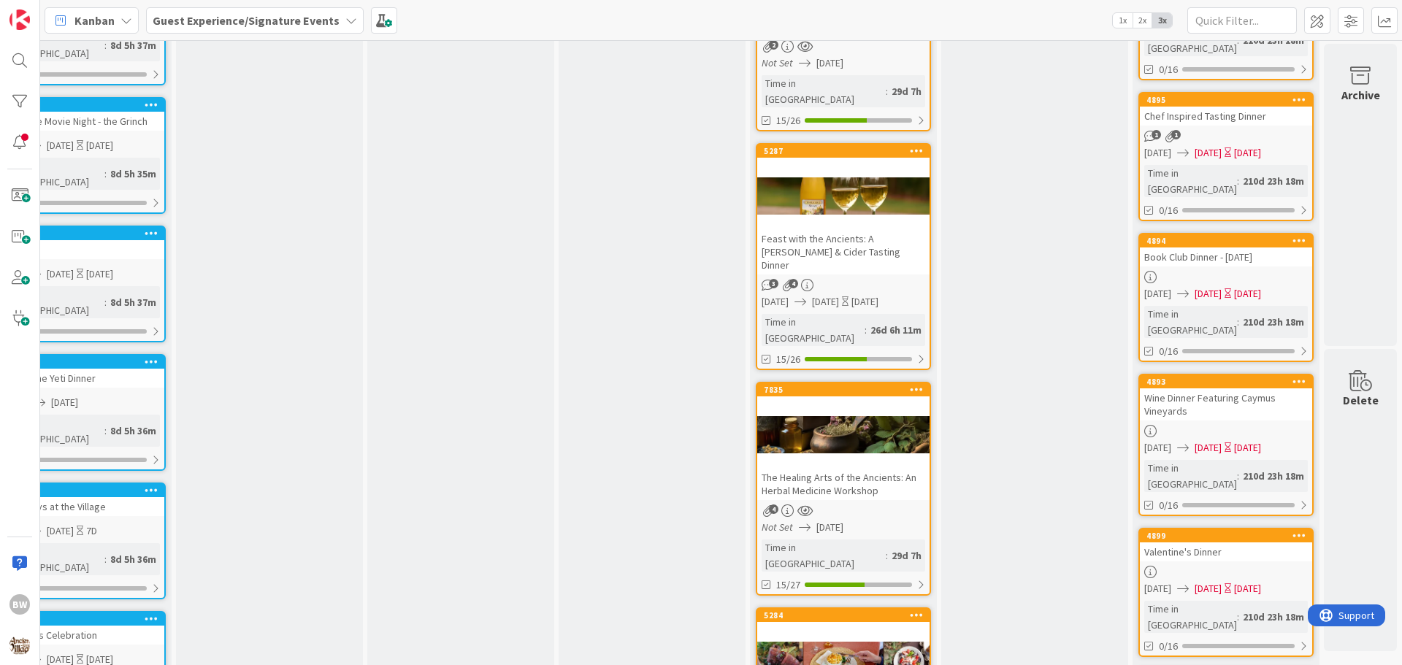
click at [807, 402] on div at bounding box center [843, 435] width 172 height 66
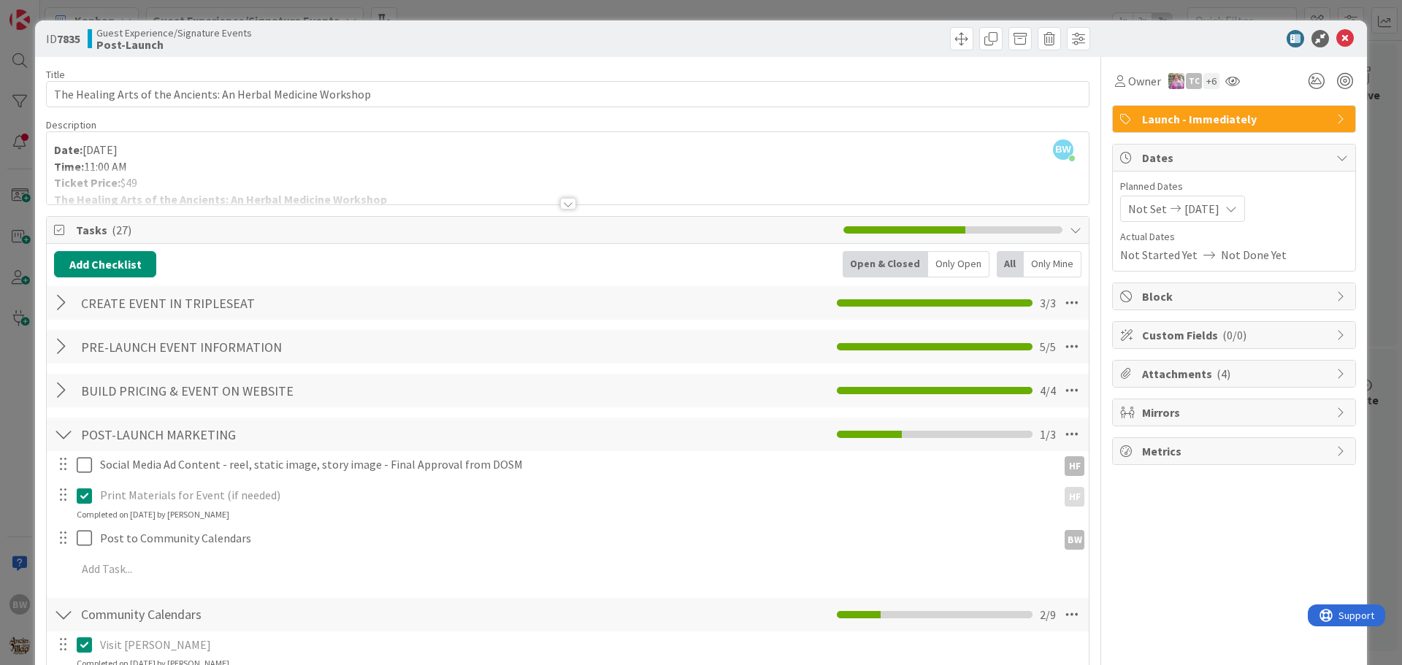
click at [560, 208] on div at bounding box center [568, 204] width 16 height 12
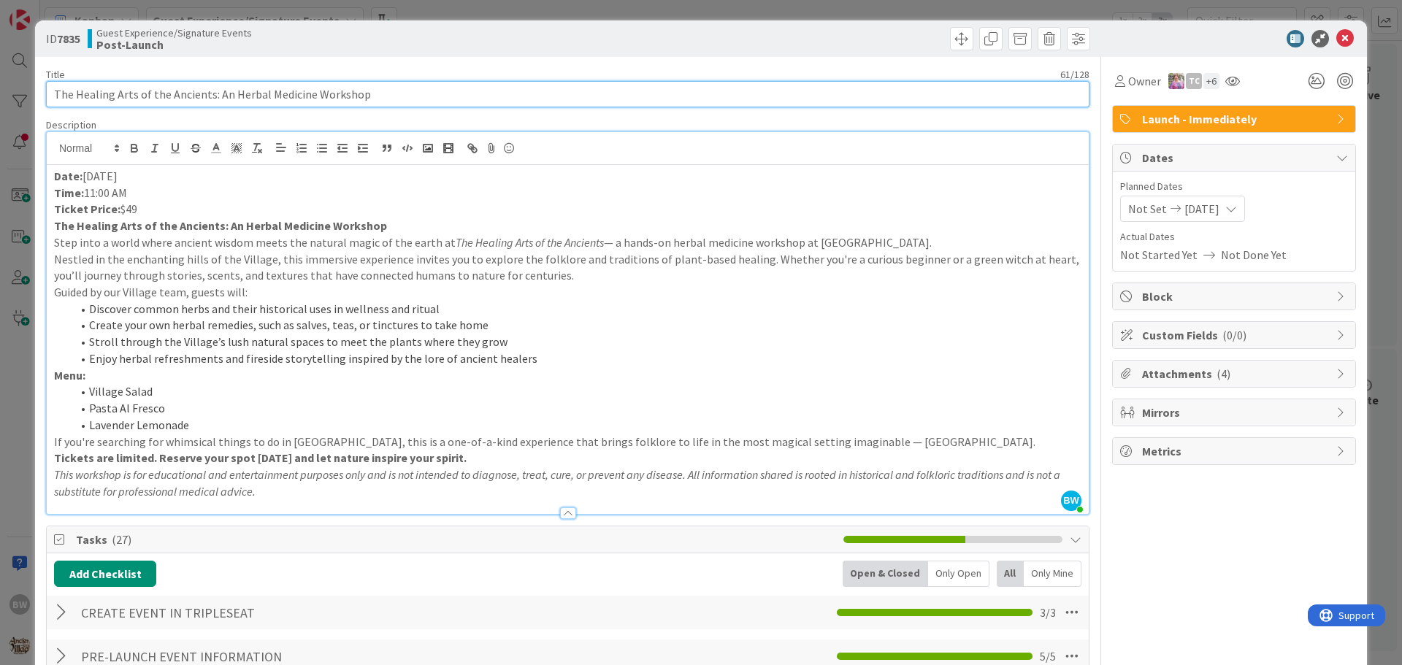
drag, startPoint x: 362, startPoint y: 94, endPoint x: 56, endPoint y: 93, distance: 305.9
click at [56, 93] on input "The Healing Arts of the Ancients: An Herbal Medicine Workshop" at bounding box center [567, 94] width 1043 height 26
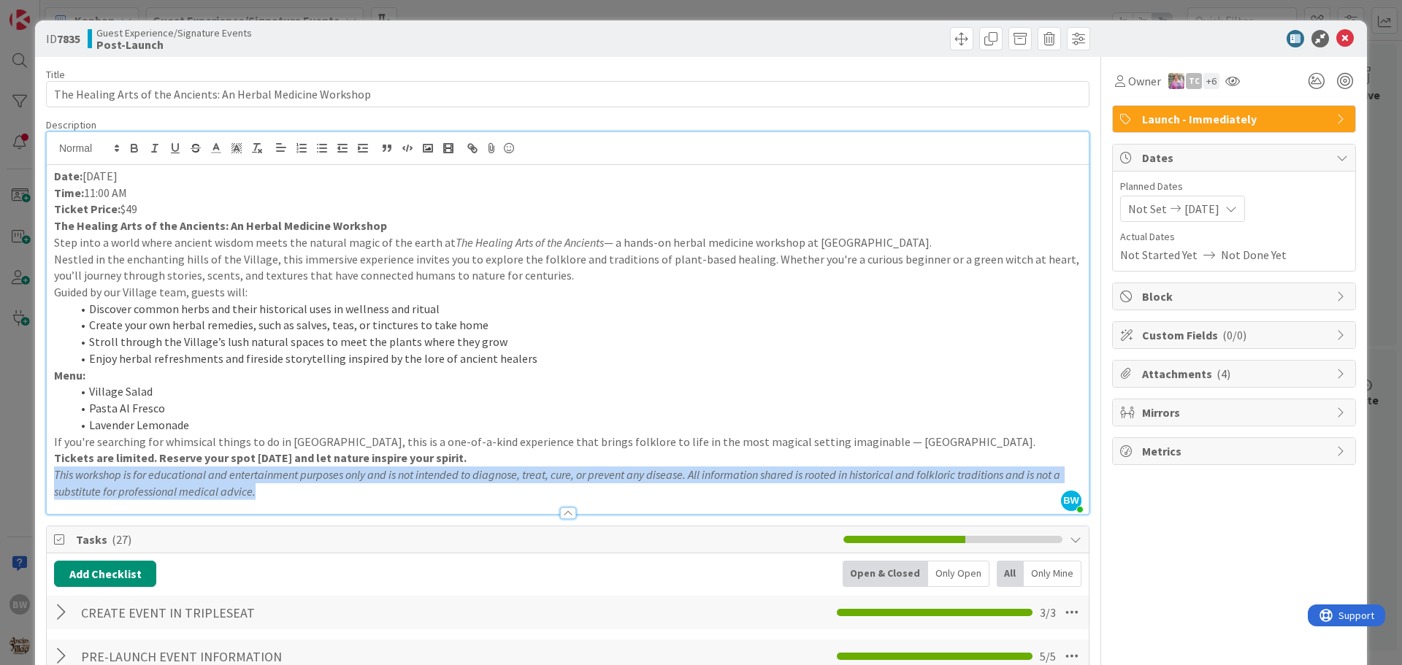
drag, startPoint x: 272, startPoint y: 499, endPoint x: 122, endPoint y: 488, distance: 150.1
click at [122, 488] on div "Description BW Beth Wildsmith just joined Date: September 13 Time: 11:00 AM Tic…" at bounding box center [567, 316] width 1043 height 396
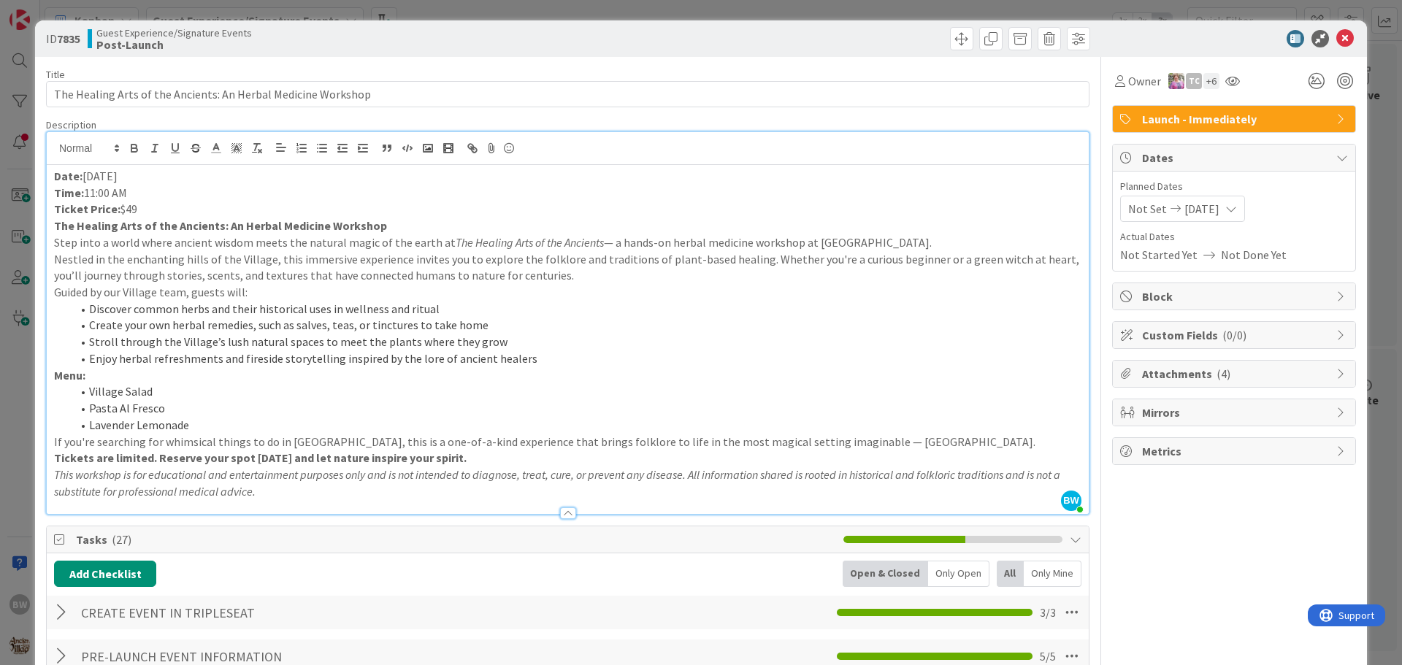
drag, startPoint x: 257, startPoint y: 493, endPoint x: 154, endPoint y: 466, distance: 106.4
click at [154, 466] on p "This workshop is for educational and entertainment purposes only and is not int…" at bounding box center [567, 482] width 1027 height 33
click at [281, 491] on p "This workshop is for educational and entertainment purposes only and is not int…" at bounding box center [567, 482] width 1027 height 33
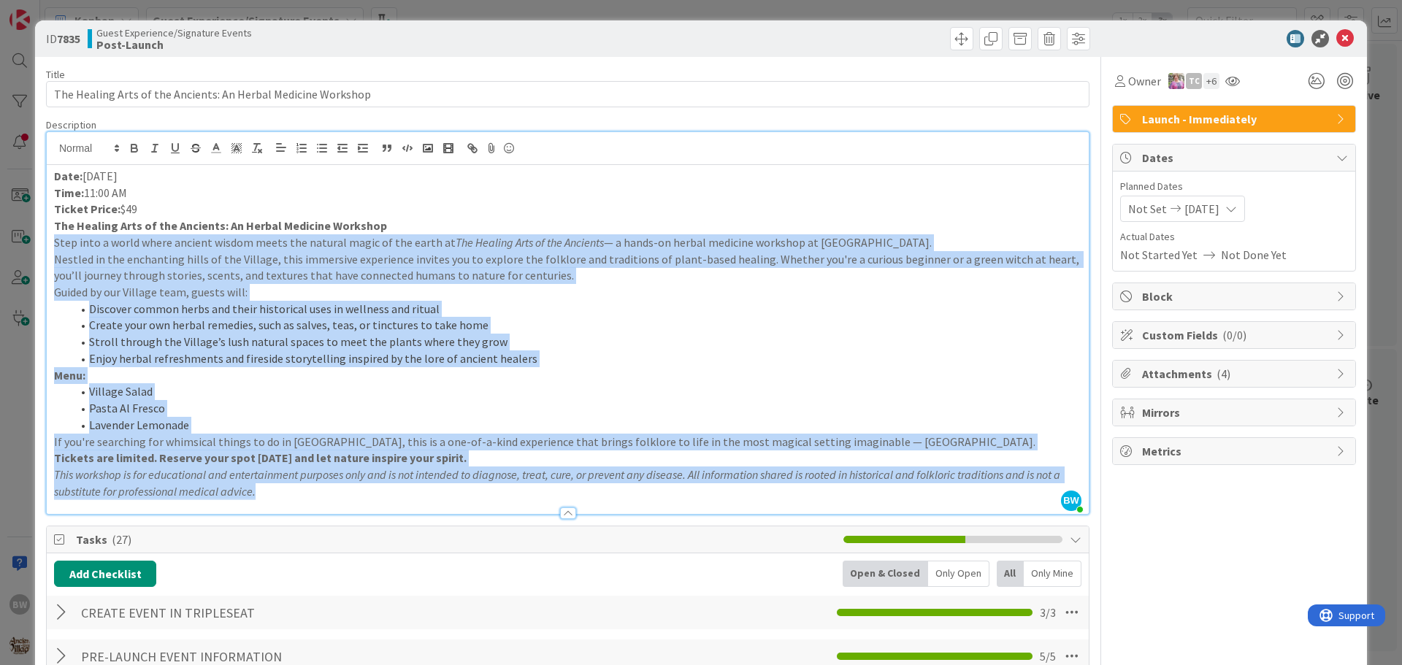
drag, startPoint x: 281, startPoint y: 491, endPoint x: 53, endPoint y: 245, distance: 335.8
click at [53, 245] on div "Date: September 13 Time: 11:00 AM Ticket Price: $49 The Healing Arts of the Anc…" at bounding box center [568, 339] width 1042 height 349
click at [504, 307] on li "Discover common herbs and their historical uses in wellness and ritual" at bounding box center [577, 309] width 1010 height 17
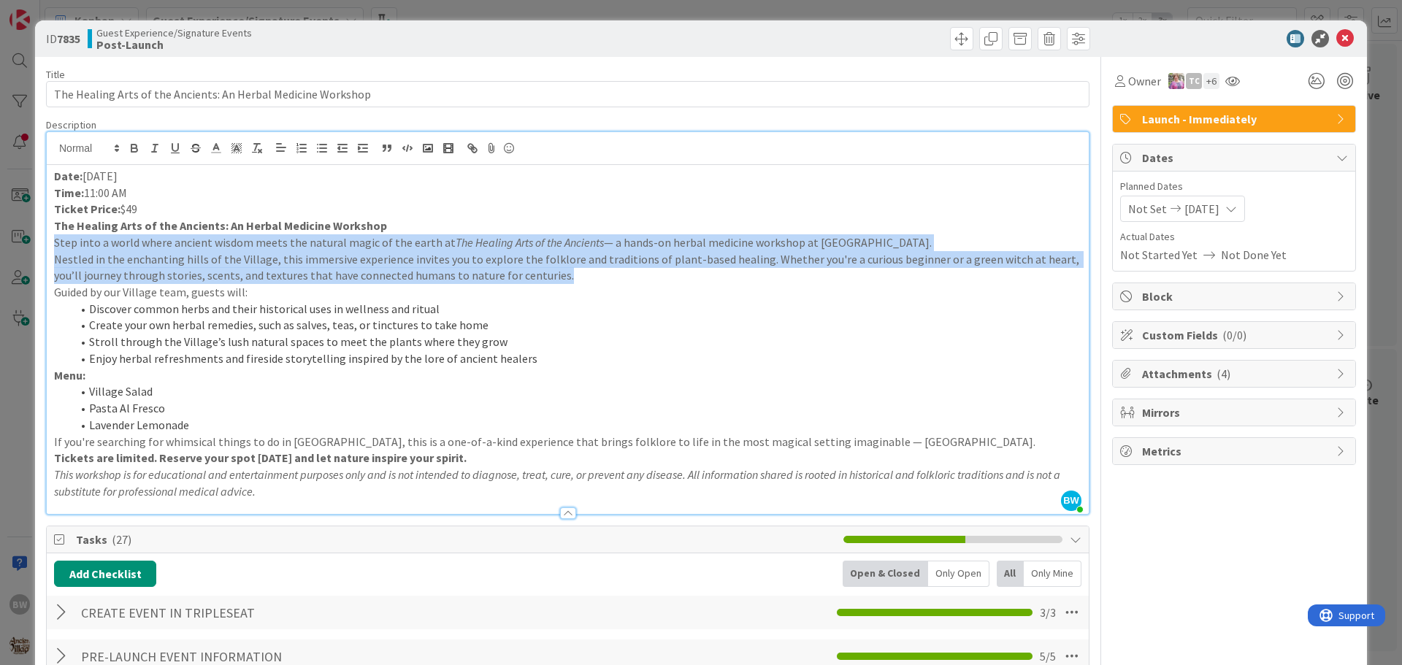
drag, startPoint x: 529, startPoint y: 277, endPoint x: 55, endPoint y: 240, distance: 476.0
click at [55, 240] on div "Date: September 13 Time: 11:00 AM Ticket Price: $49 The Healing Arts of the Anc…" at bounding box center [568, 339] width 1042 height 349
drag, startPoint x: 141, startPoint y: 188, endPoint x: 55, endPoint y: 180, distance: 85.8
click at [55, 180] on div "Date: September 13 Time: 11:00 AM Ticket Price: $49 The Healing Arts of the Anc…" at bounding box center [568, 339] width 1042 height 349
drag, startPoint x: 141, startPoint y: 208, endPoint x: 54, endPoint y: 210, distance: 86.9
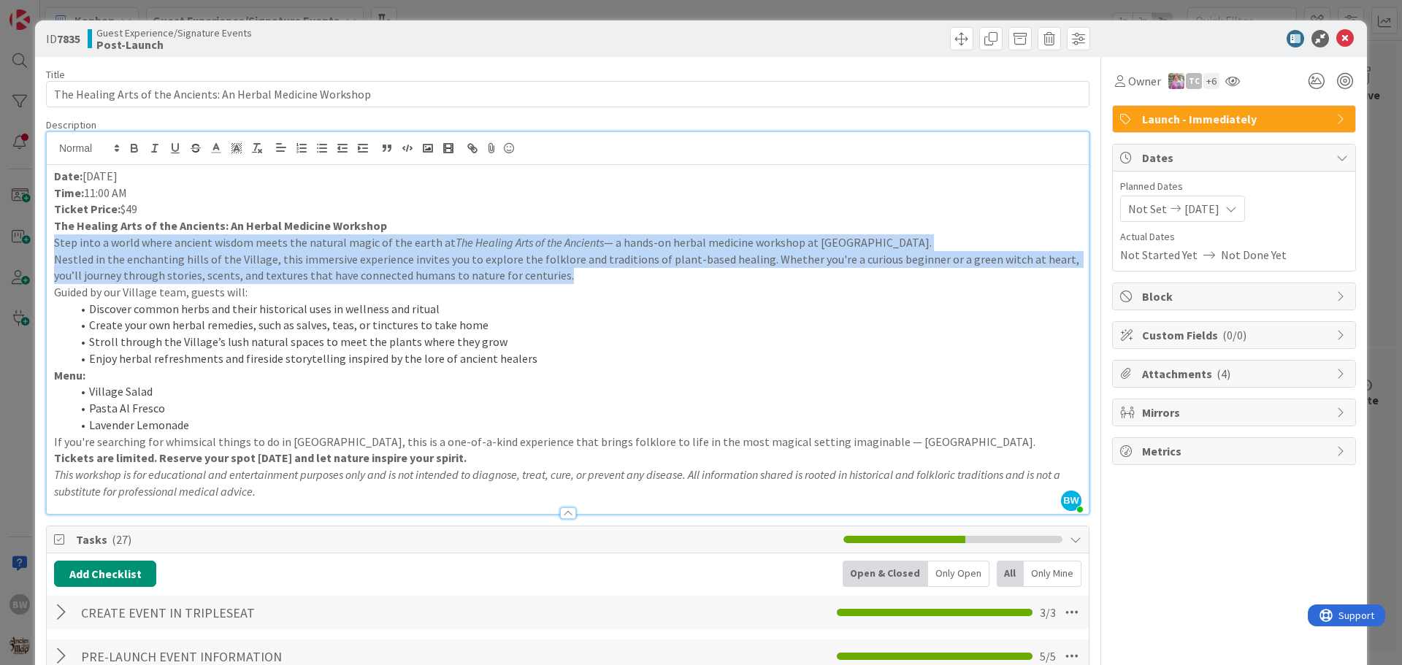
click at [54, 210] on p "Ticket Price: $49" at bounding box center [567, 209] width 1027 height 17
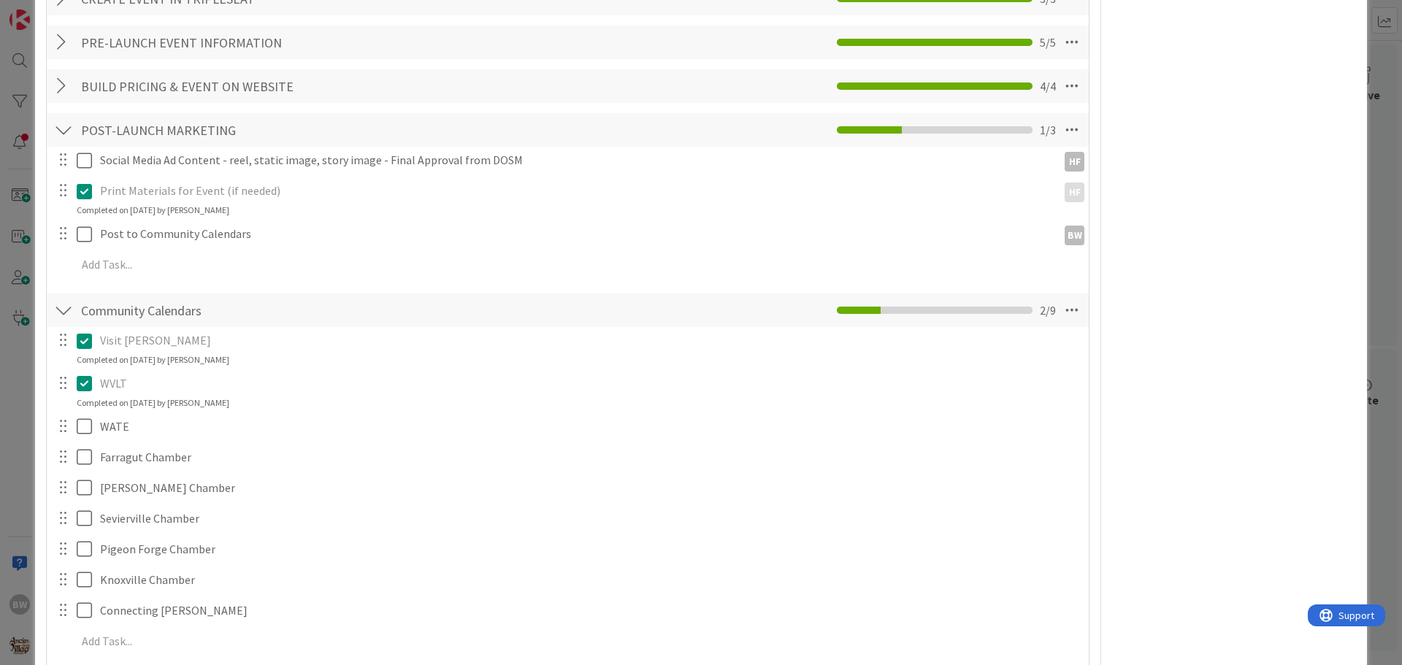
scroll to position [657, 0]
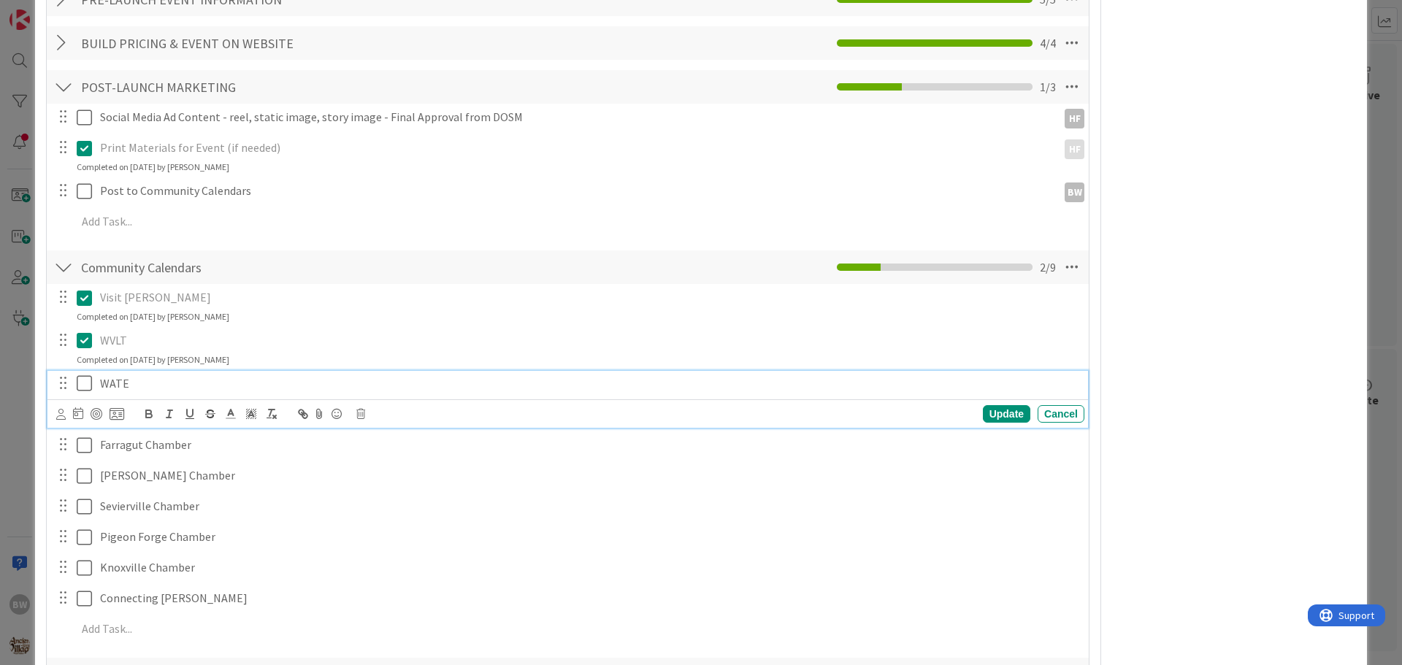
click at [114, 386] on p "WATE" at bounding box center [589, 383] width 978 height 17
click at [361, 415] on icon at bounding box center [360, 414] width 9 height 10
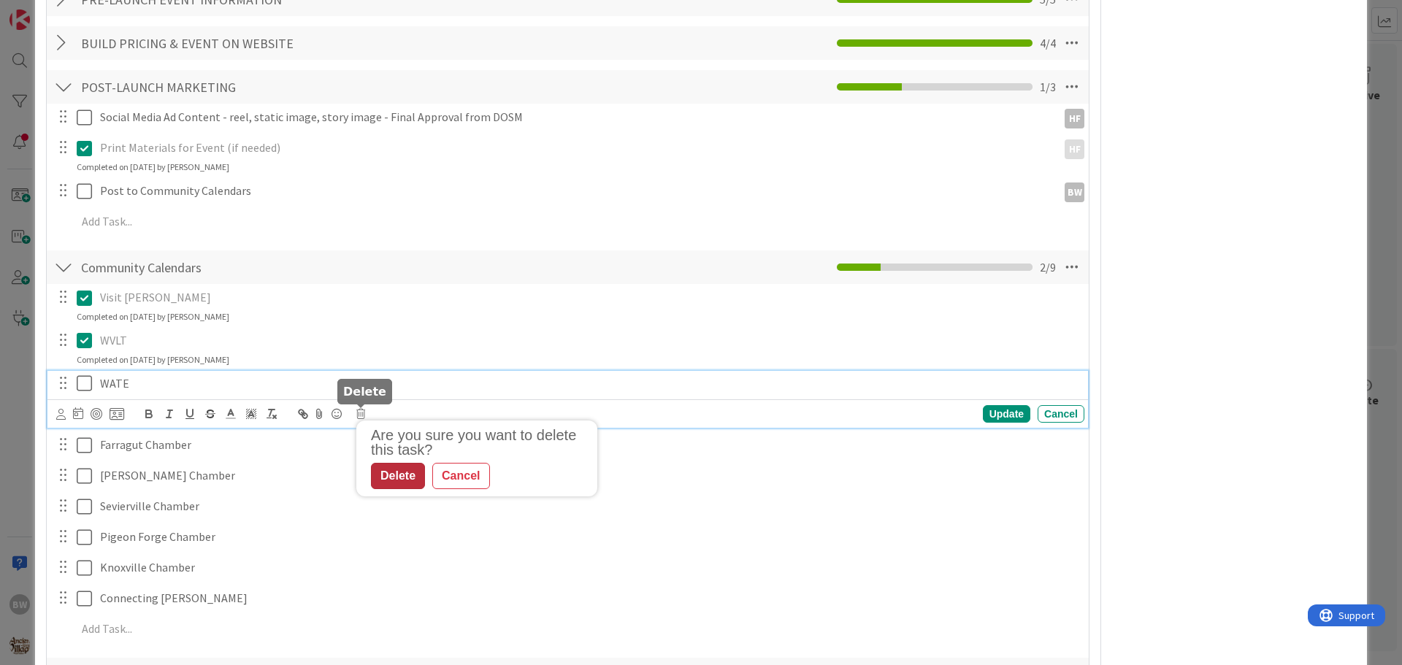
click at [403, 473] on div "Delete" at bounding box center [398, 476] width 54 height 26
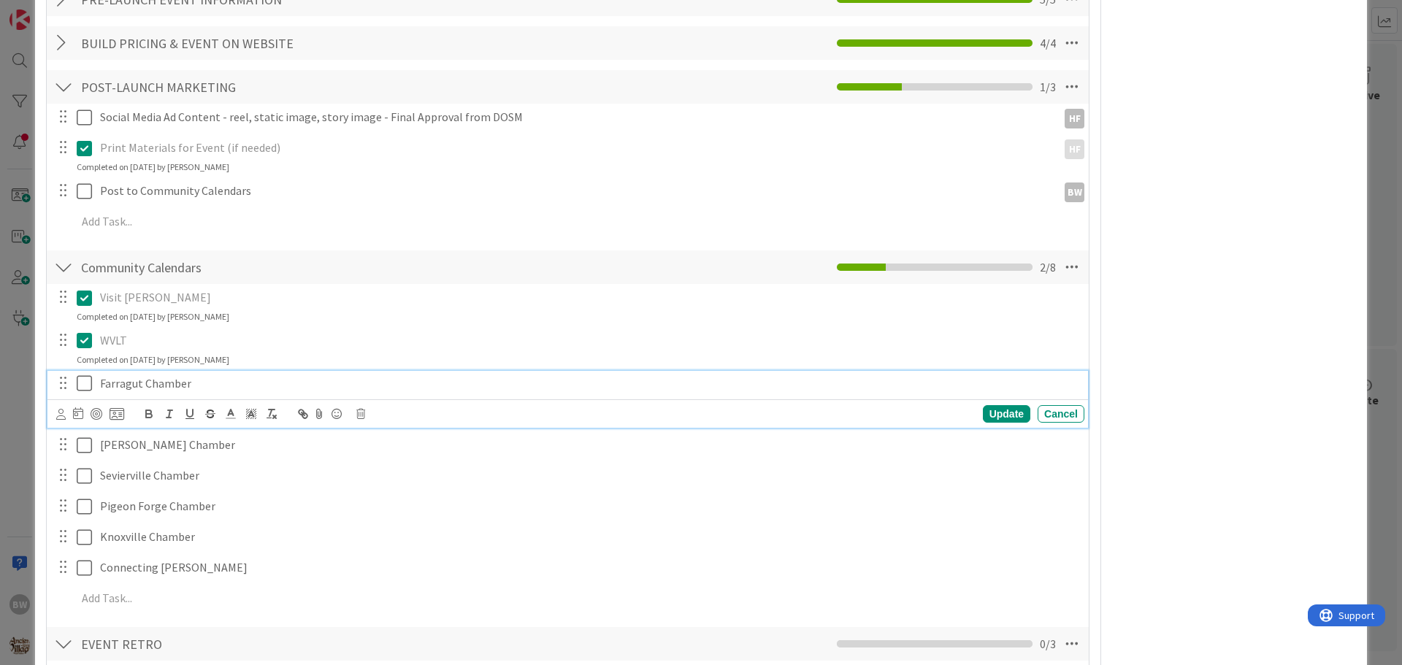
click at [82, 382] on icon at bounding box center [88, 383] width 22 height 18
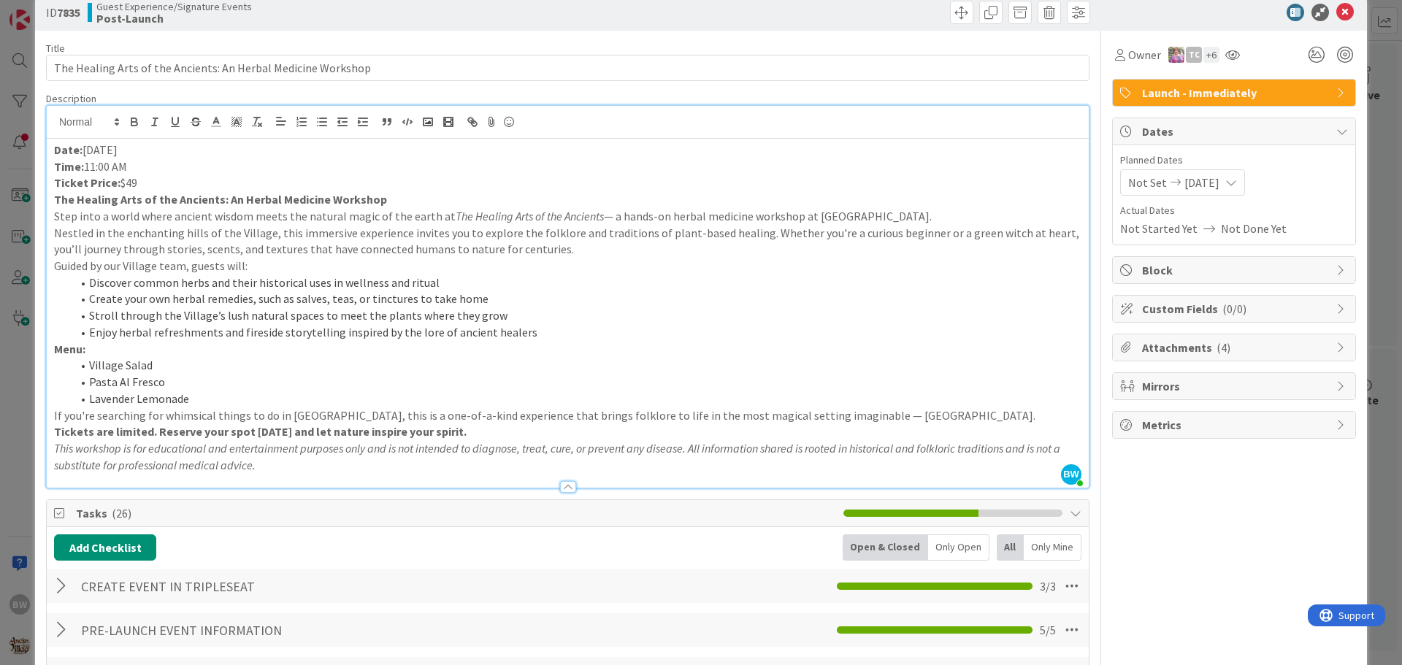
scroll to position [0, 0]
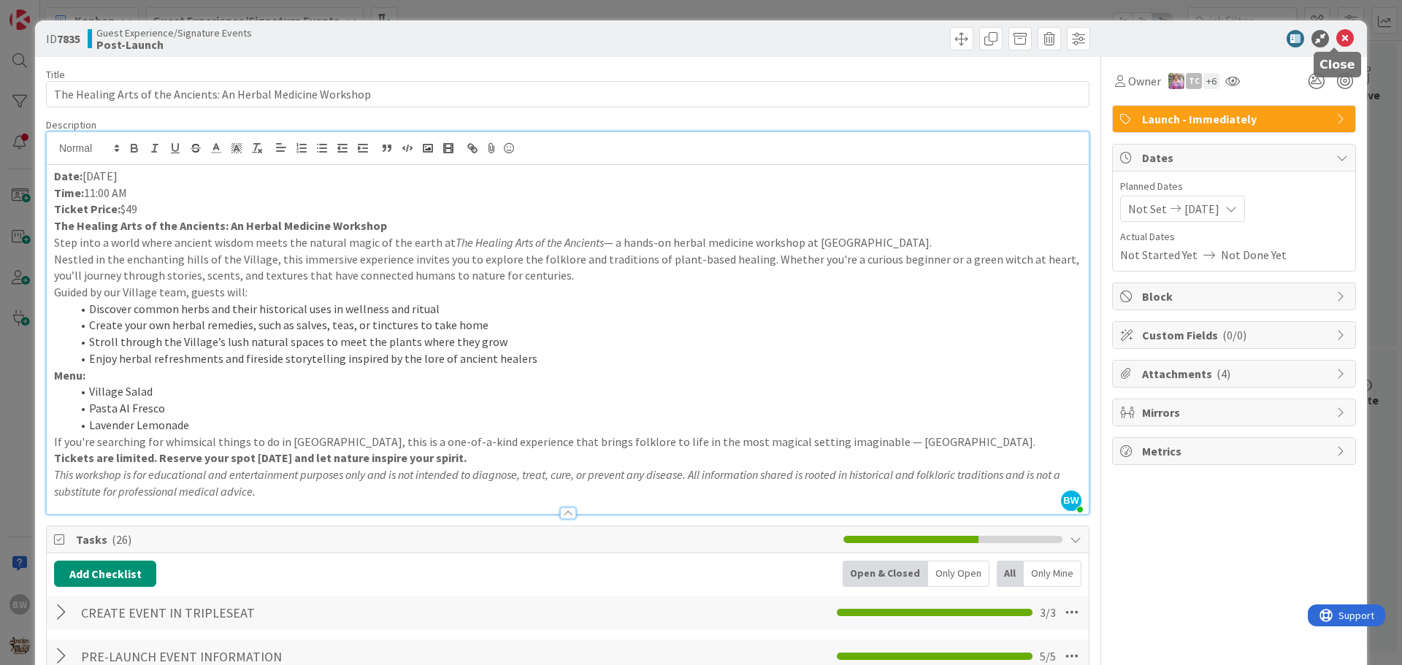
click at [1336, 37] on icon at bounding box center [1345, 39] width 18 height 18
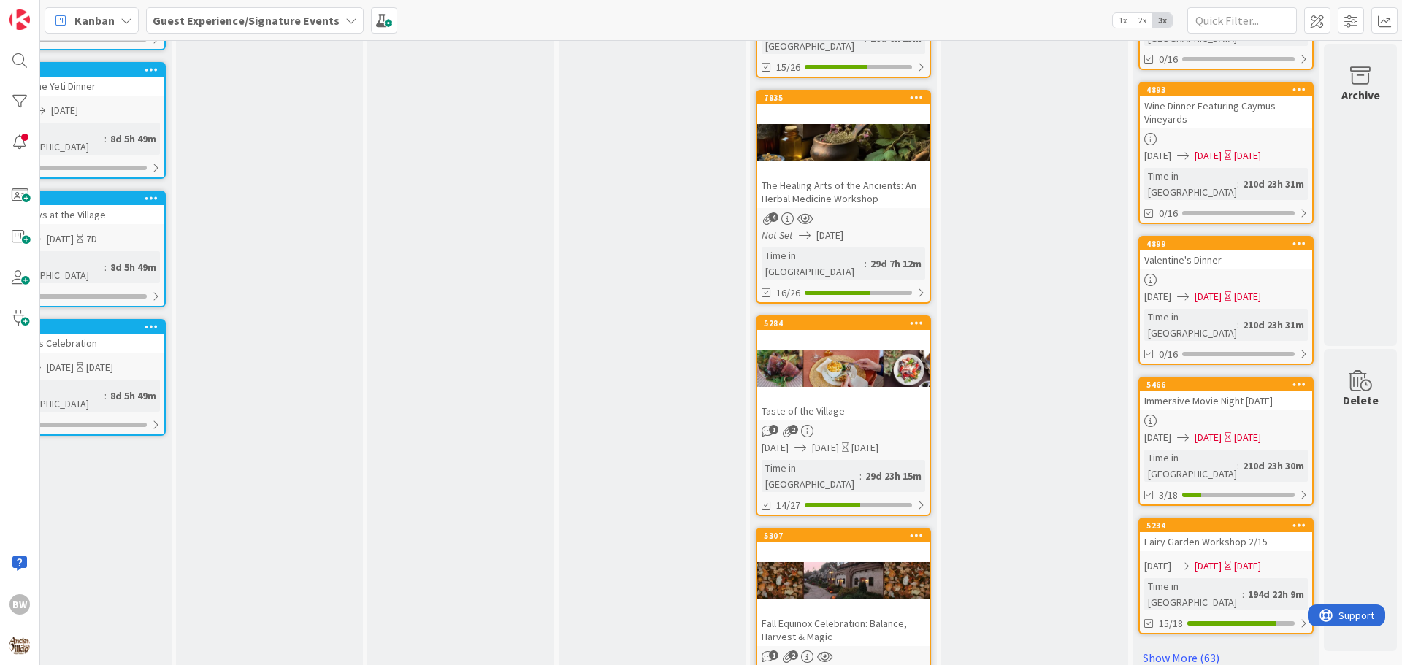
click at [799, 336] on div at bounding box center [843, 369] width 172 height 66
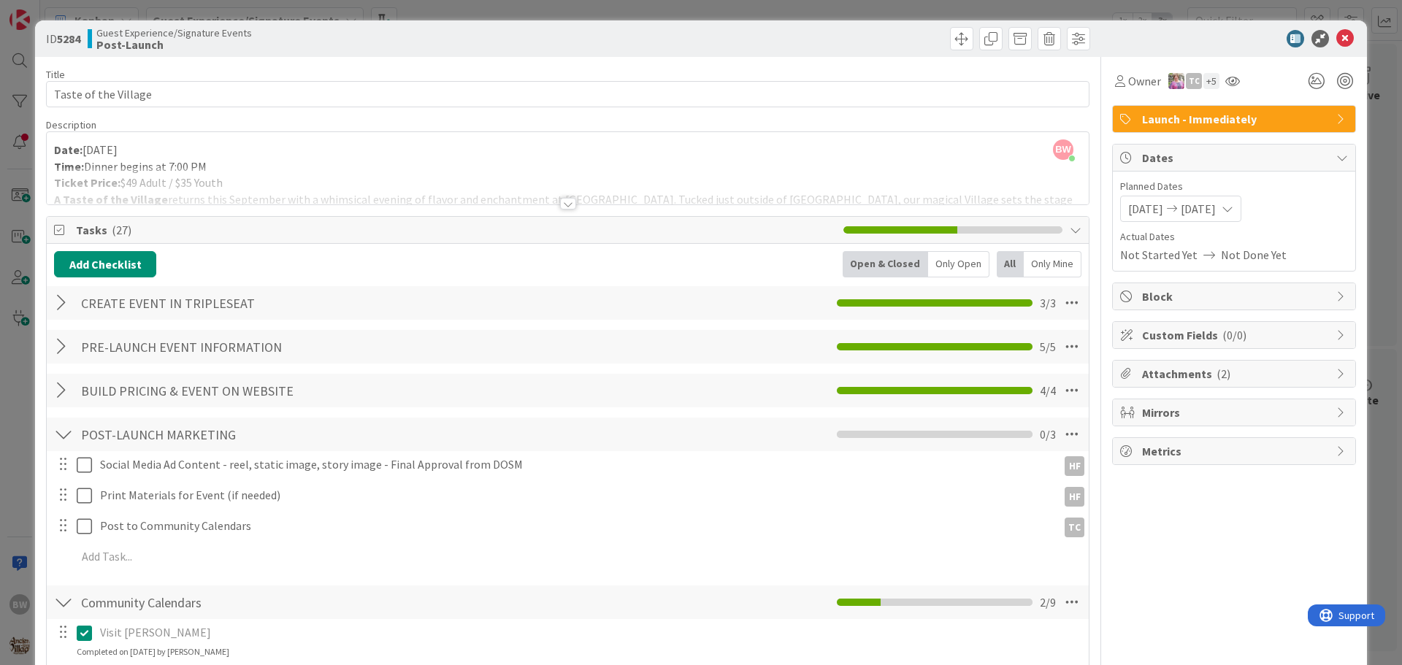
click at [560, 205] on div at bounding box center [568, 204] width 16 height 12
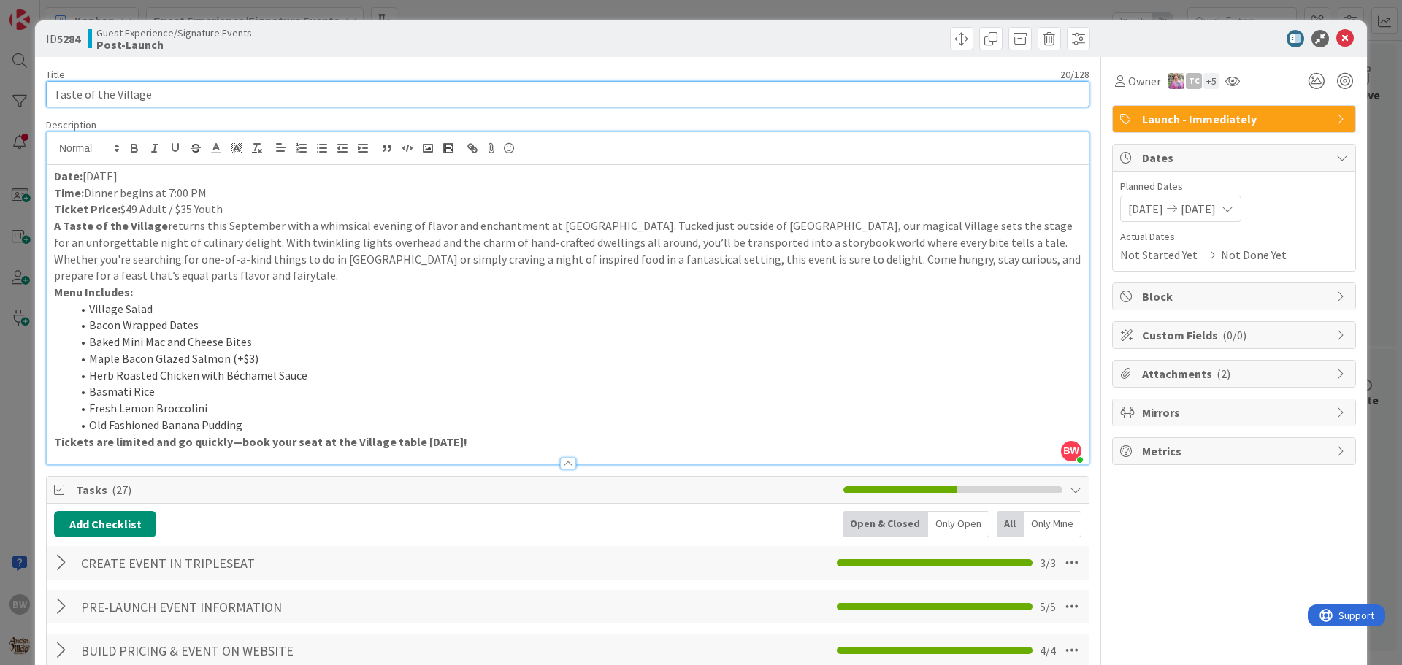
drag, startPoint x: 144, startPoint y: 94, endPoint x: 48, endPoint y: 89, distance: 95.8
click at [48, 89] on input "Taste of the Village" at bounding box center [567, 94] width 1043 height 26
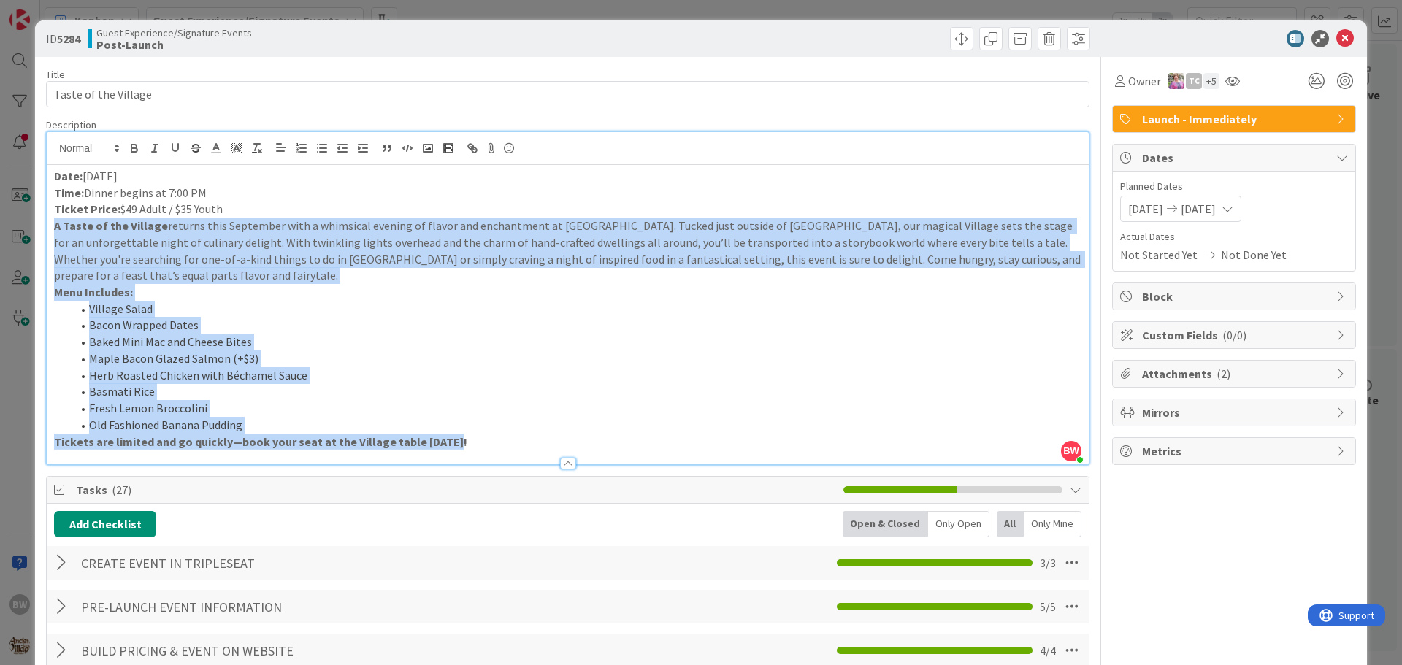
drag, startPoint x: 456, startPoint y: 445, endPoint x: 42, endPoint y: 228, distance: 467.9
click at [316, 331] on li "Bacon Wrapped Dates" at bounding box center [577, 325] width 1010 height 17
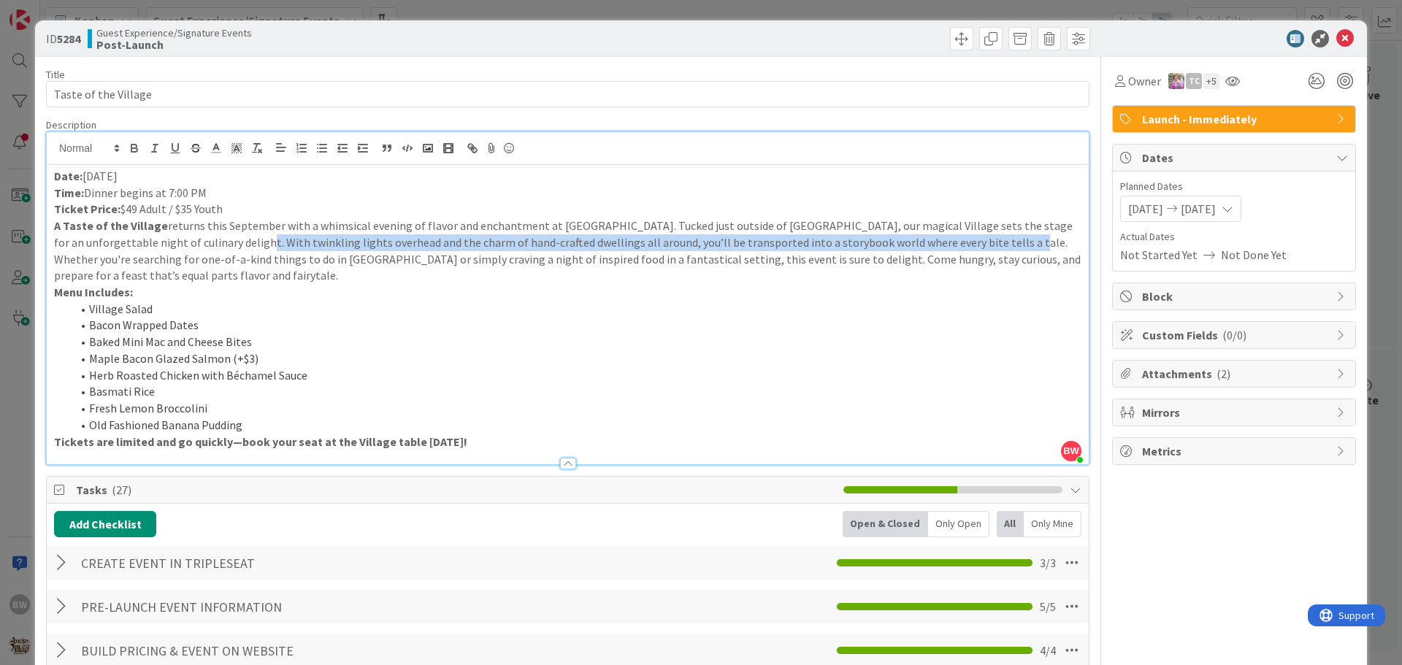
drag, startPoint x: 953, startPoint y: 240, endPoint x: 180, endPoint y: 247, distance: 773.1
click at [180, 247] on p "A Taste of the Village returns this September with a whimsical evening of flavo…" at bounding box center [567, 234] width 1027 height 33
click at [967, 241] on p "A Taste of the Village returns this September with a whimsical evening of flavo…" at bounding box center [567, 234] width 1027 height 33
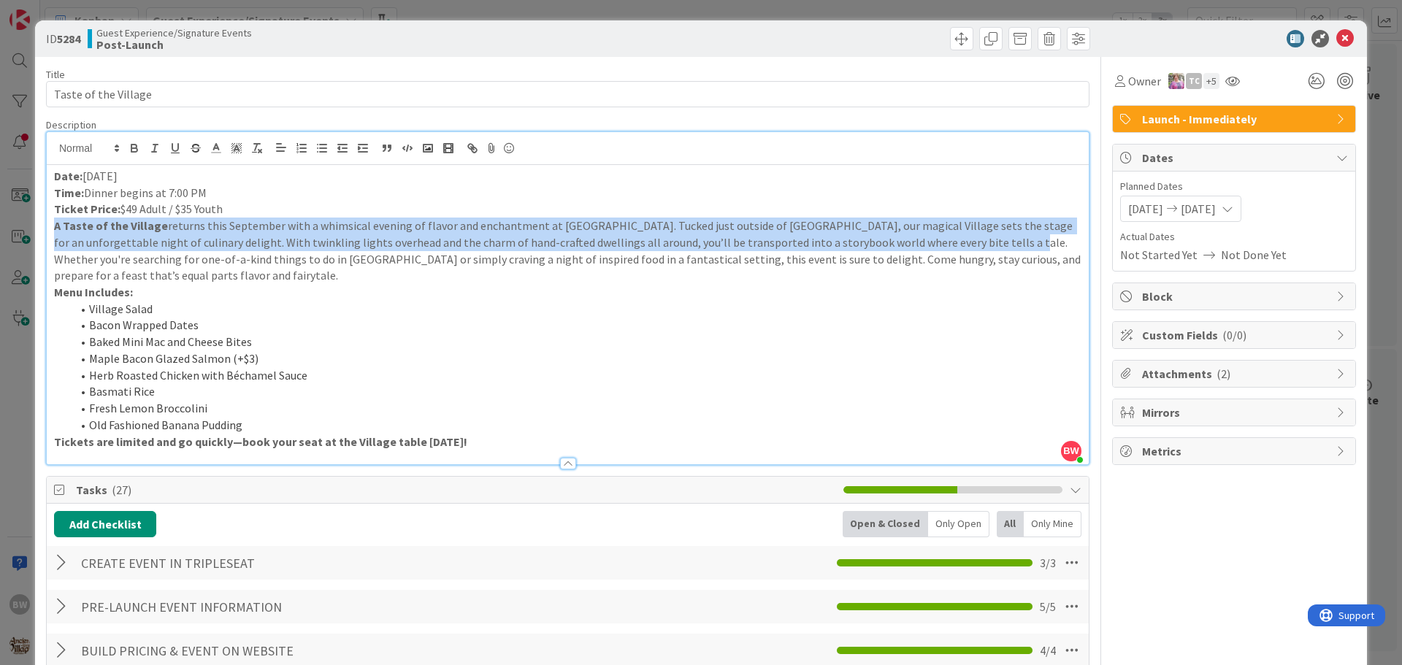
drag, startPoint x: 942, startPoint y: 243, endPoint x: 55, endPoint y: 231, distance: 886.3
click at [55, 231] on p "A Taste of the Village returns this September with a whimsical evening of flavo…" at bounding box center [567, 234] width 1027 height 33
drag, startPoint x: 211, startPoint y: 188, endPoint x: 52, endPoint y: 182, distance: 159.3
click at [52, 182] on div "Date: September 18 Time: Dinner begins at 7:00 PM Ticket Price: $49 Adult / $35…" at bounding box center [568, 314] width 1042 height 299
drag, startPoint x: 230, startPoint y: 210, endPoint x: 55, endPoint y: 215, distance: 174.5
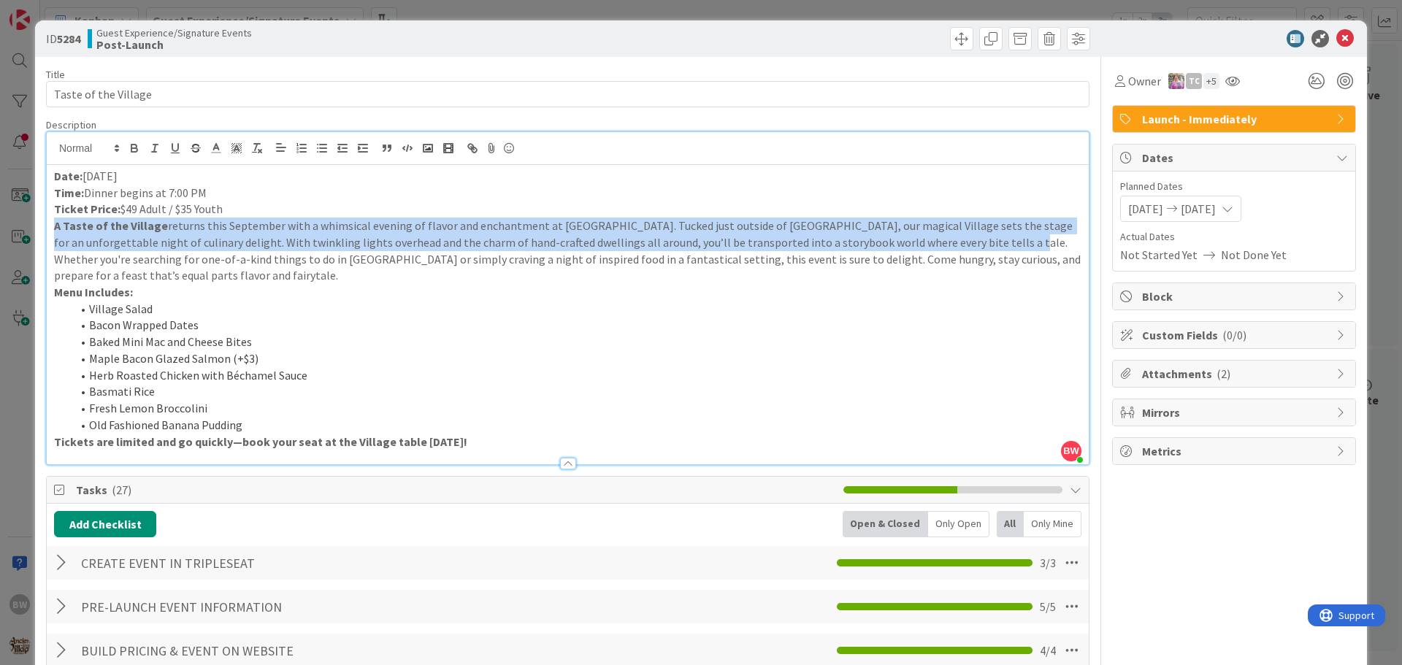
click at [55, 215] on p "Ticket Price: $49 Adult / $35 Youth" at bounding box center [567, 209] width 1027 height 17
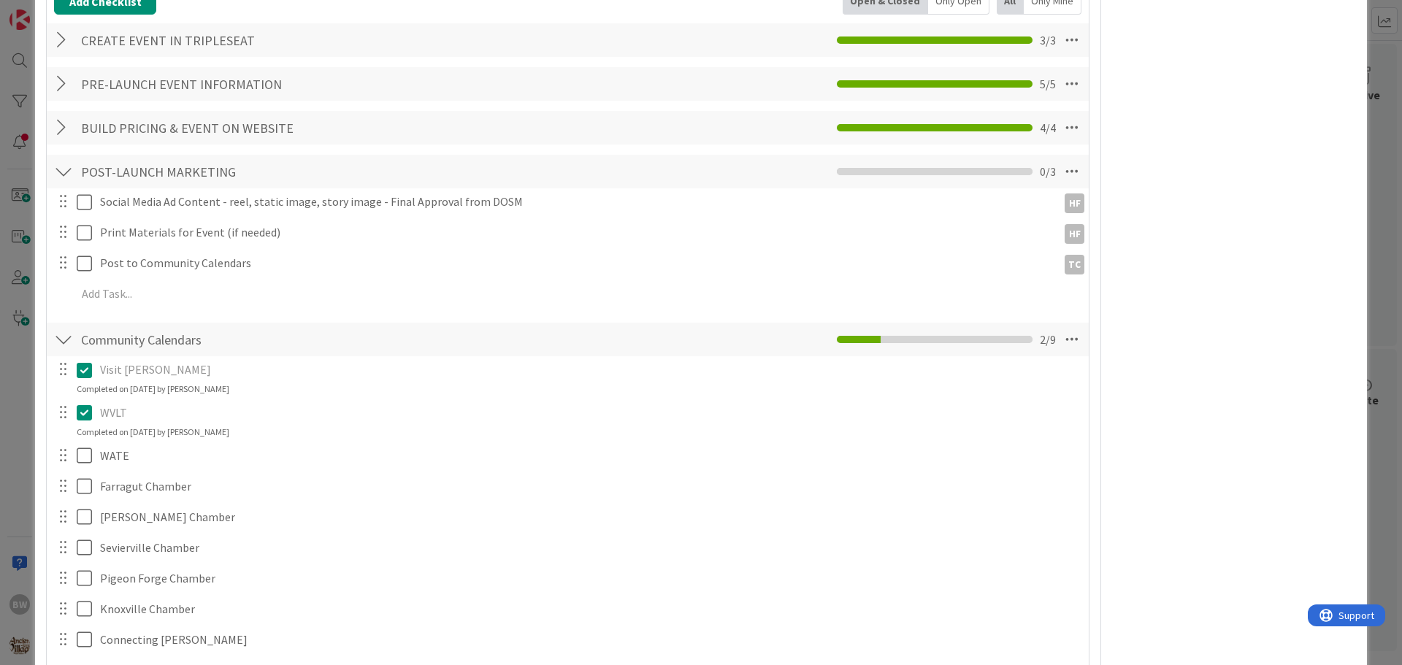
scroll to position [584, 0]
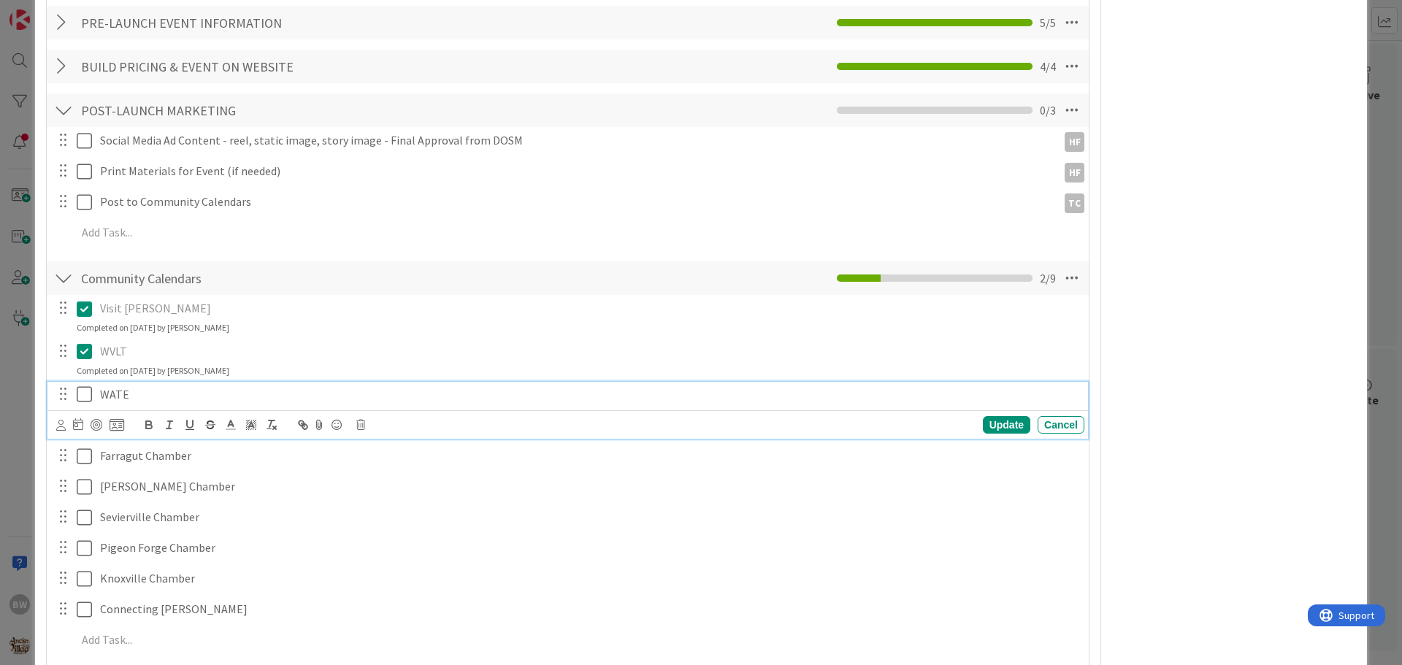
click at [123, 399] on p "WATE" at bounding box center [589, 394] width 978 height 17
click at [364, 426] on icon at bounding box center [360, 425] width 9 height 10
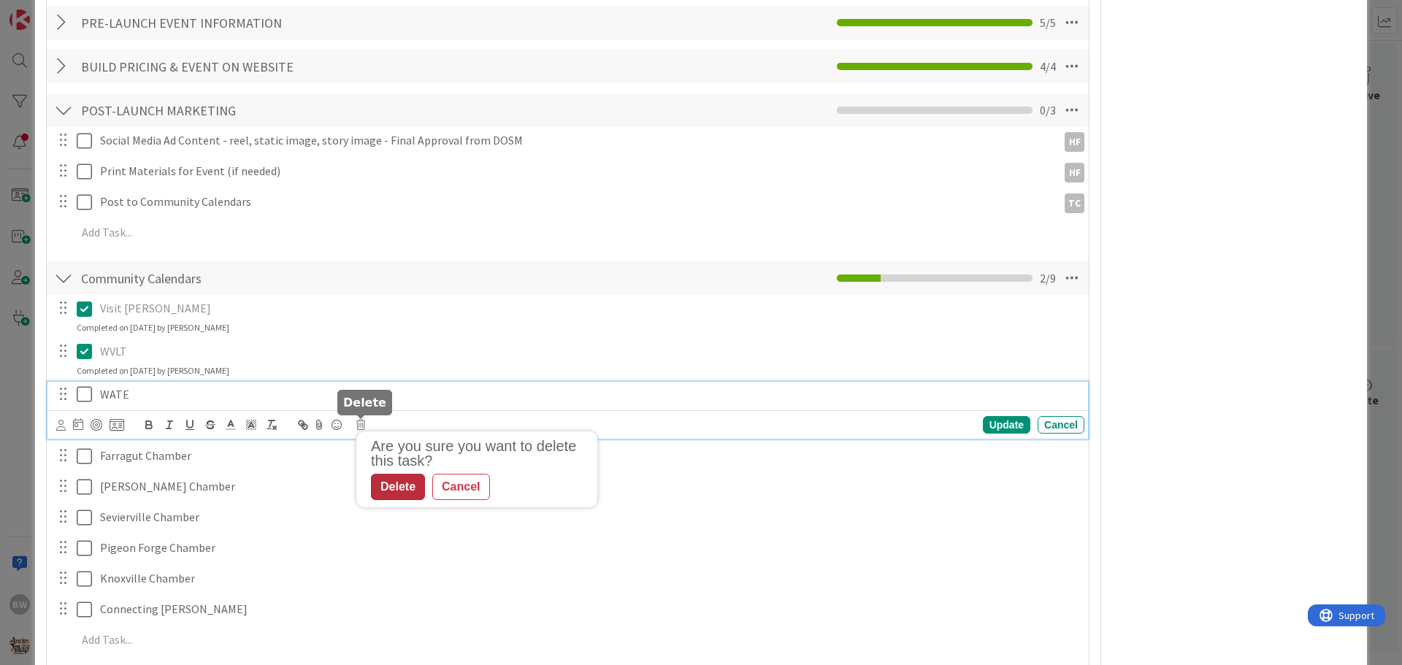
click at [397, 487] on div "Delete" at bounding box center [398, 487] width 54 height 26
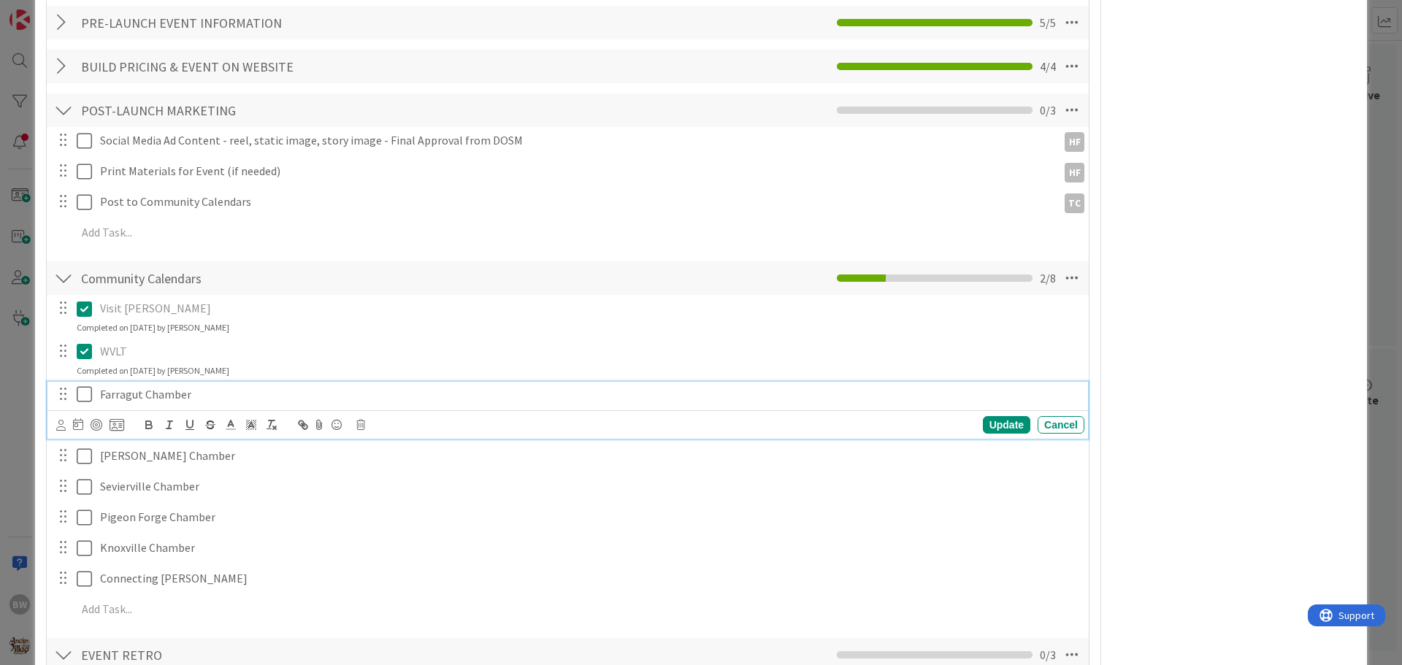
click at [85, 394] on icon at bounding box center [88, 394] width 22 height 18
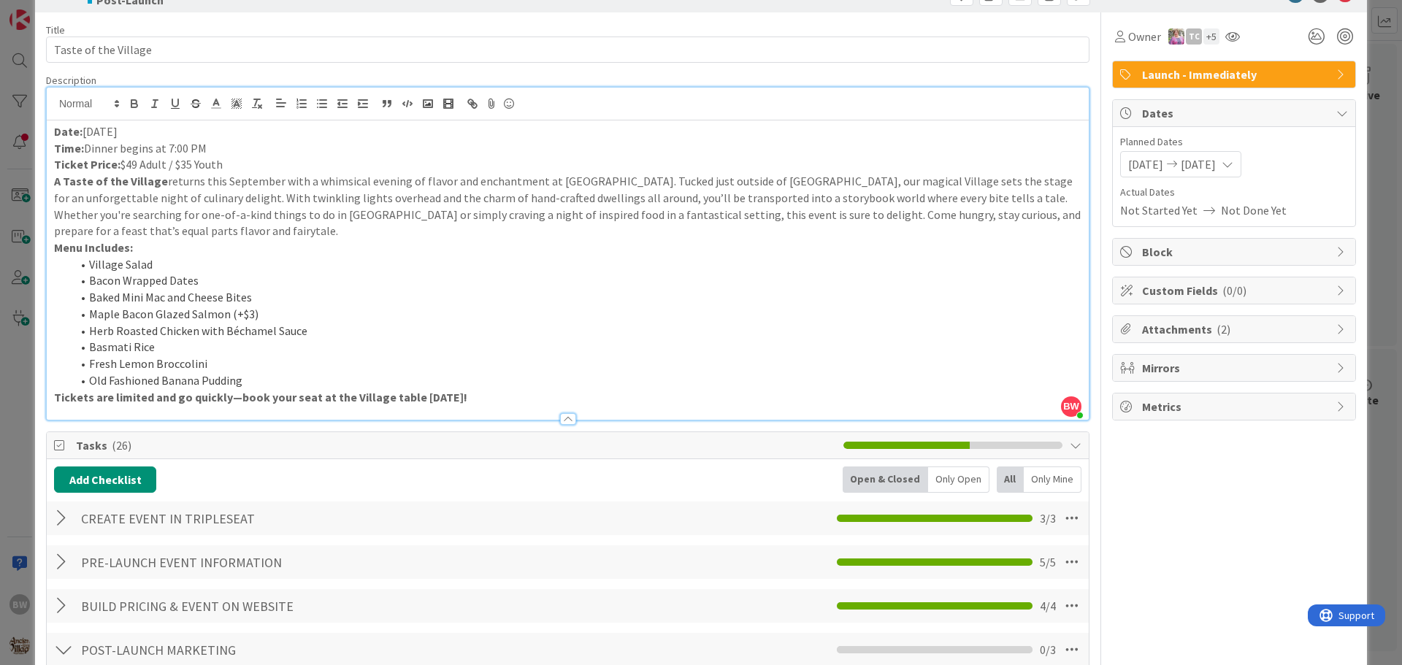
scroll to position [0, 0]
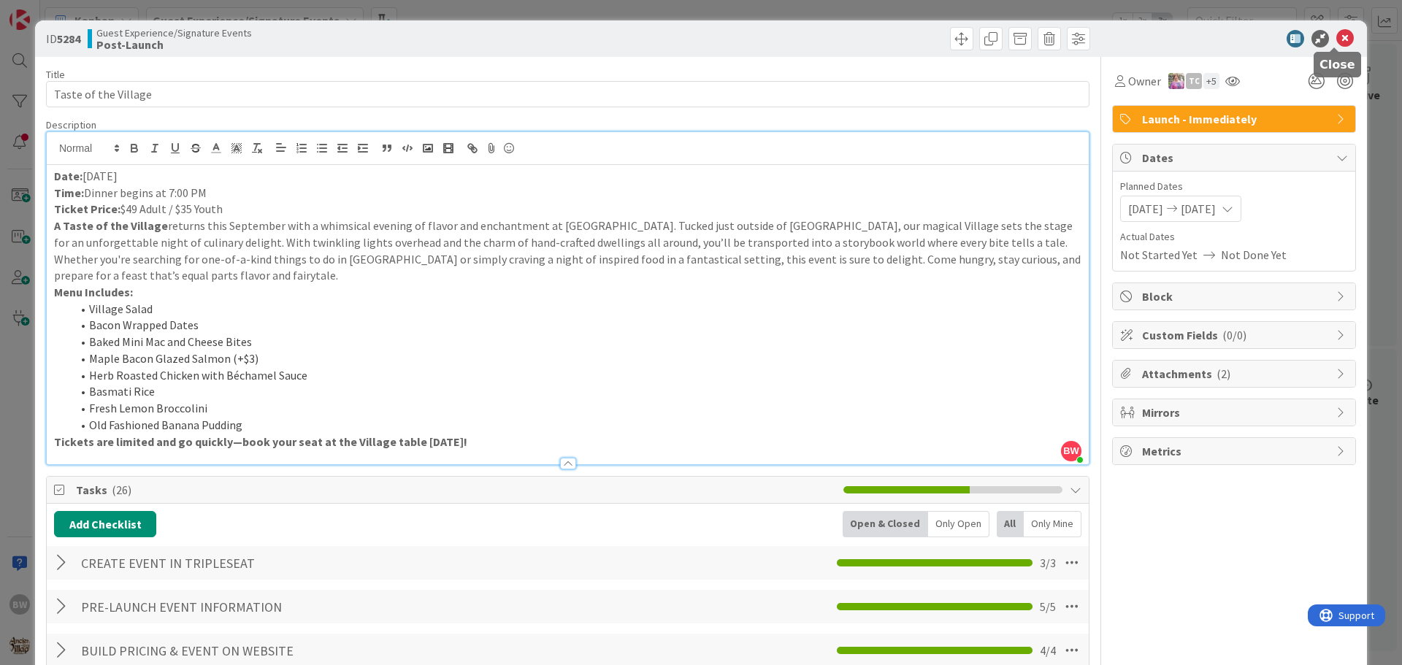
click at [1336, 42] on icon at bounding box center [1345, 39] width 18 height 18
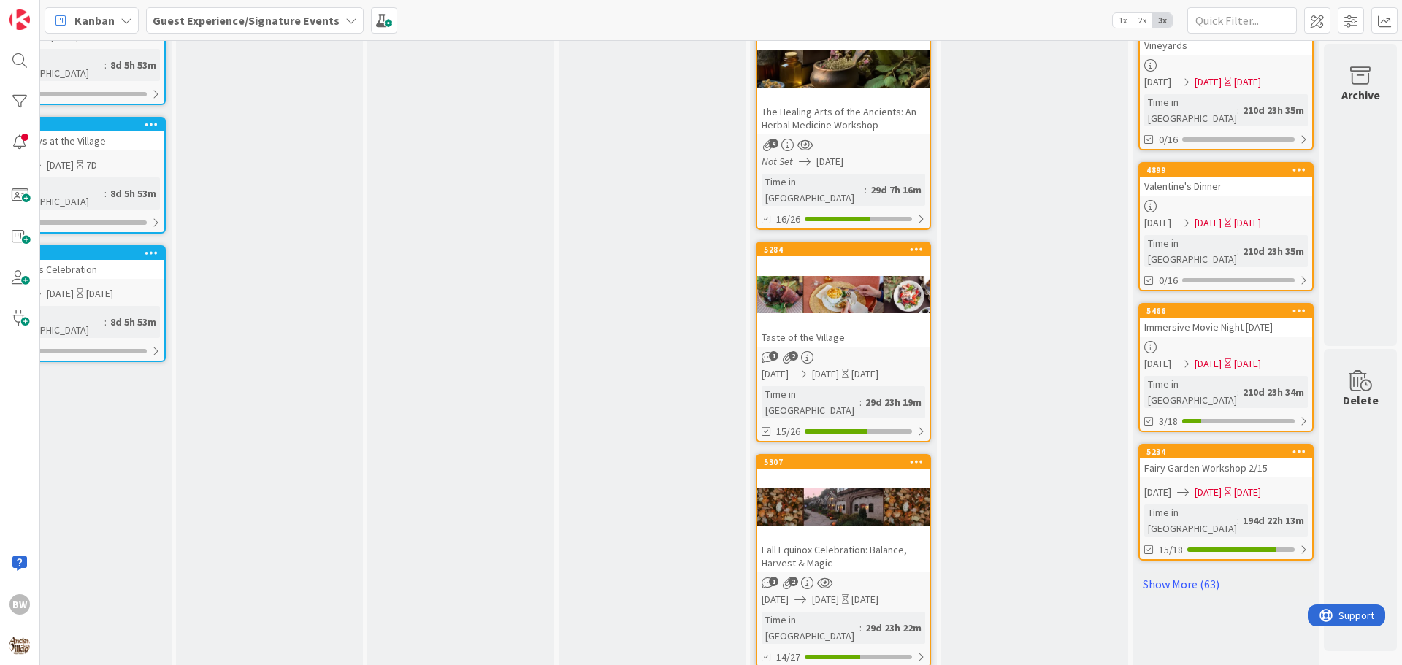
scroll to position [1112, 645]
click at [830, 475] on div at bounding box center [843, 508] width 172 height 66
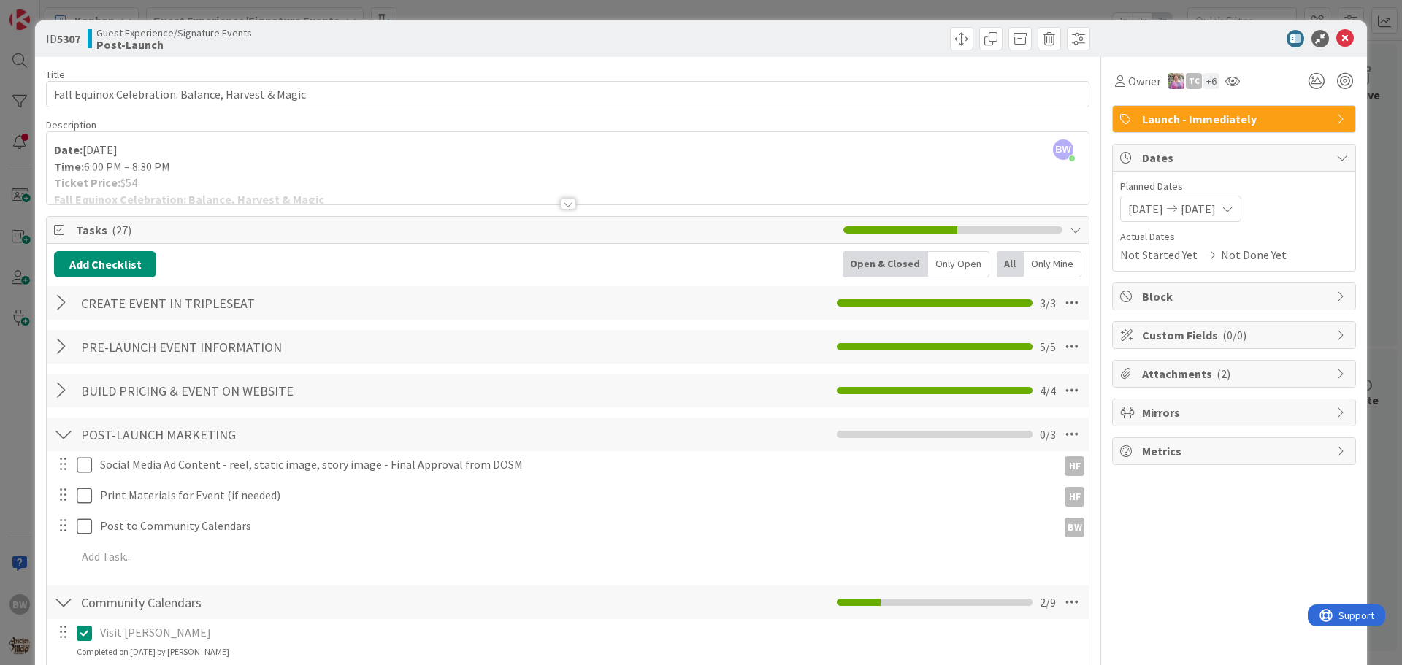
click at [564, 204] on div at bounding box center [568, 204] width 16 height 12
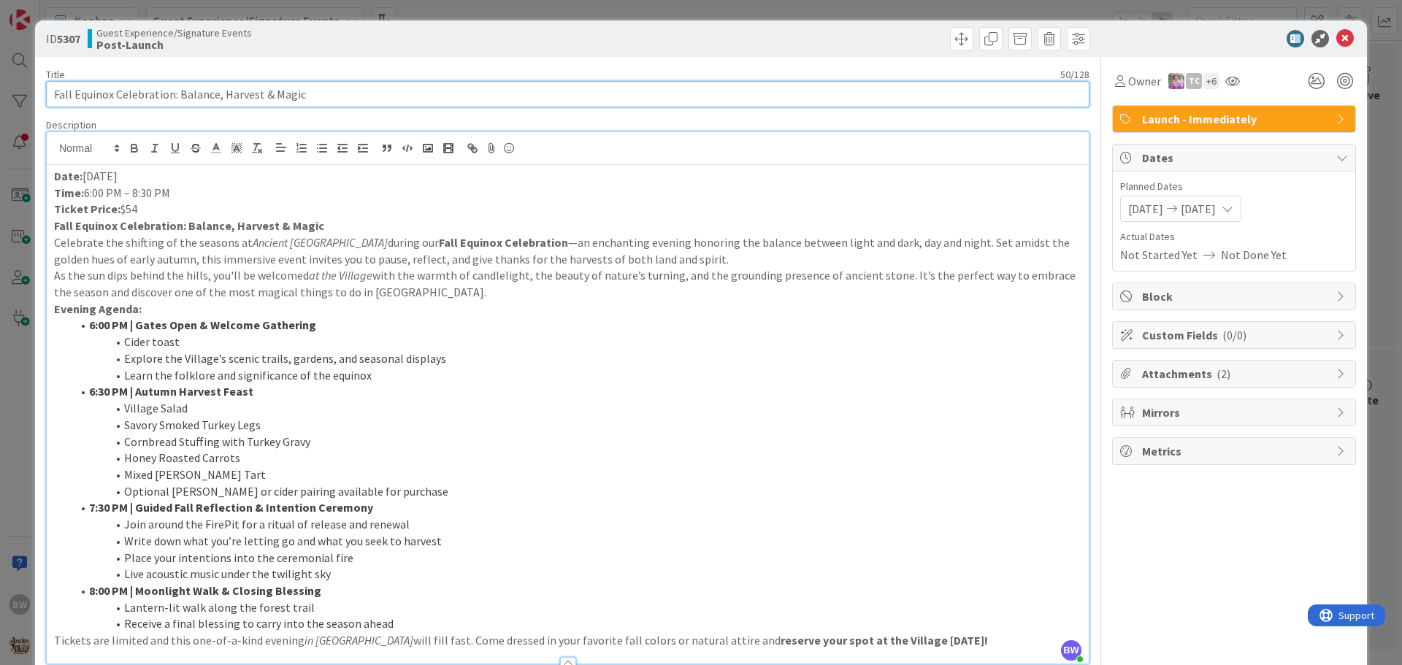
drag, startPoint x: 320, startPoint y: 92, endPoint x: 55, endPoint y: 102, distance: 265.2
click at [55, 102] on input "Fall Equinox Celebration: Balance, Harvest & Magic" at bounding box center [567, 94] width 1043 height 26
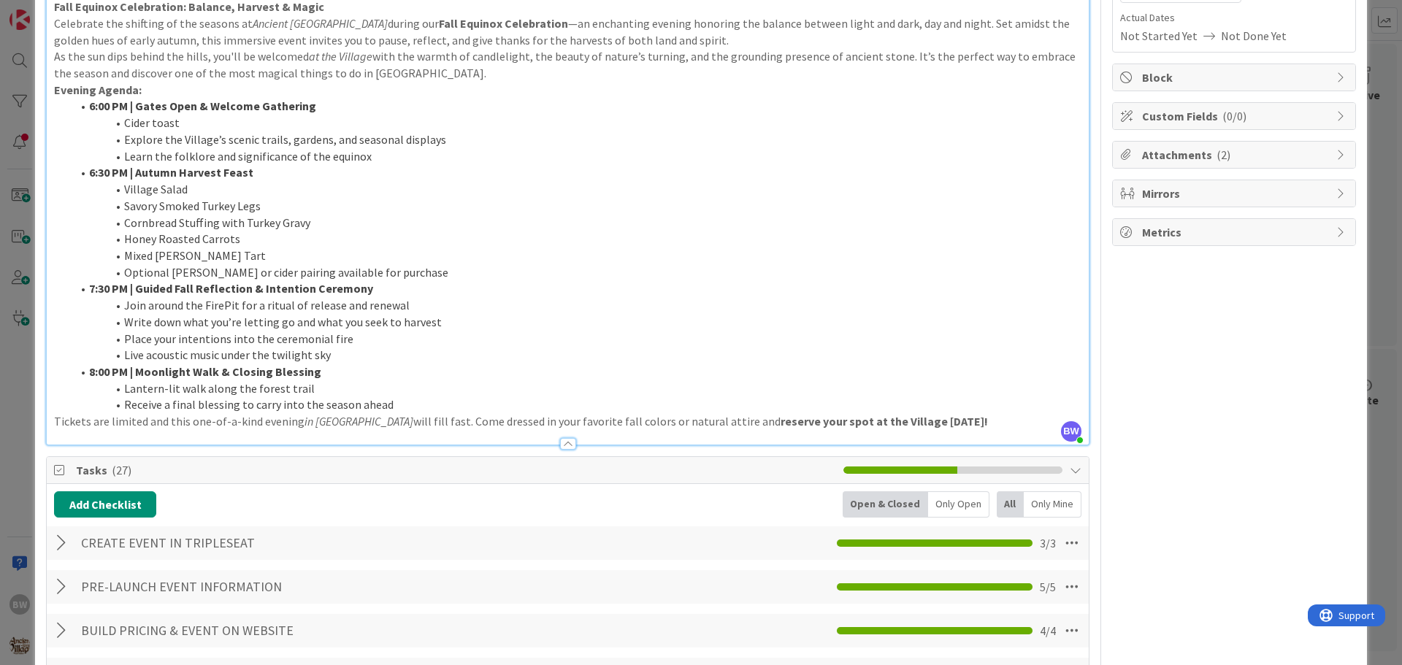
scroll to position [146, 0]
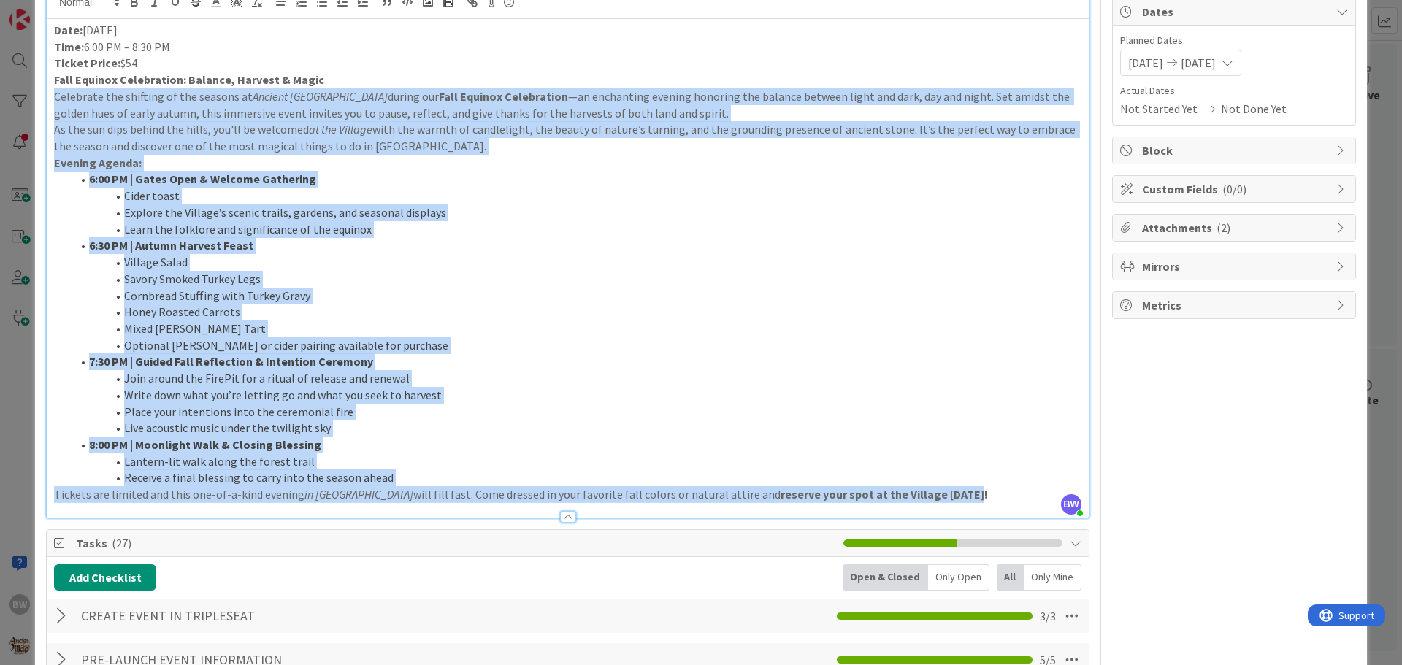
drag, startPoint x: 918, startPoint y: 499, endPoint x: 44, endPoint y: 89, distance: 965.3
click at [522, 183] on li "6:00 PM | Gates Open & Welcome Gathering" at bounding box center [577, 179] width 1010 height 17
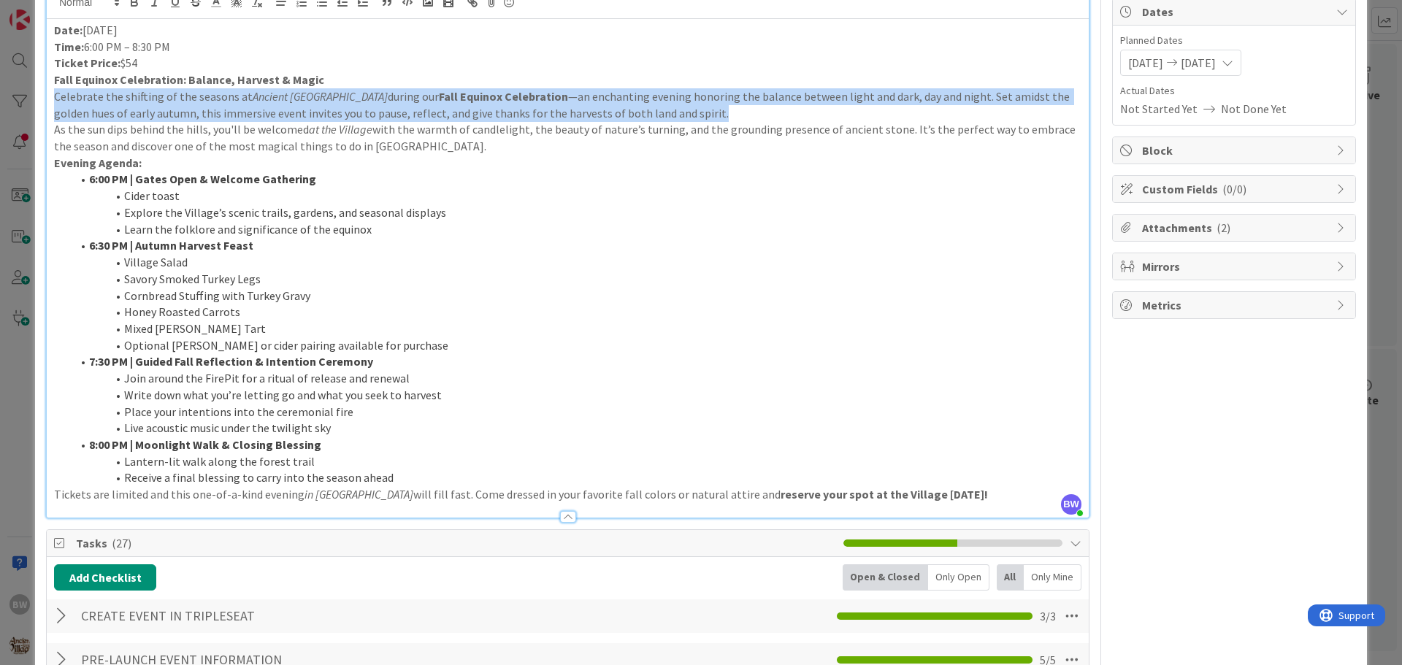
drag, startPoint x: 654, startPoint y: 118, endPoint x: 47, endPoint y: 91, distance: 607.2
click at [47, 91] on div "Date: September 22 Time: 6:00 PM – 8:30 PM Ticket Price: $54 Fall Equinox Celeb…" at bounding box center [568, 268] width 1042 height 499
drag, startPoint x: 189, startPoint y: 43, endPoint x: 51, endPoint y: 33, distance: 138.3
click at [51, 33] on div "Date: September 22 Time: 6:00 PM – 8:30 PM Ticket Price: $54 Fall Equinox Celeb…" at bounding box center [568, 268] width 1042 height 499
drag, startPoint x: 142, startPoint y: 67, endPoint x: 55, endPoint y: 67, distance: 87.6
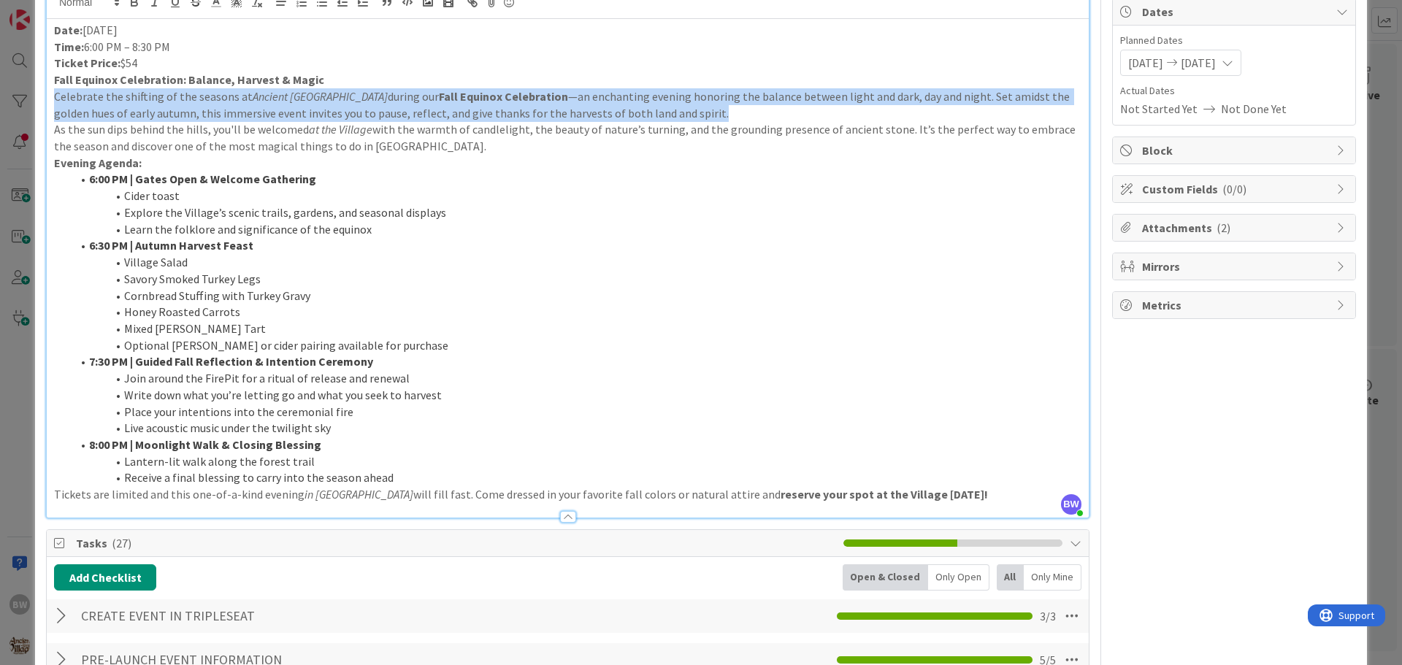
click at [55, 67] on p "Ticket Price: $54" at bounding box center [567, 63] width 1027 height 17
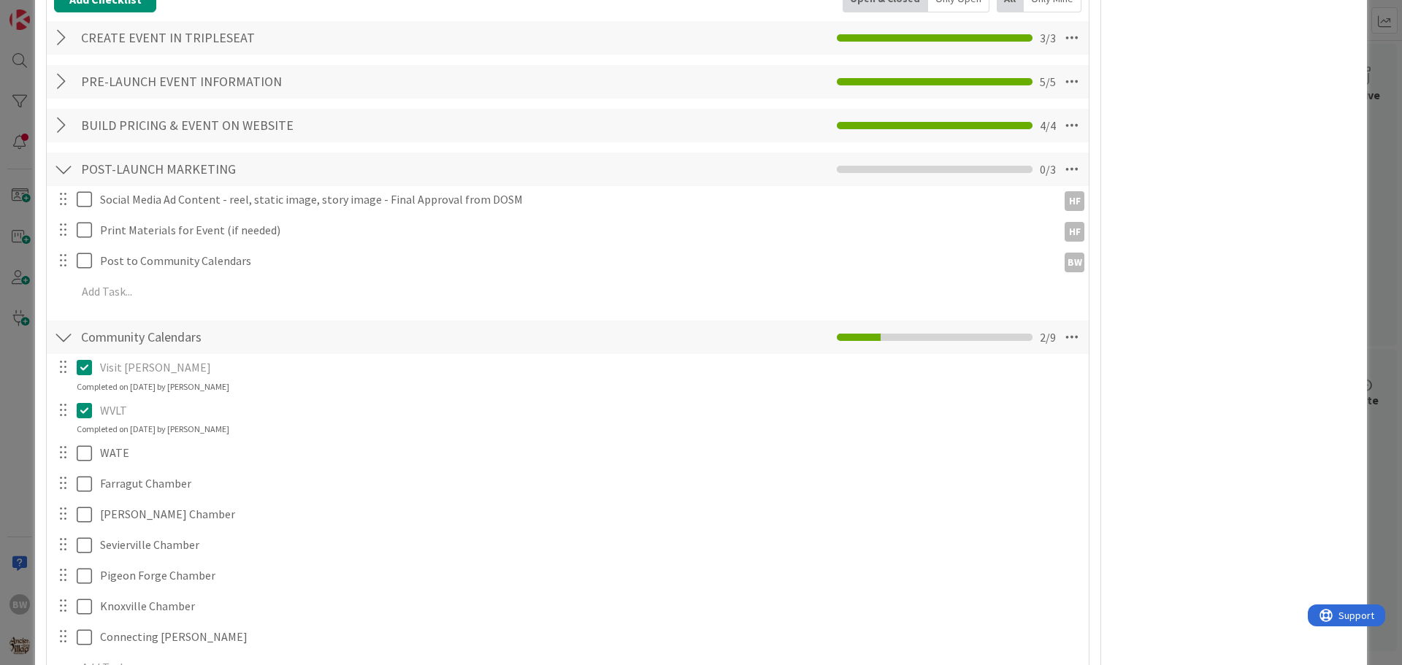
scroll to position [730, 0]
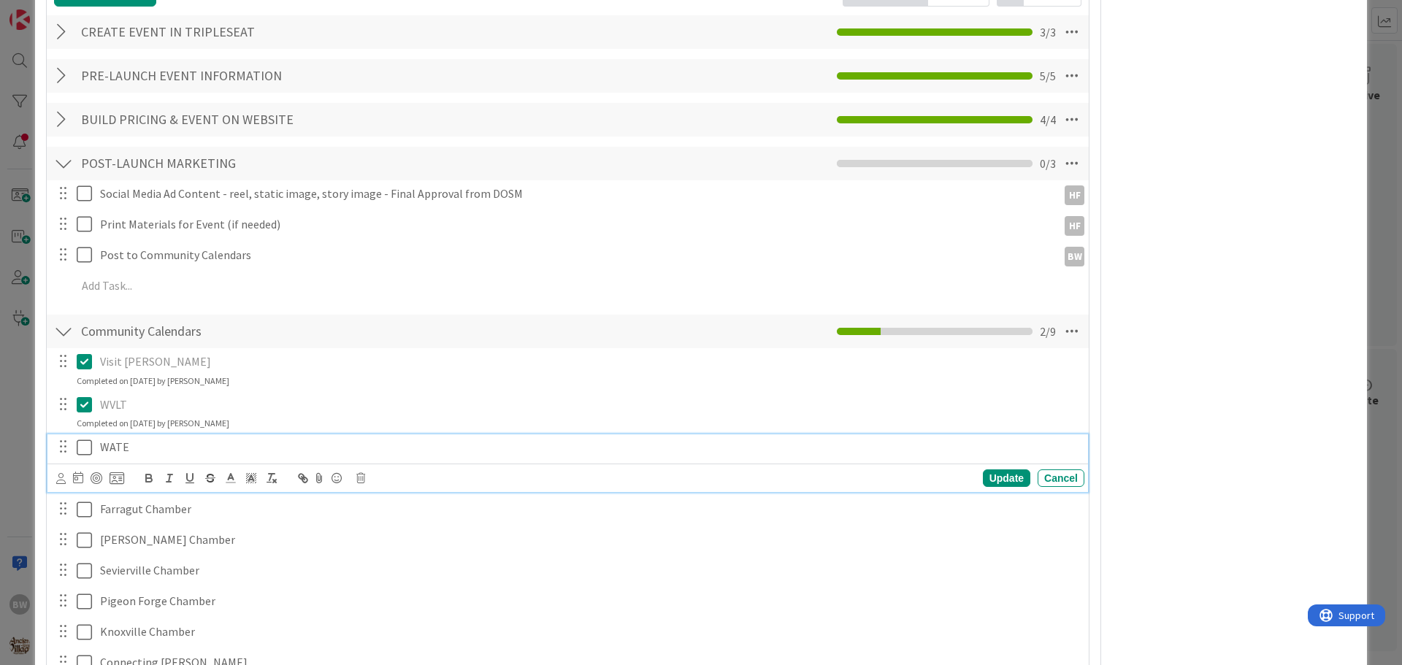
click at [108, 450] on p "WATE" at bounding box center [589, 447] width 978 height 17
click at [360, 477] on icon at bounding box center [360, 478] width 9 height 10
click at [391, 537] on div "Delete" at bounding box center [398, 540] width 54 height 26
click at [89, 447] on icon at bounding box center [88, 448] width 22 height 18
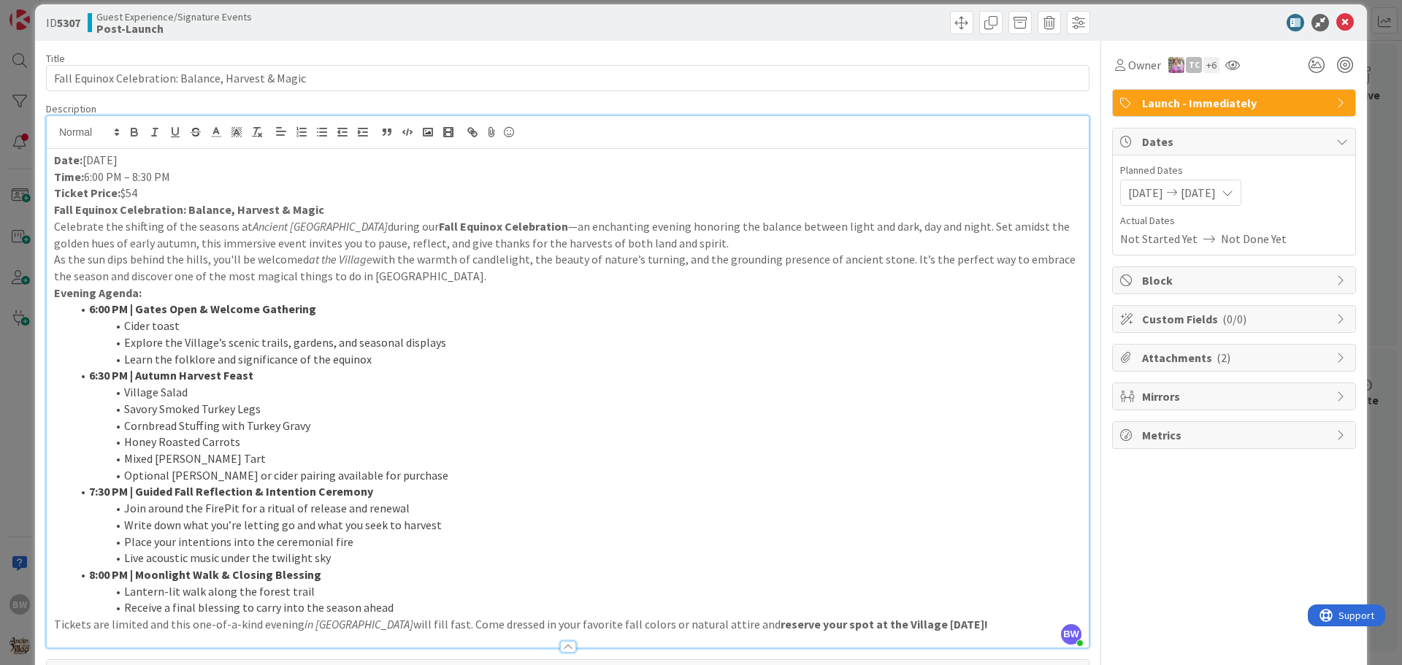
scroll to position [0, 0]
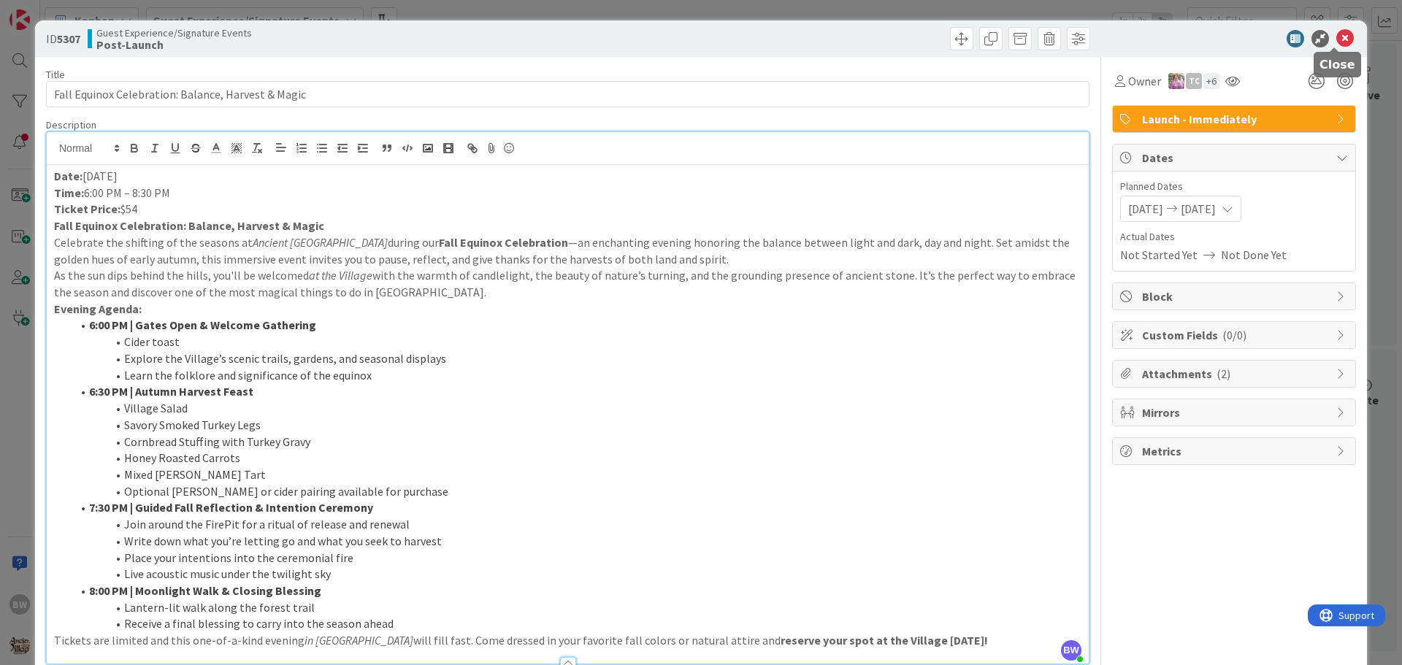
click at [1339, 39] on icon at bounding box center [1345, 39] width 18 height 18
